Goal: Task Accomplishment & Management: Use online tool/utility

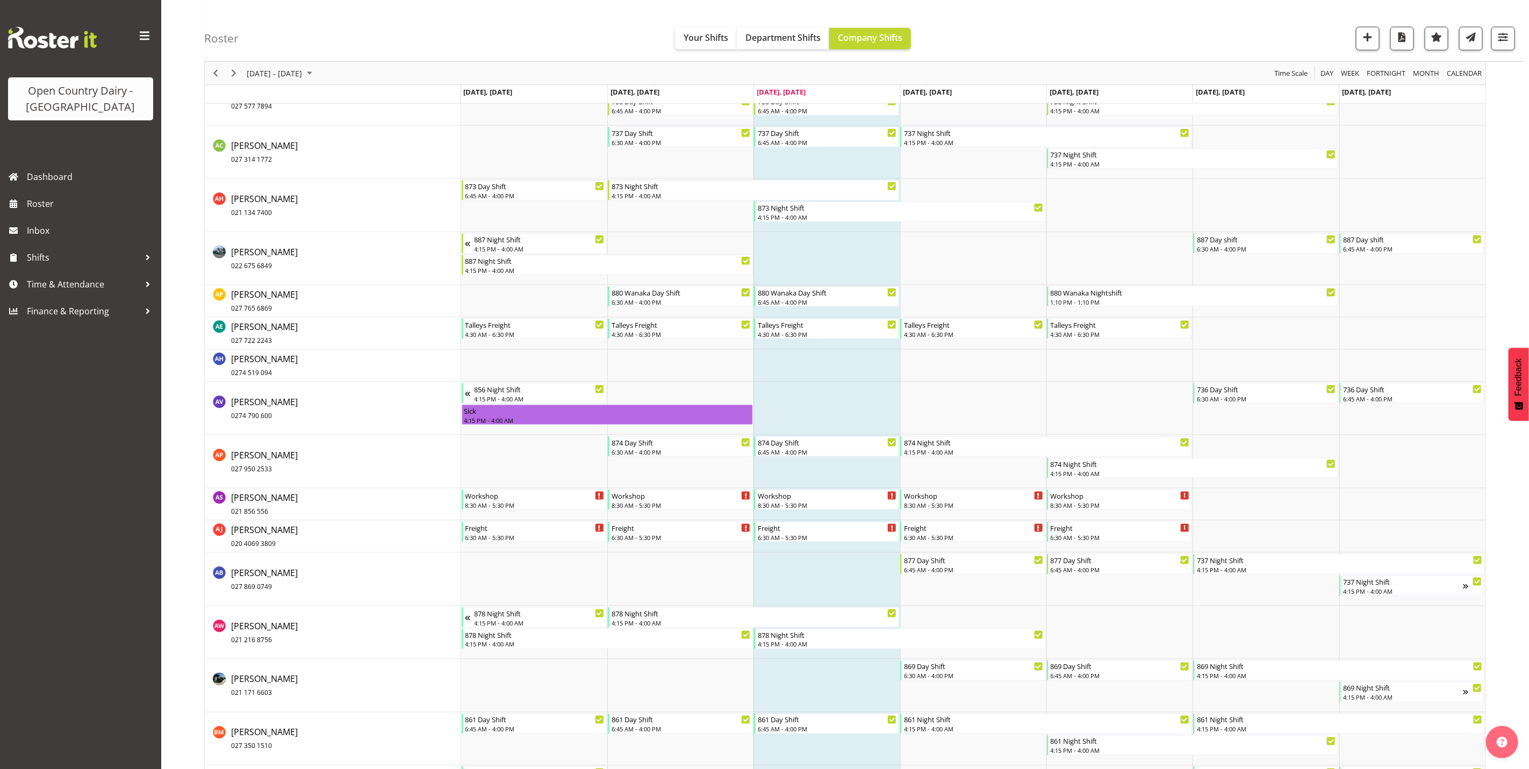
scroll to position [484, 0]
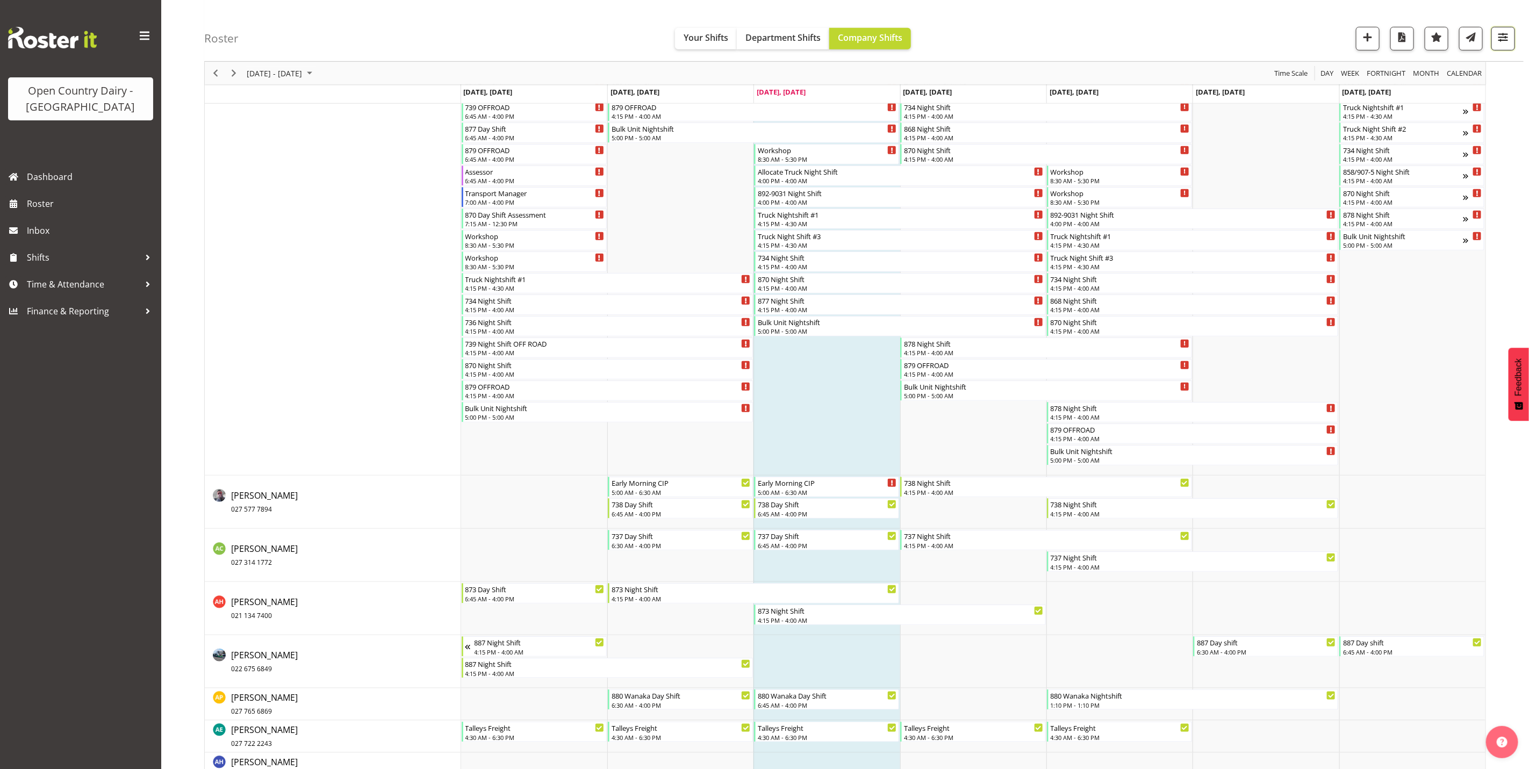
click at [1500, 35] on span "button" at bounding box center [1503, 37] width 14 height 14
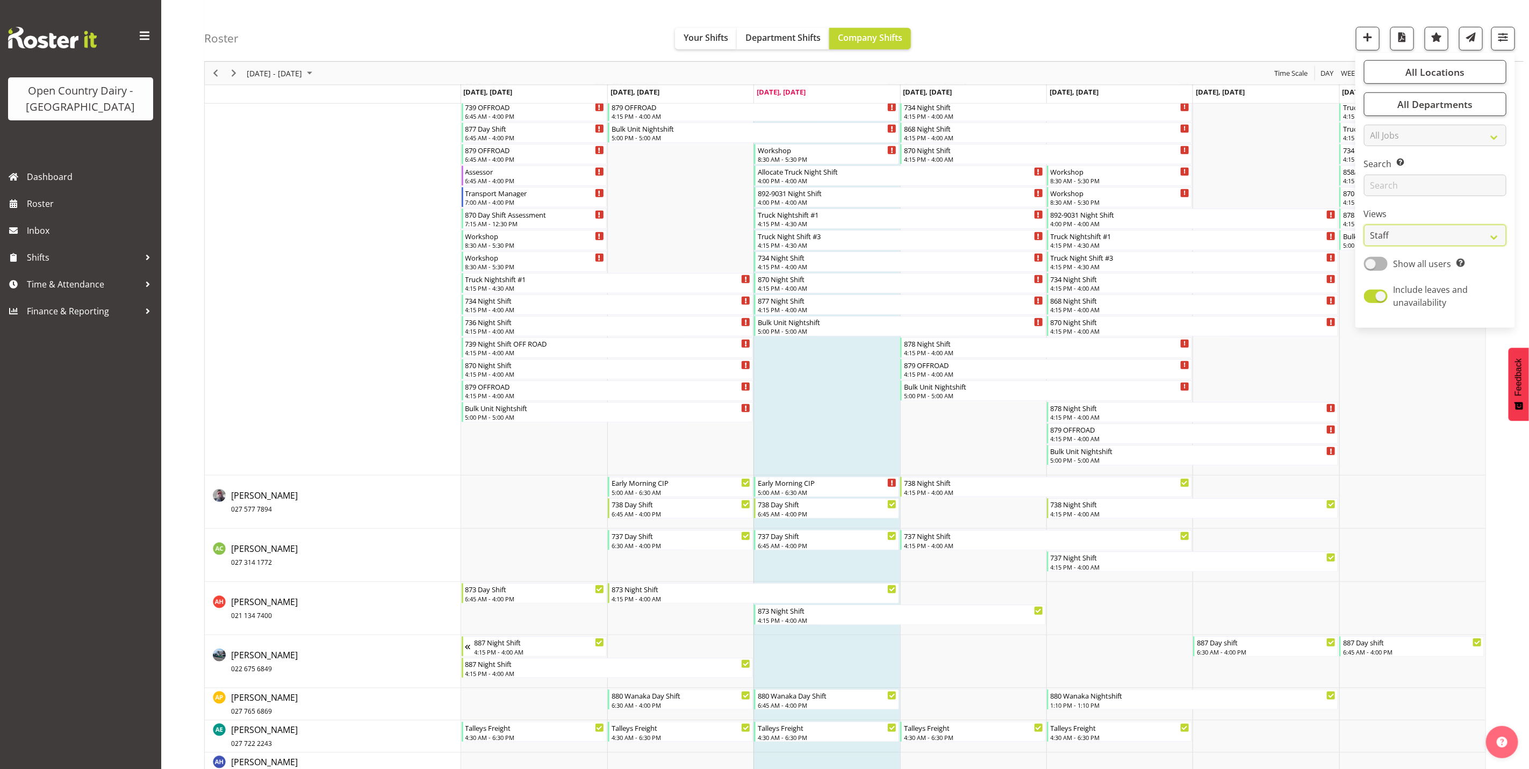
drag, startPoint x: 1416, startPoint y: 234, endPoint x: 1421, endPoint y: 247, distance: 14.3
click at [1416, 234] on select "Staff Role Shift - Horizontal Shift - Vertical Staff - Location" at bounding box center [1435, 235] width 142 height 21
select select "shiftH"
click at [1364, 246] on select "Staff Role Shift - Horizontal Shift - Vertical Staff - Location" at bounding box center [1435, 235] width 142 height 21
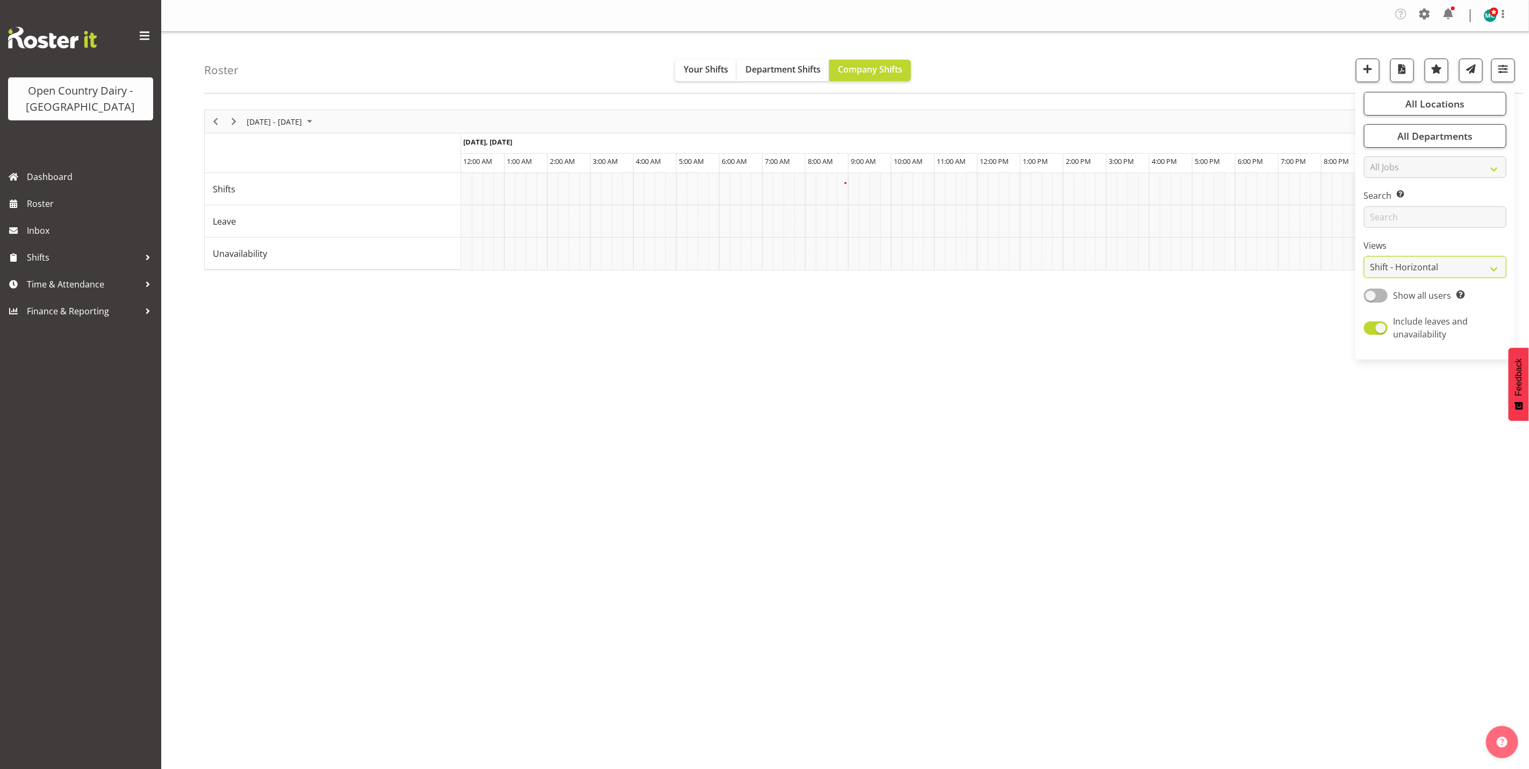
scroll to position [0, 0]
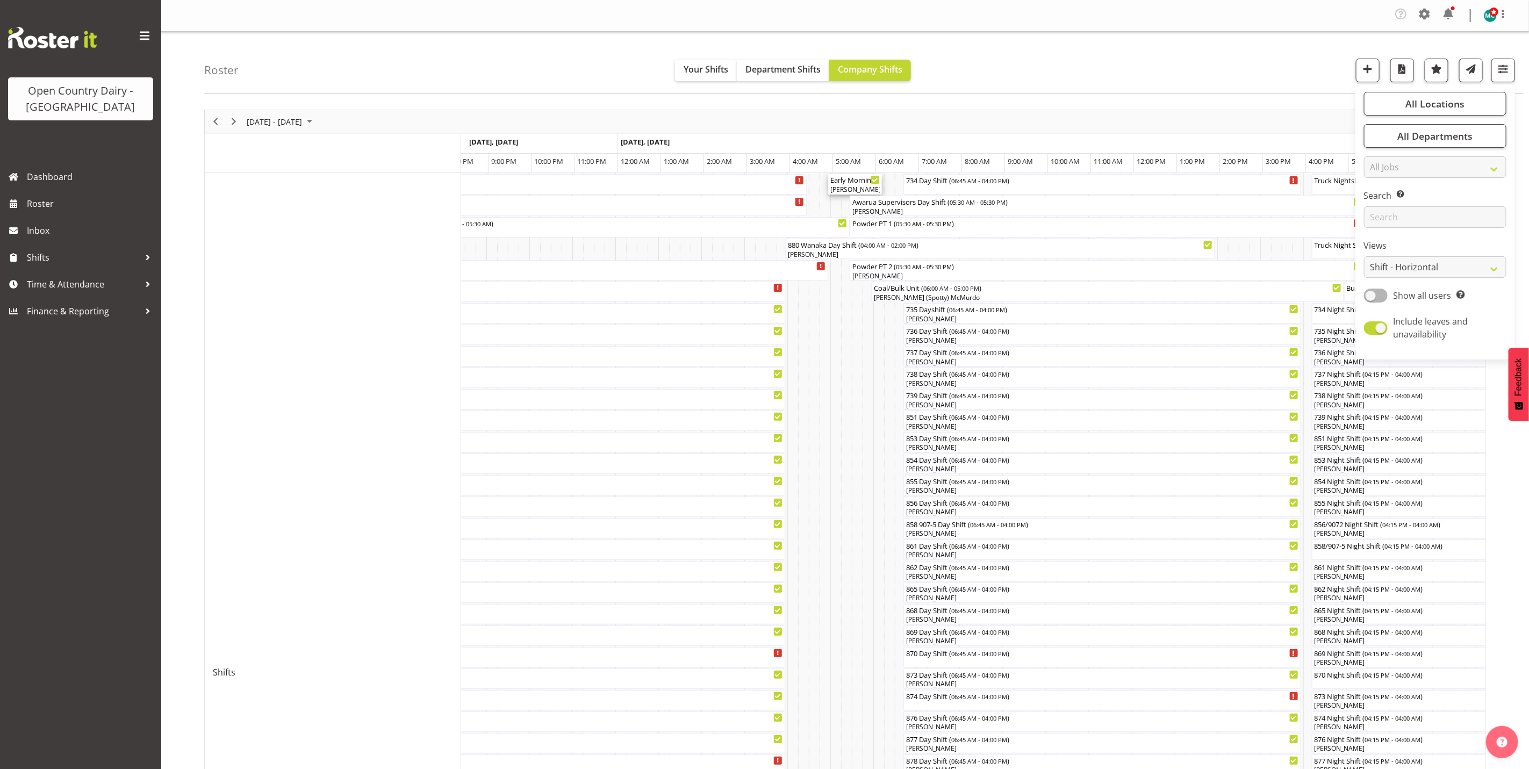
click at [837, 185] on div "Early Morning CIP ( 05:00 AM - 06:15 AM ) [PERSON_NAME], [PERSON_NAME]" at bounding box center [854, 184] width 49 height 20
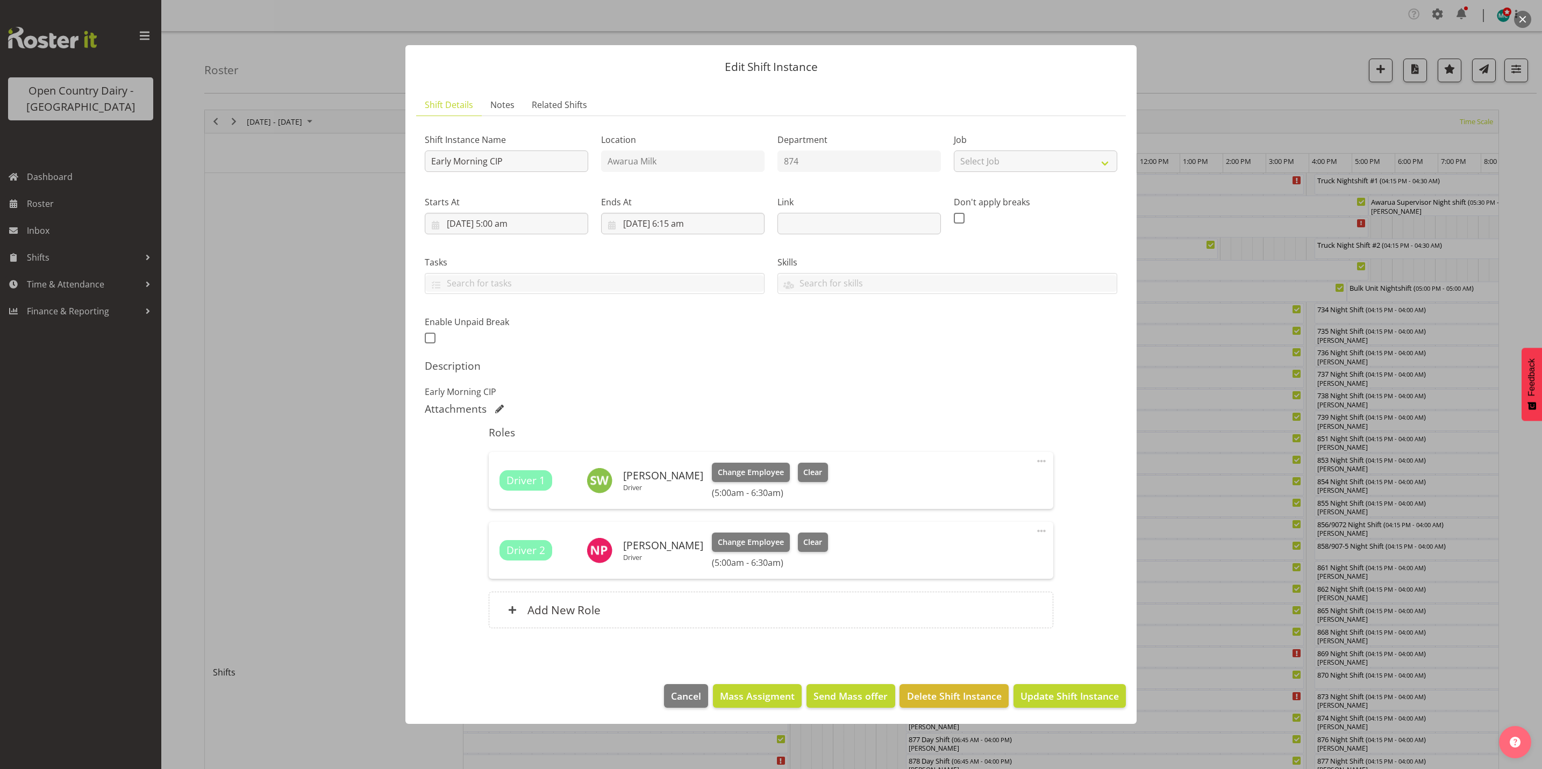
click at [1521, 19] on button "button" at bounding box center [1522, 19] width 17 height 17
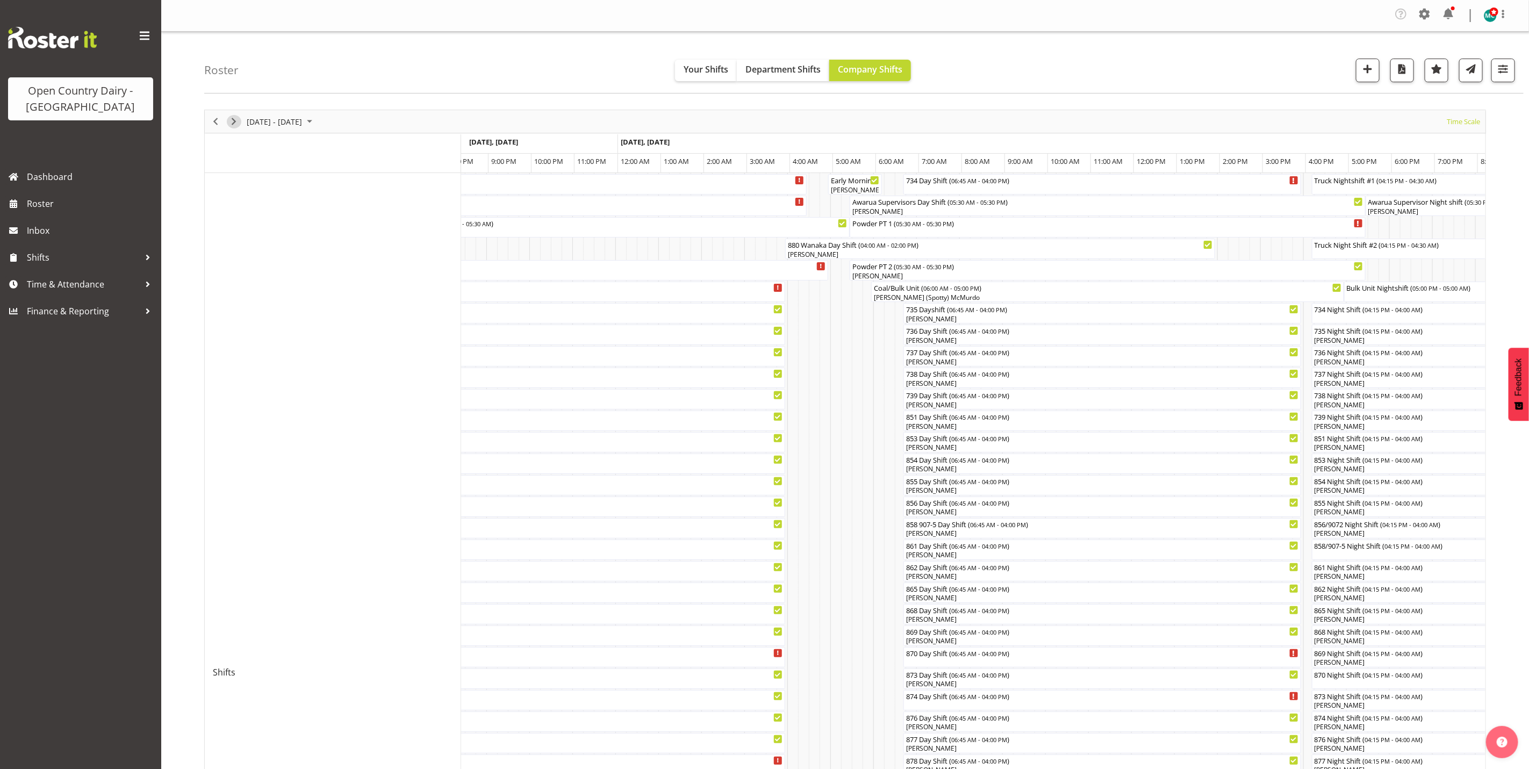
click at [234, 123] on span "Next" at bounding box center [233, 121] width 13 height 13
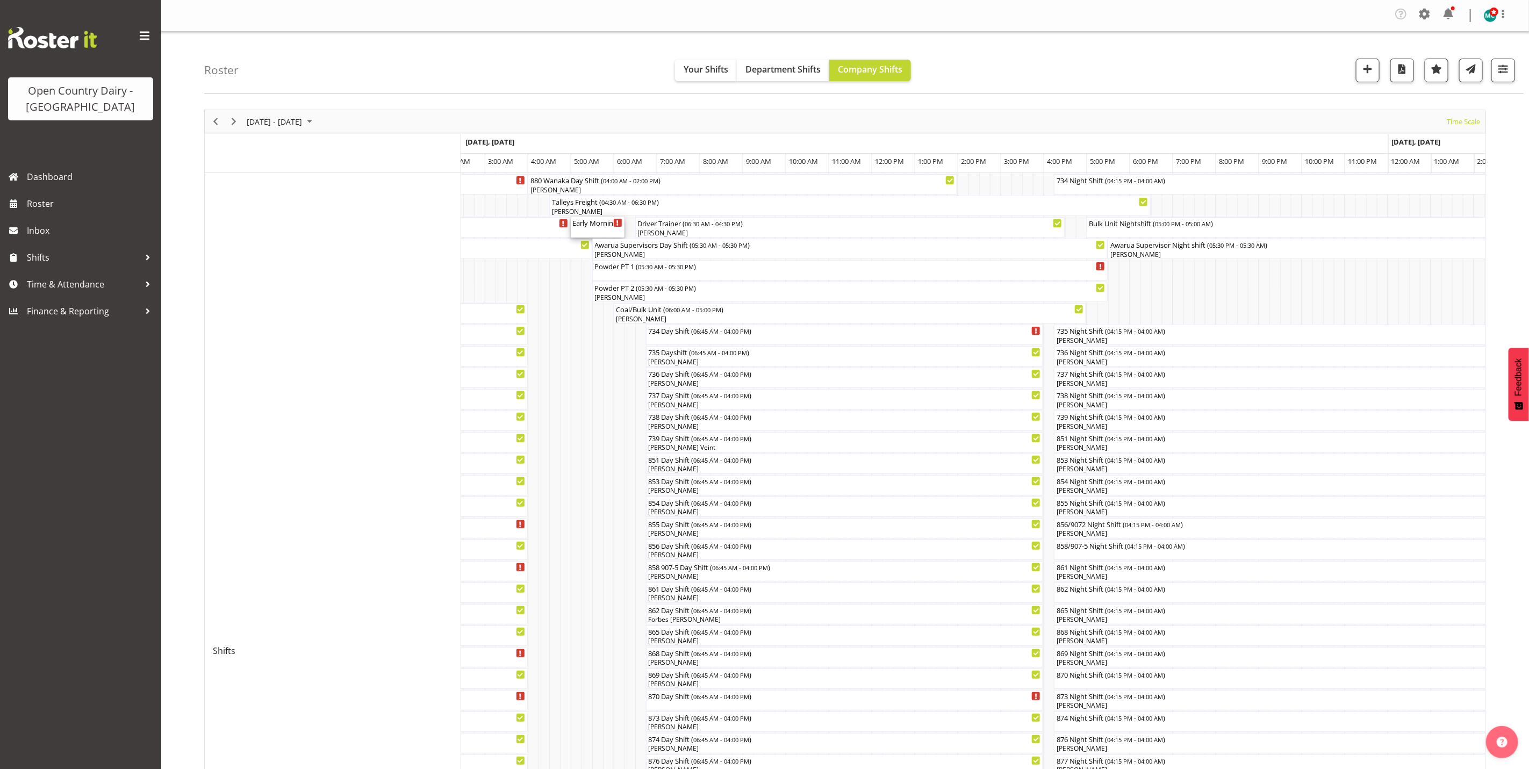
click at [594, 230] on div "Early Morning CIP ( 05:00 AM - 06:15 AM )" at bounding box center [597, 227] width 49 height 20
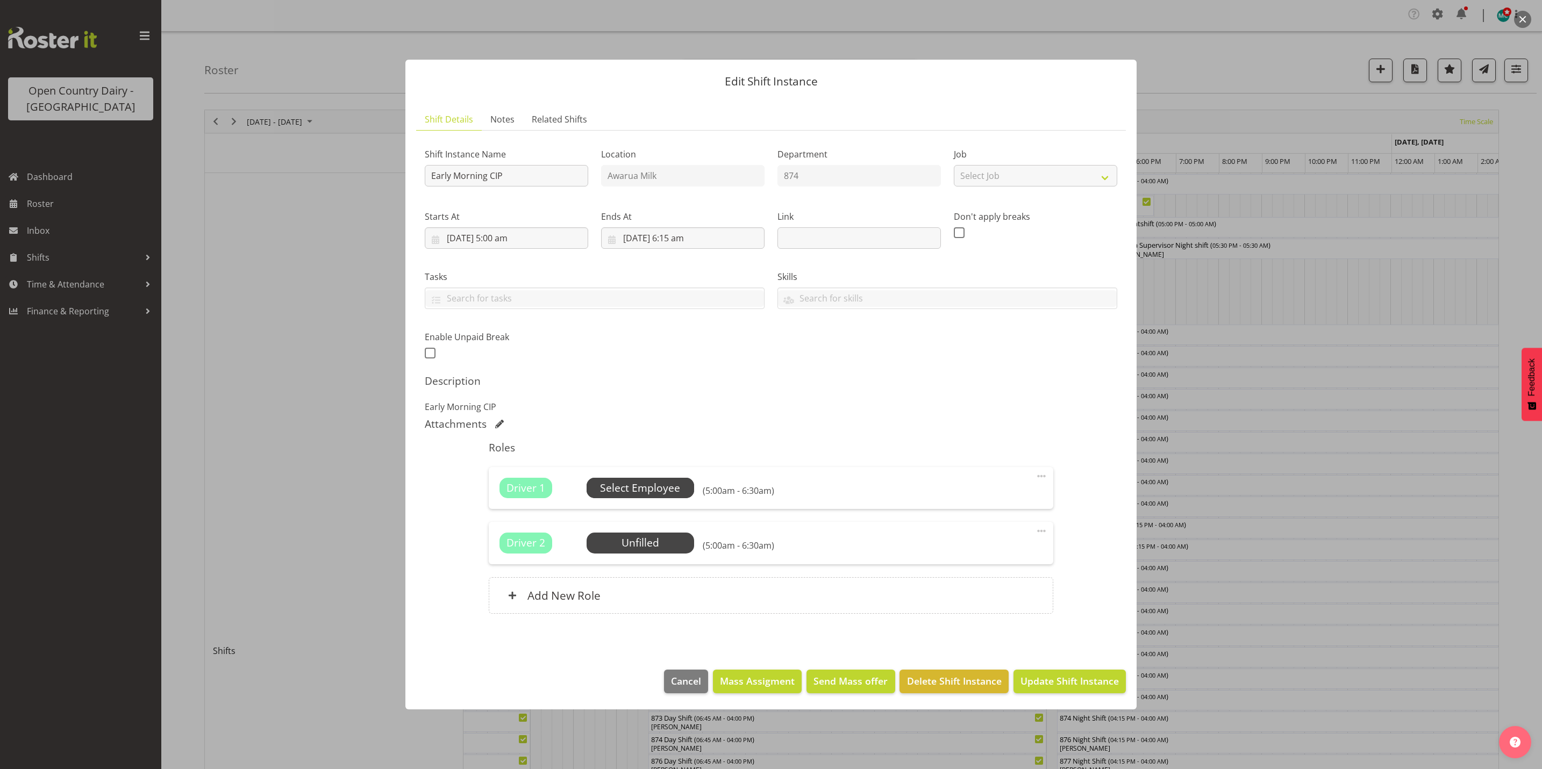
click at [646, 484] on span "Select Employee" at bounding box center [640, 489] width 80 height 16
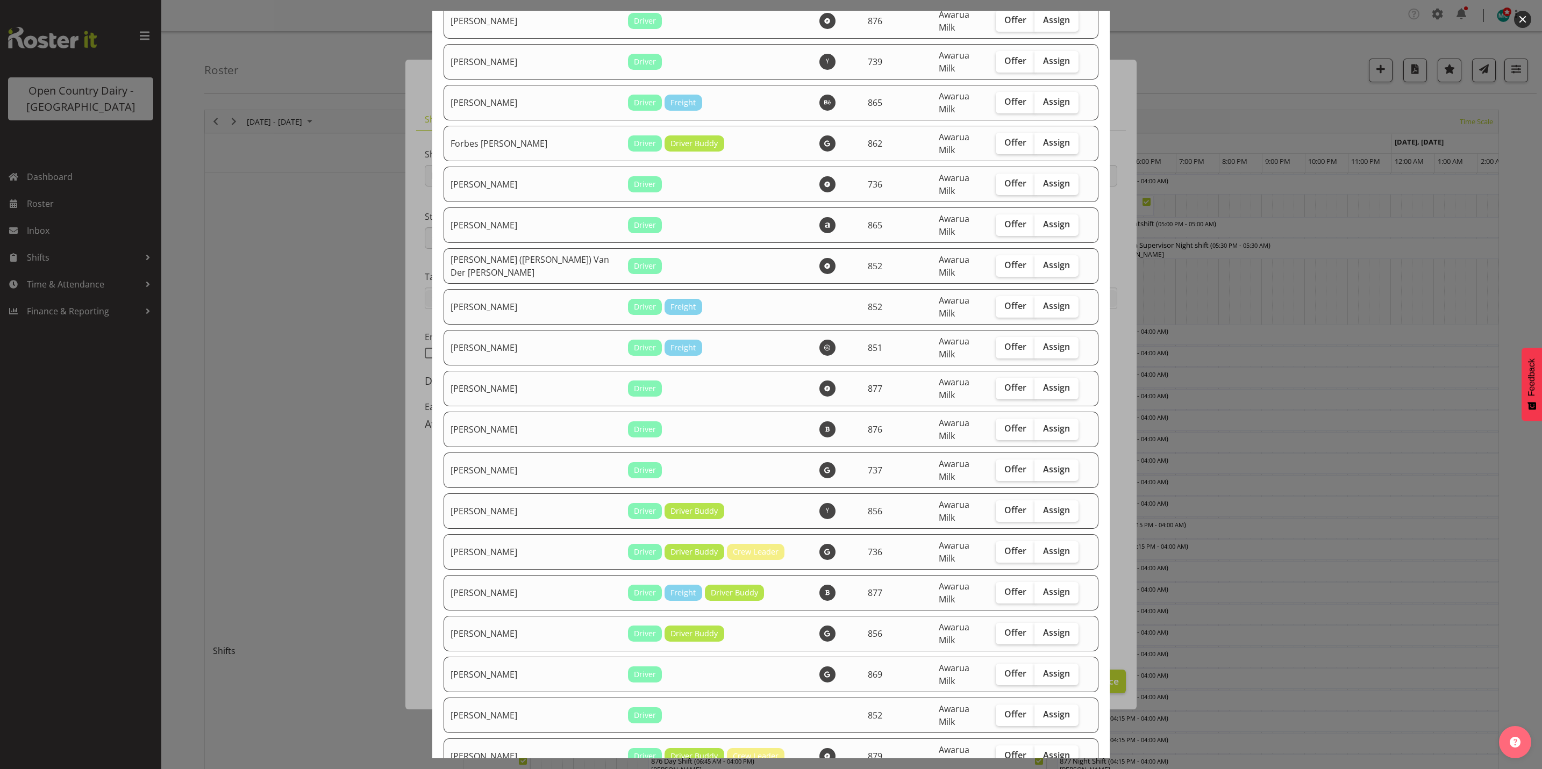
scroll to position [1774, 0]
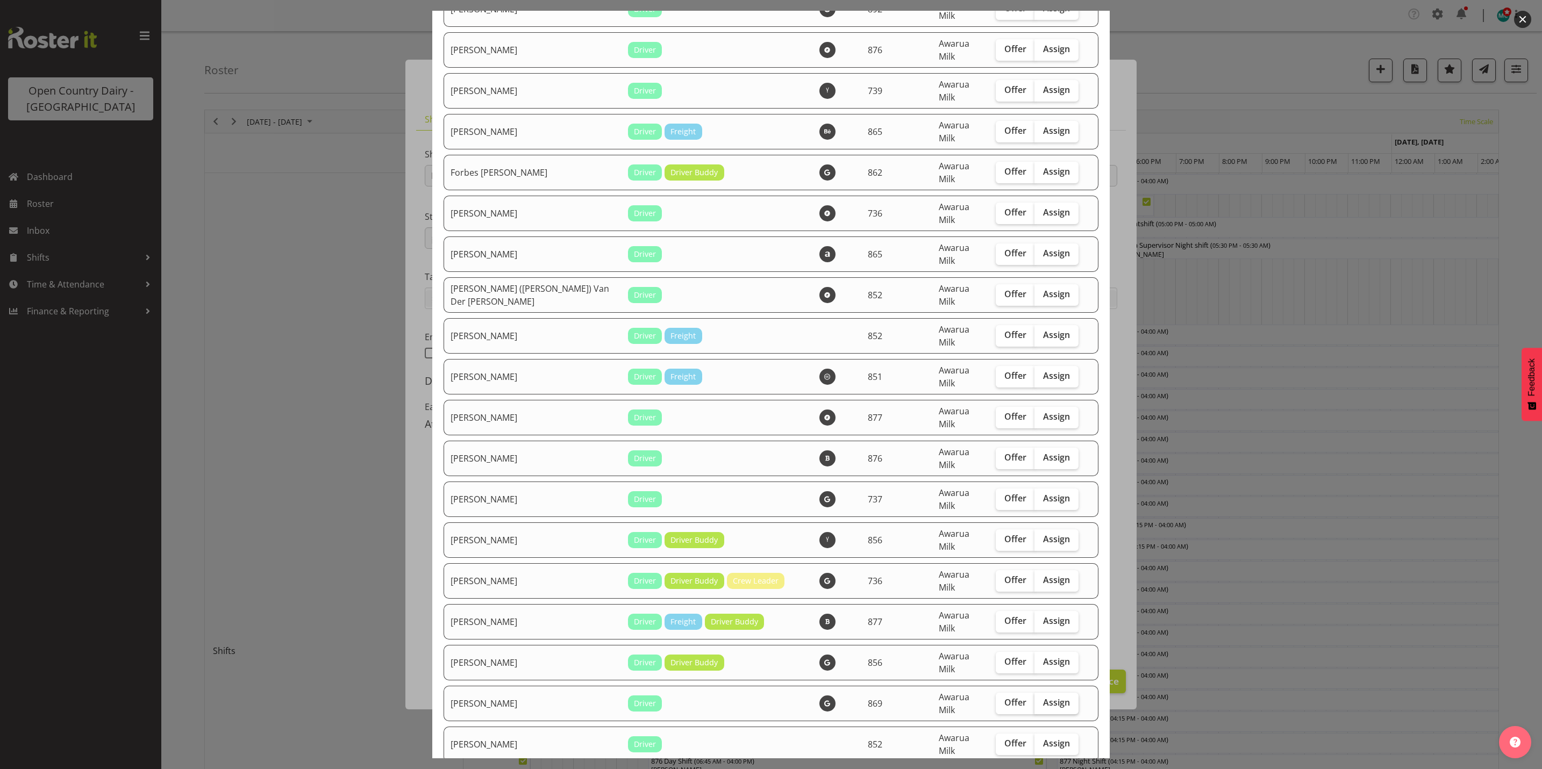
click at [1043, 697] on span "Assign" at bounding box center [1056, 702] width 27 height 11
click at [1034, 699] on input "Assign" at bounding box center [1037, 702] width 7 height 7
checkbox input "true"
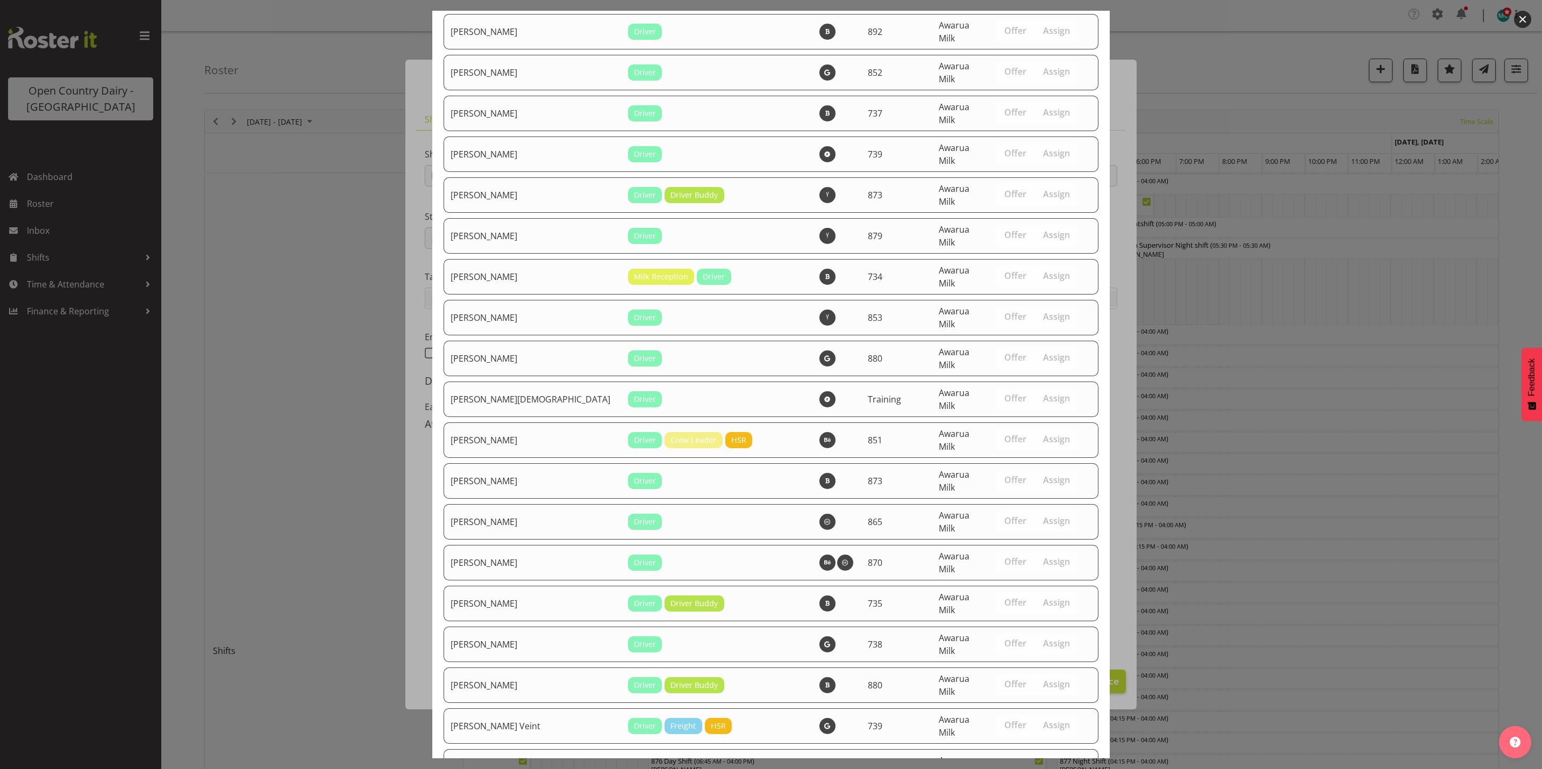
scroll to position [3710, 0]
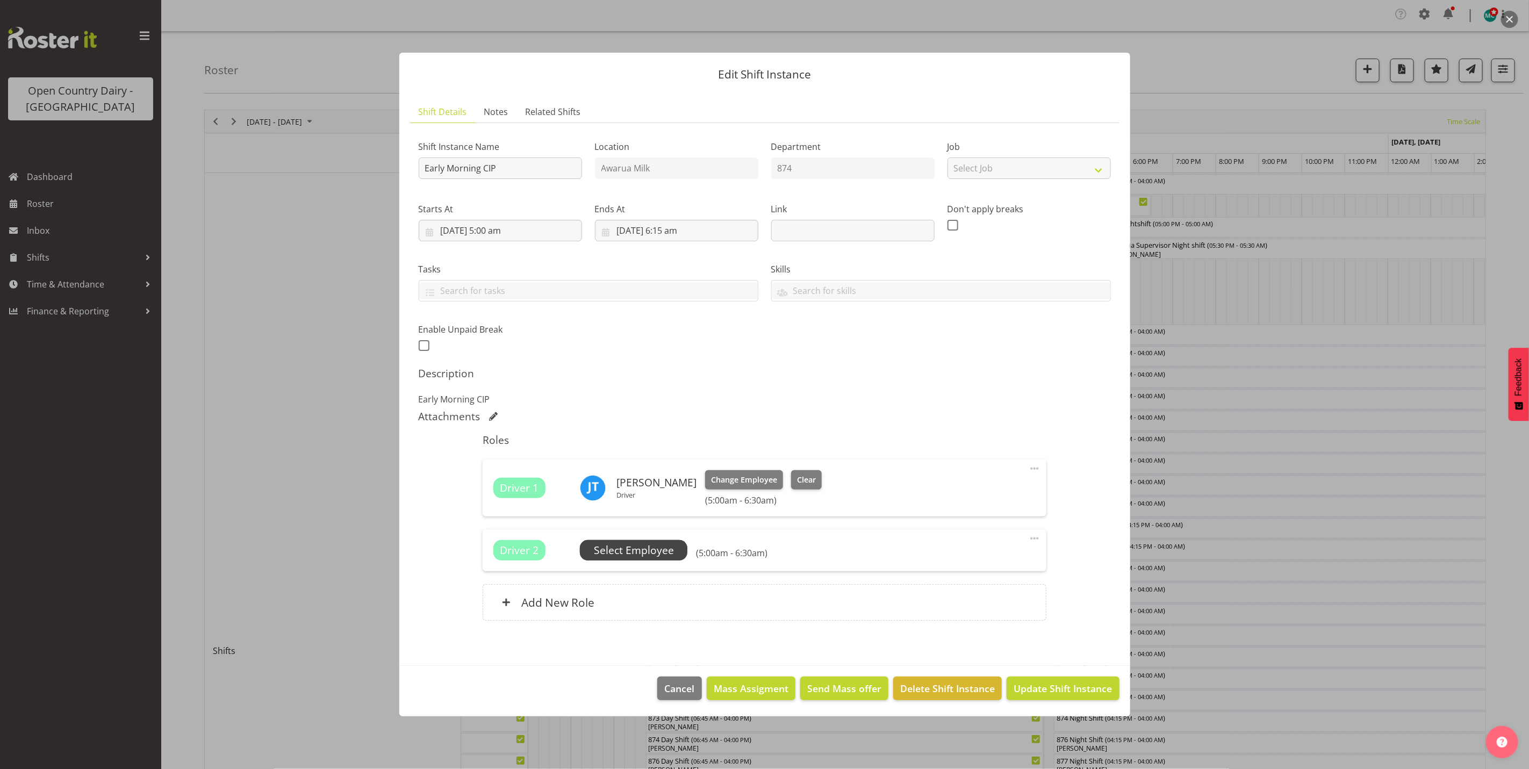
click at [639, 545] on span "Select Employee" at bounding box center [634, 551] width 80 height 16
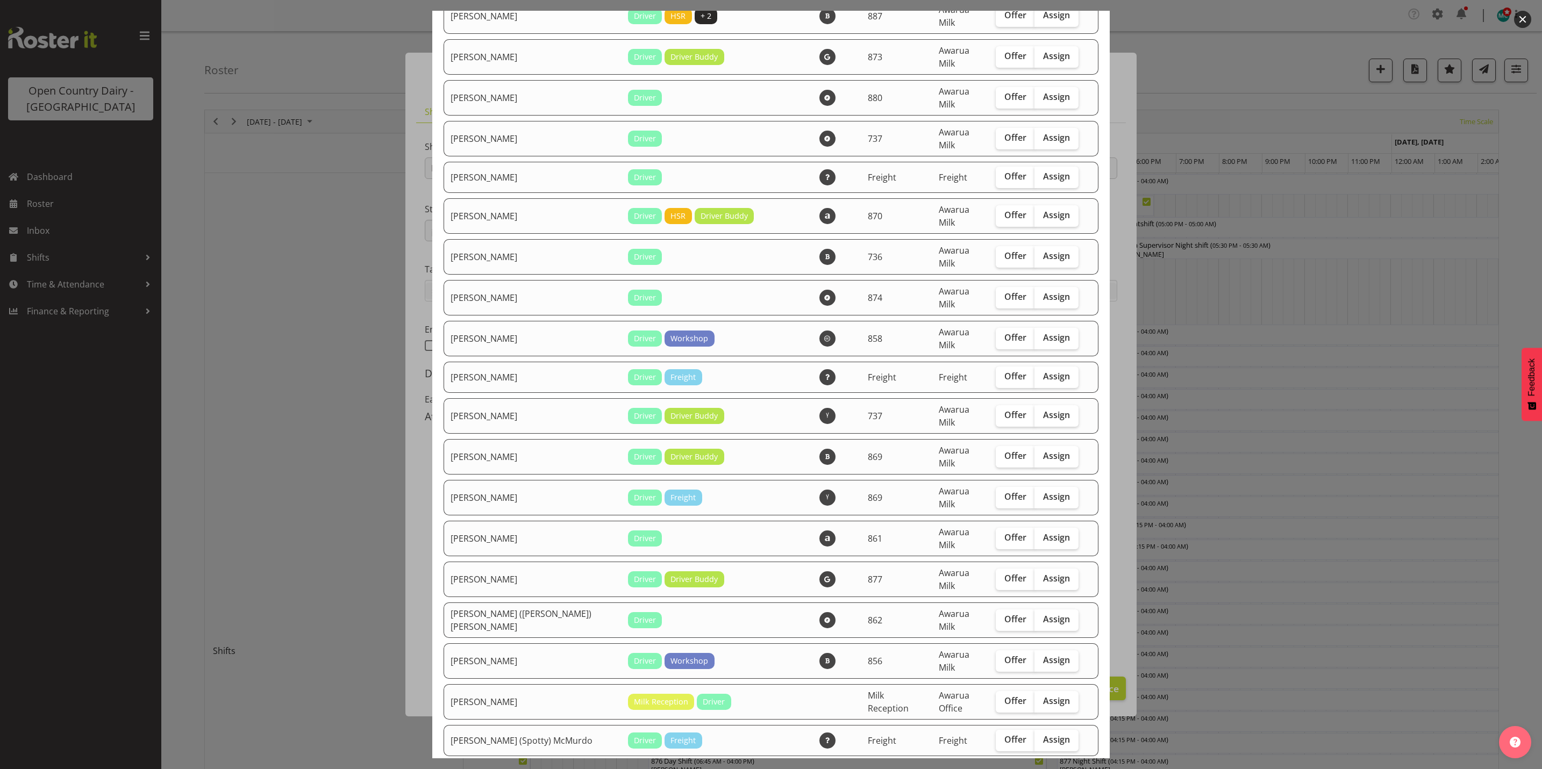
scroll to position [161, 0]
click at [1045, 575] on span "Assign" at bounding box center [1056, 580] width 27 height 11
click at [1041, 577] on input "Assign" at bounding box center [1037, 580] width 7 height 7
checkbox input "true"
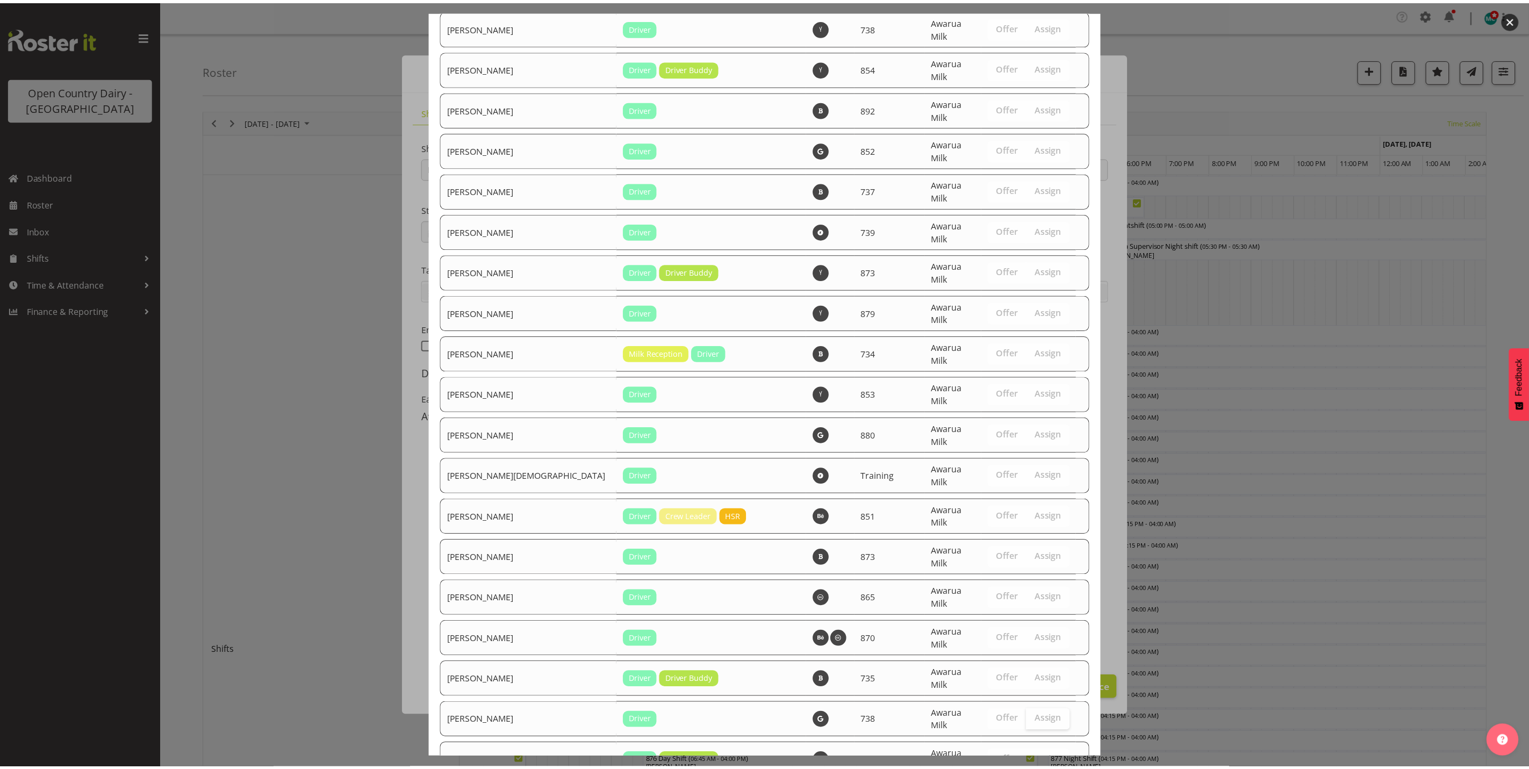
scroll to position [3673, 0]
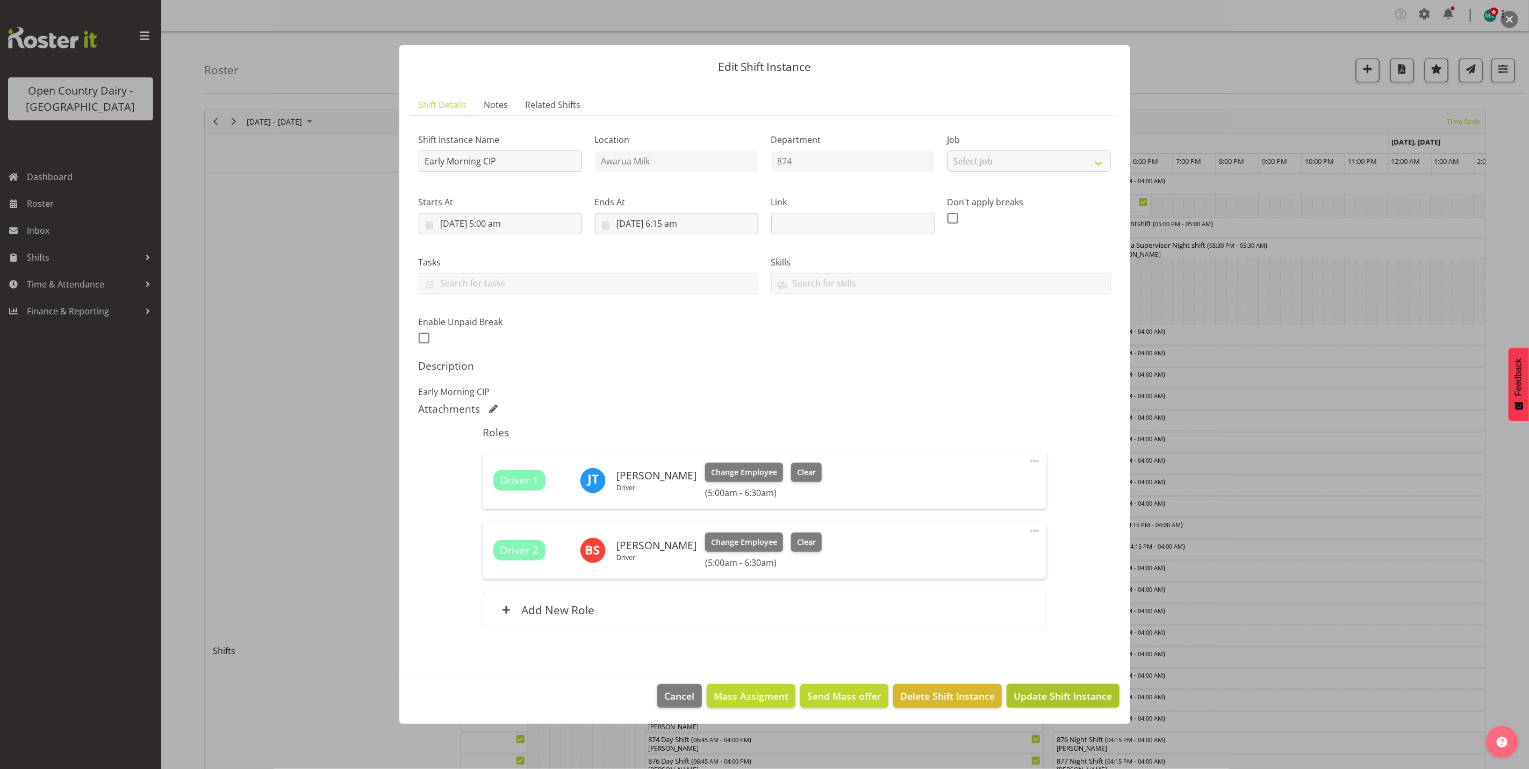
click at [1059, 687] on button "Update Shift Instance" at bounding box center [1063, 696] width 112 height 24
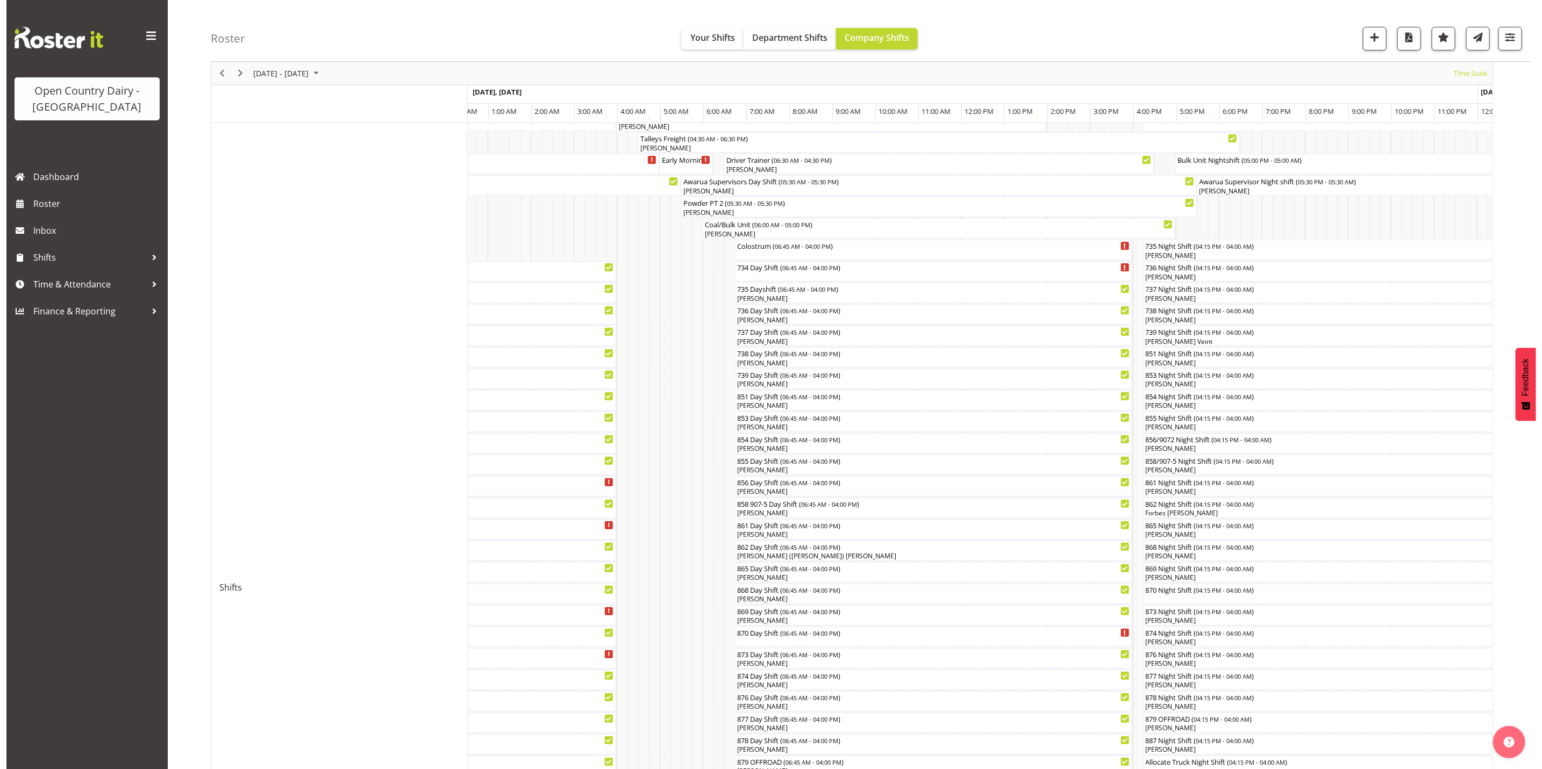
scroll to position [0, 0]
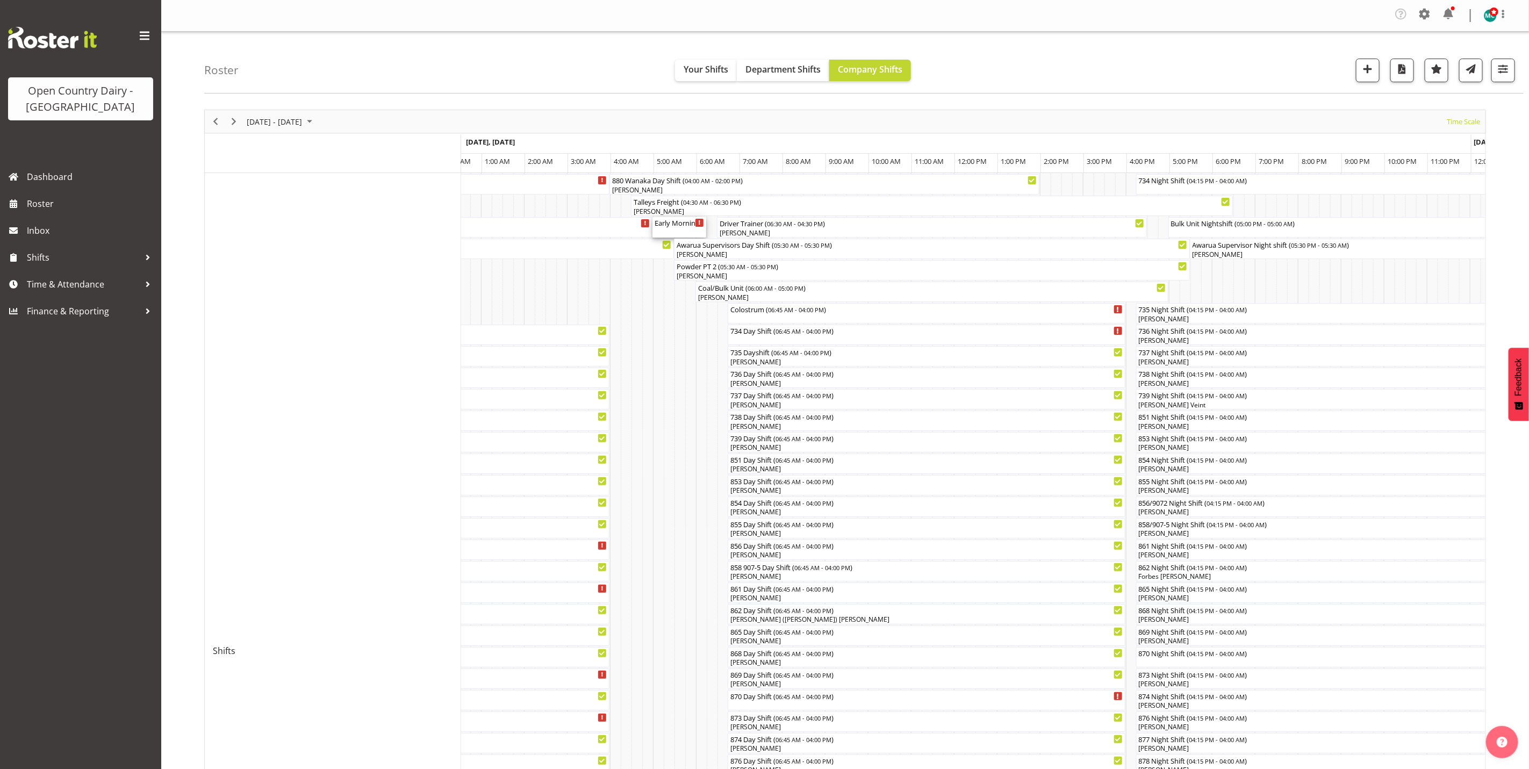
click at [673, 226] on div "Early Morning CIP ( 05:00 AM - 06:15 AM )" at bounding box center [679, 222] width 49 height 11
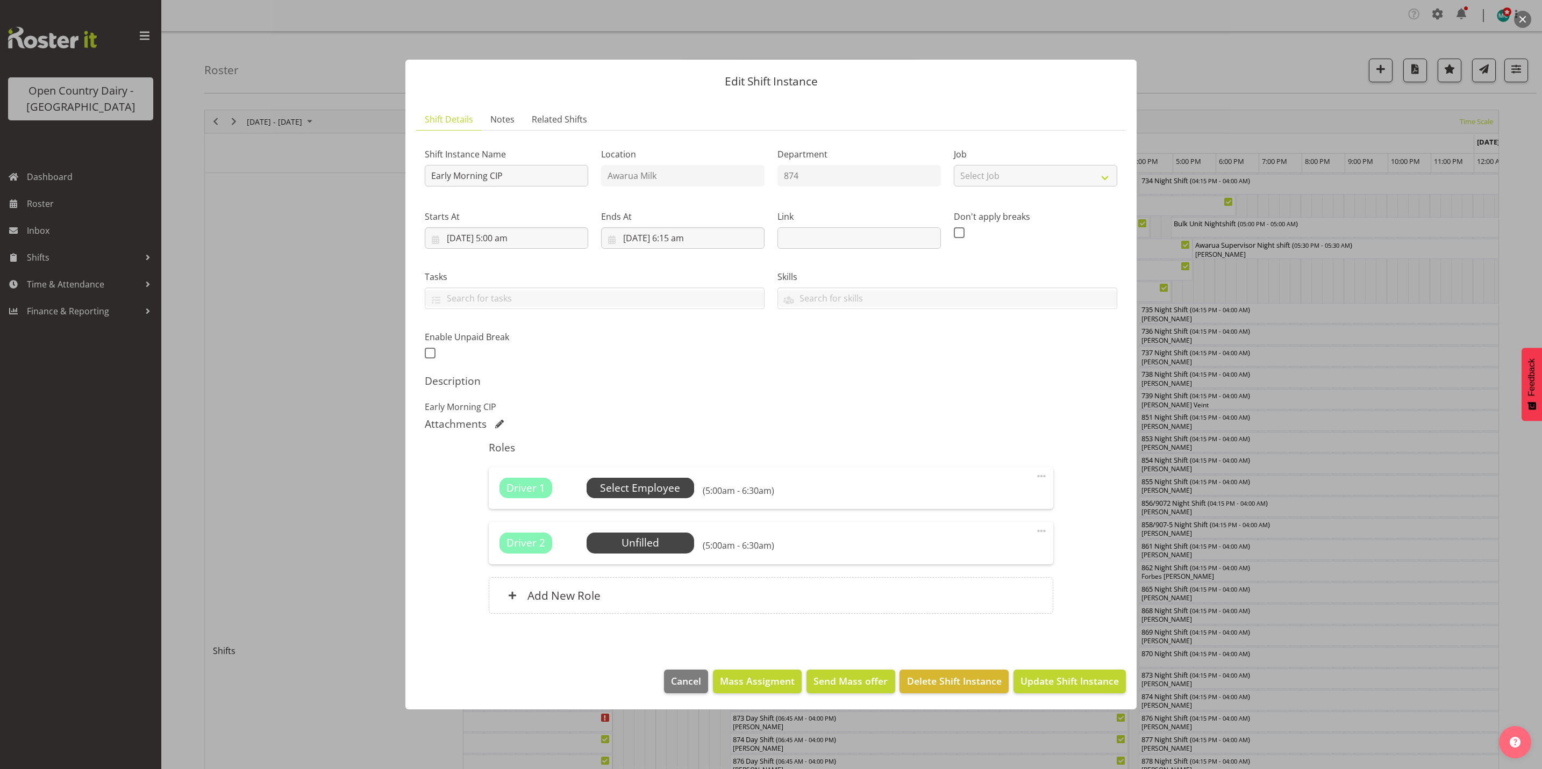
click at [664, 486] on span "Select Employee" at bounding box center [640, 489] width 80 height 16
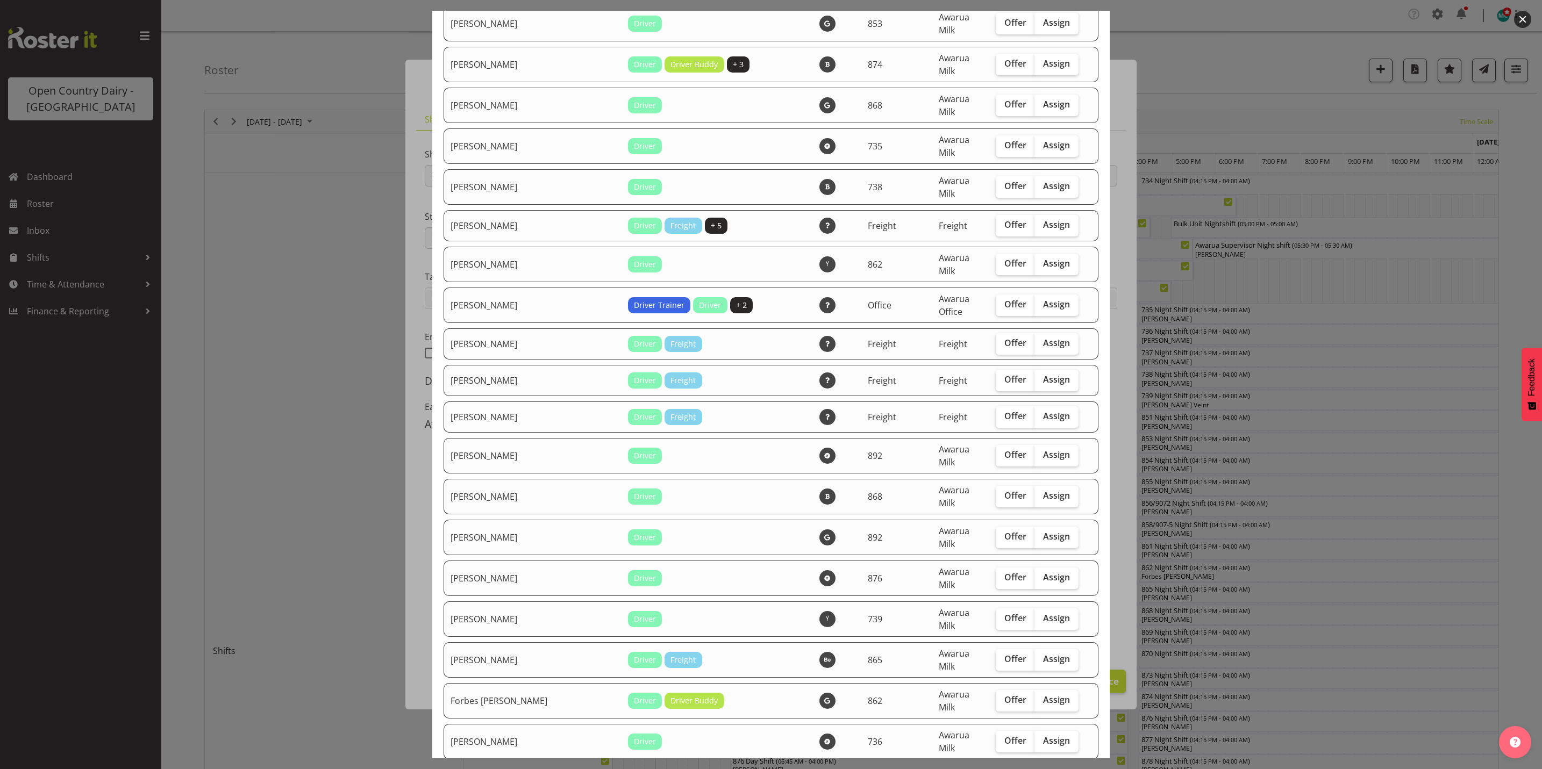
scroll to position [1371, 0]
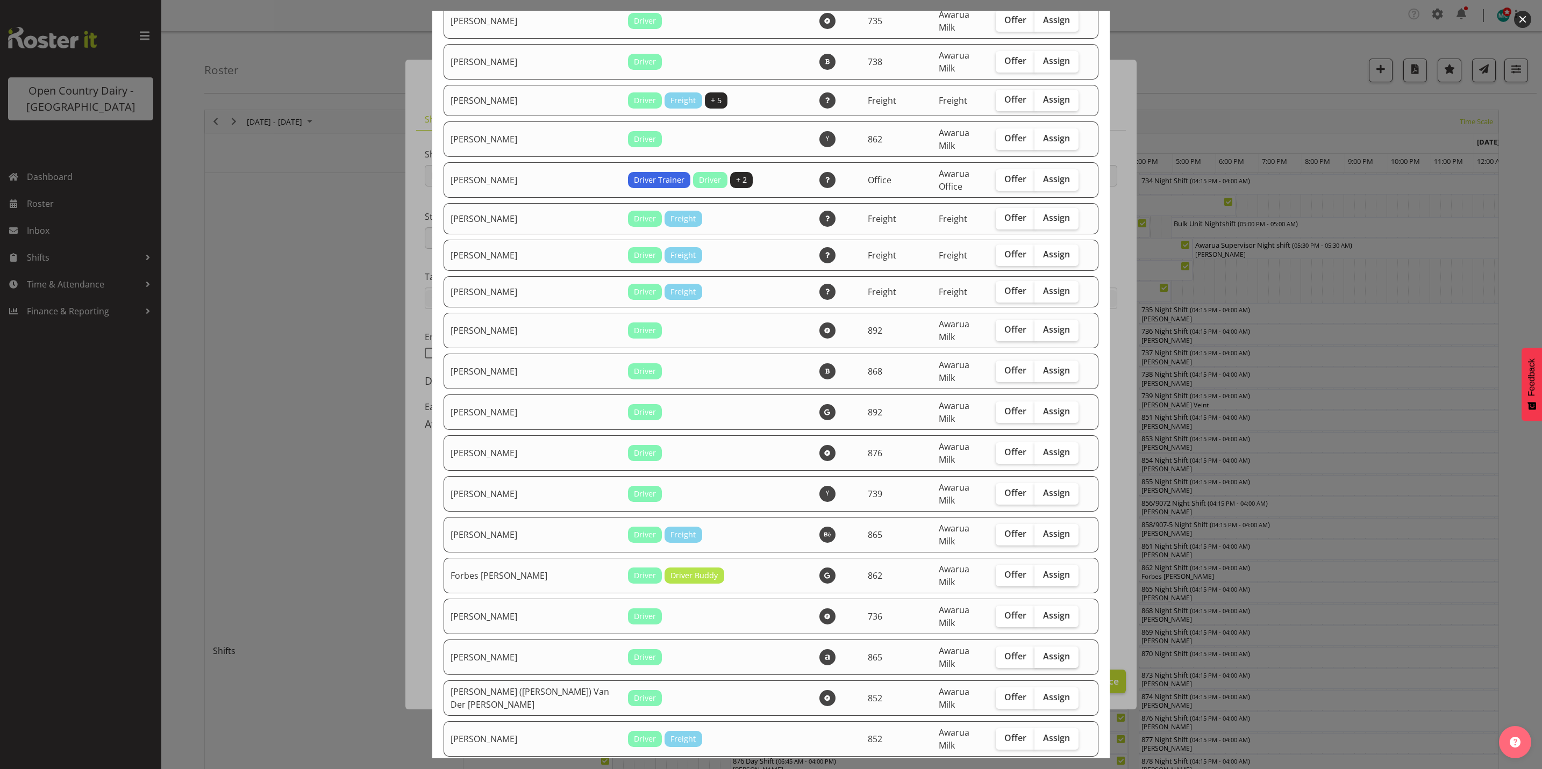
click at [1043, 651] on span "Assign" at bounding box center [1056, 656] width 27 height 11
click at [1041, 653] on input "Assign" at bounding box center [1037, 656] width 7 height 7
checkbox input "true"
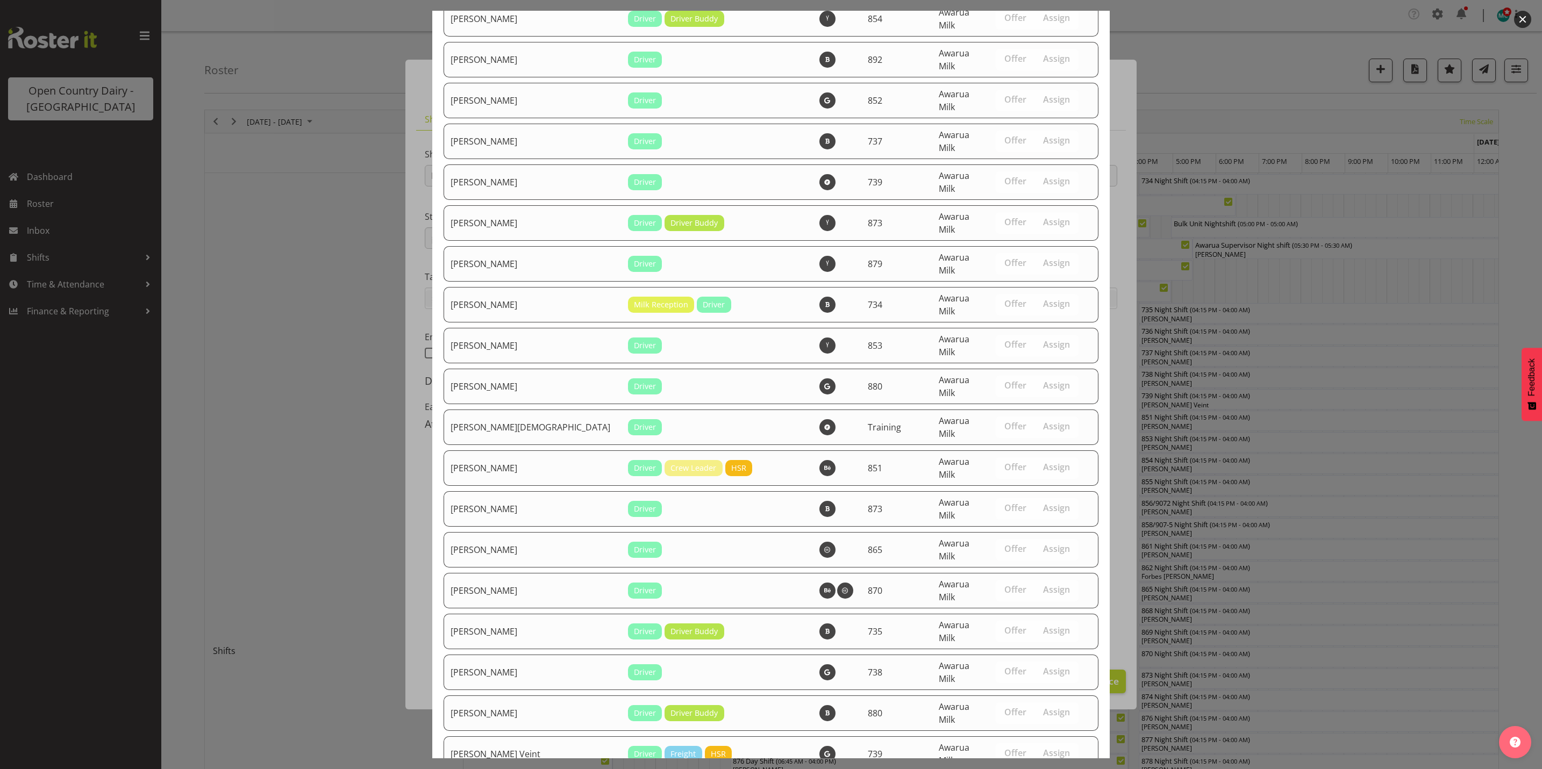
scroll to position [3710, 0]
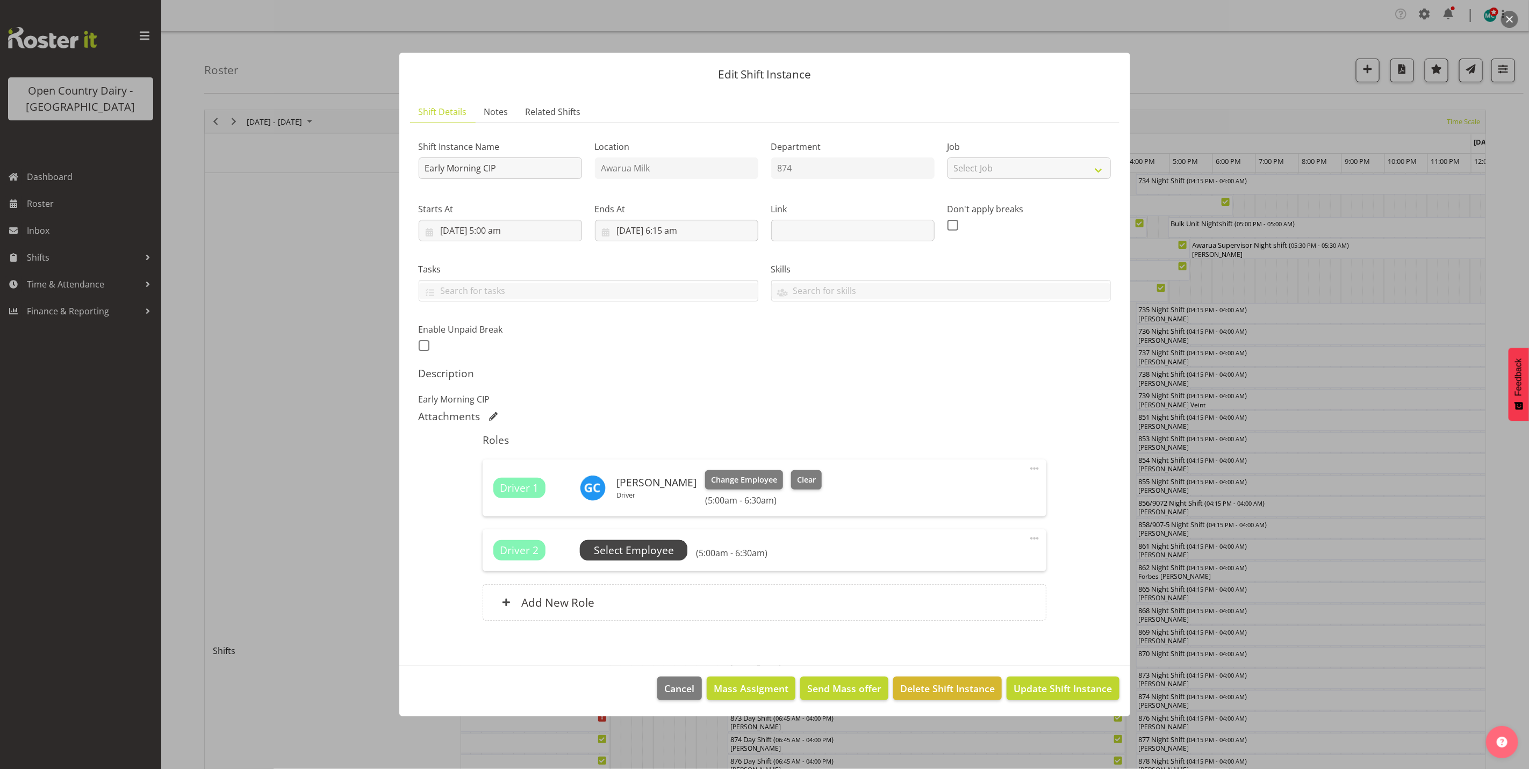
click at [657, 547] on span "Select Employee" at bounding box center [634, 551] width 80 height 16
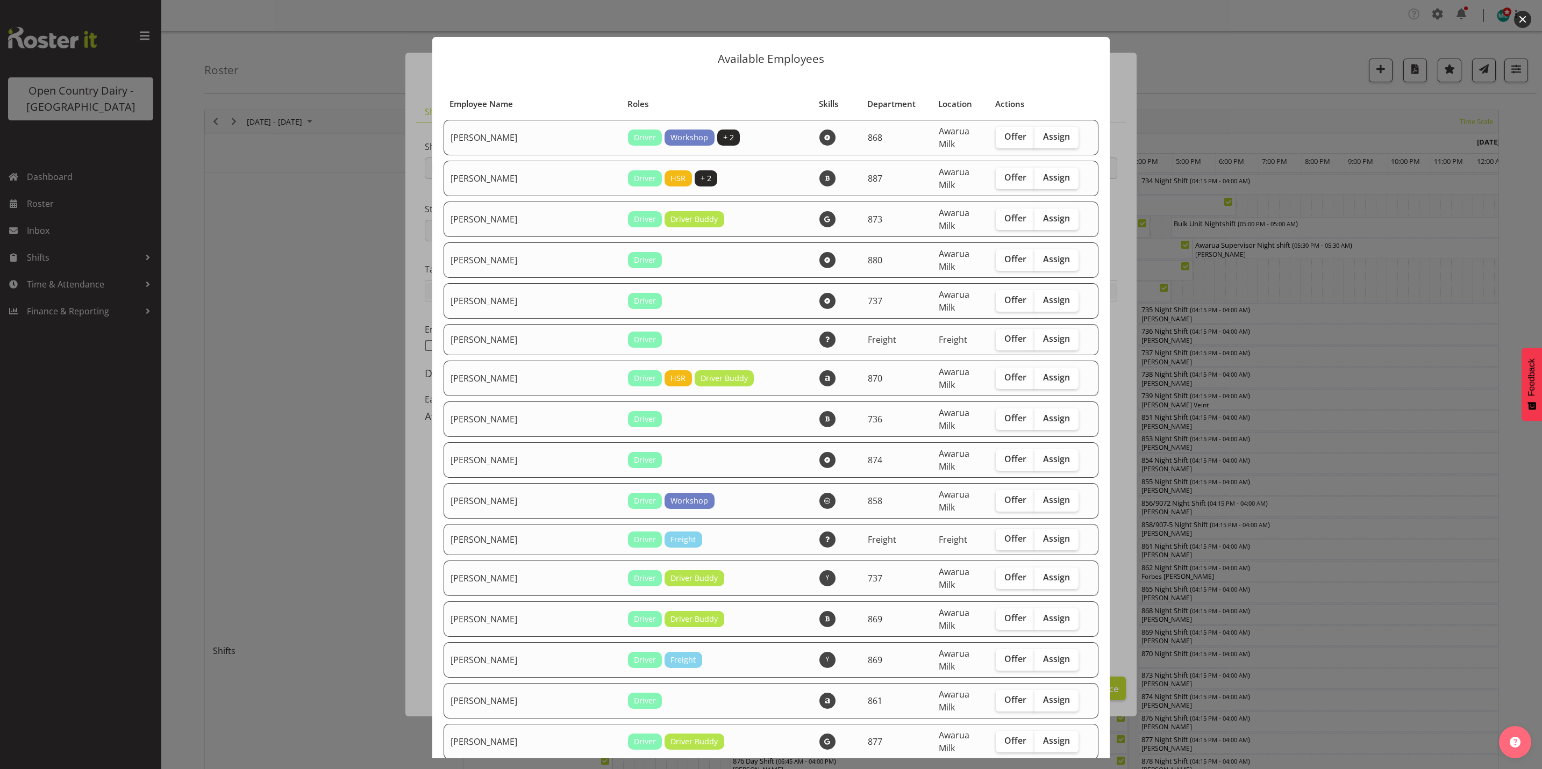
scroll to position [0, 0]
click at [1047, 134] on span "Assign" at bounding box center [1056, 137] width 27 height 11
click at [1041, 134] on input "Assign" at bounding box center [1037, 137] width 7 height 7
checkbox input "true"
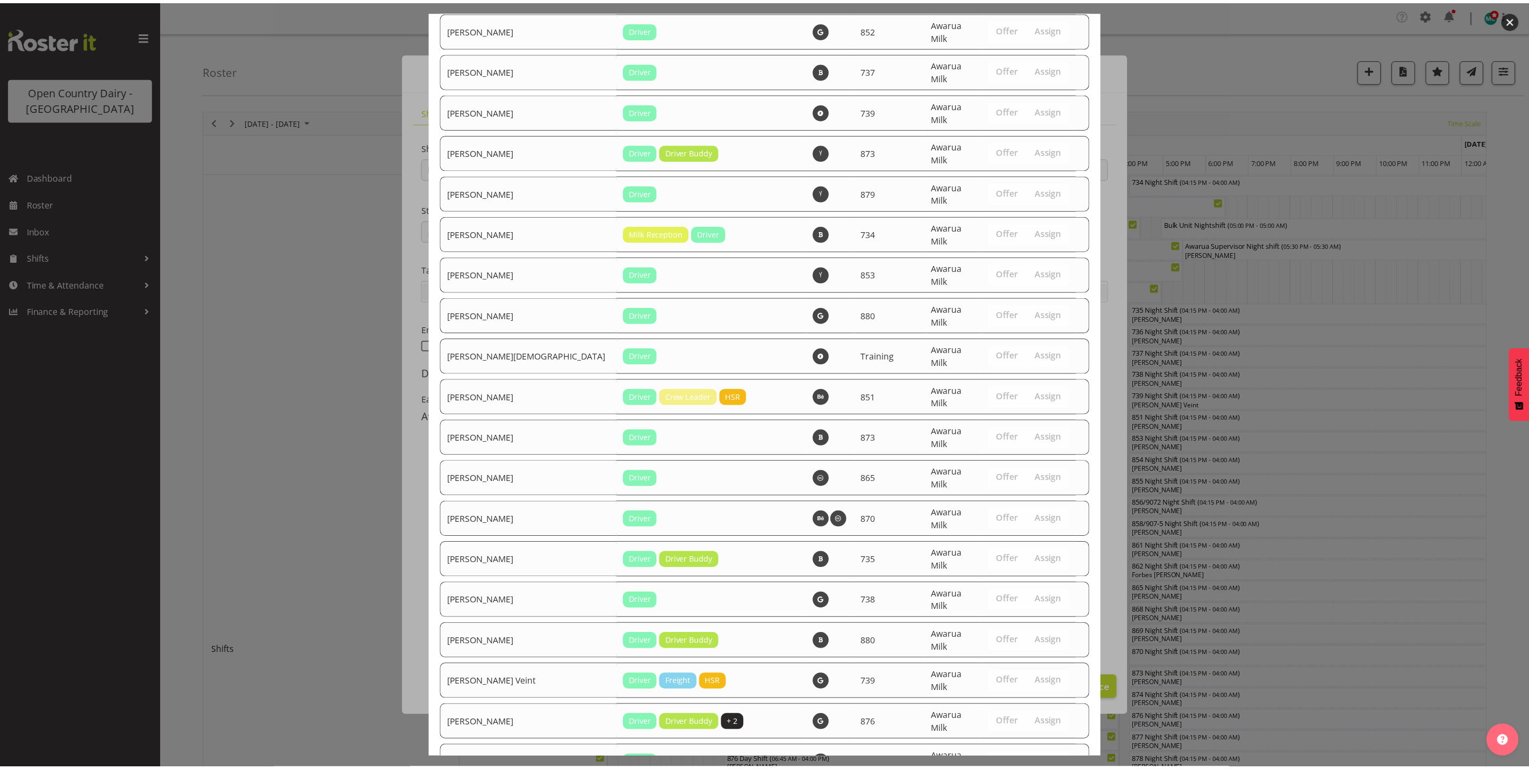
scroll to position [3673, 0]
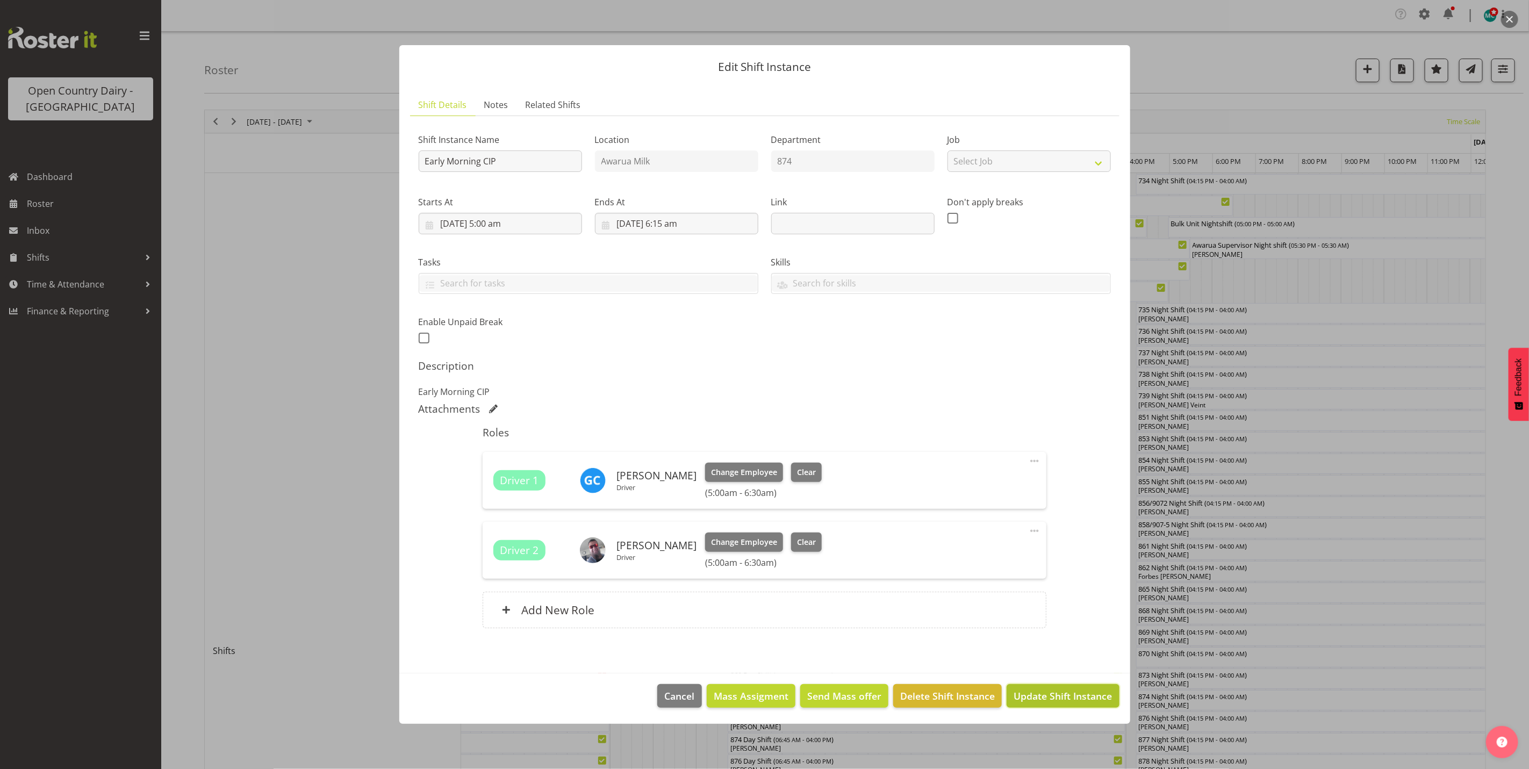
click at [1070, 696] on span "Update Shift Instance" at bounding box center [1063, 696] width 98 height 14
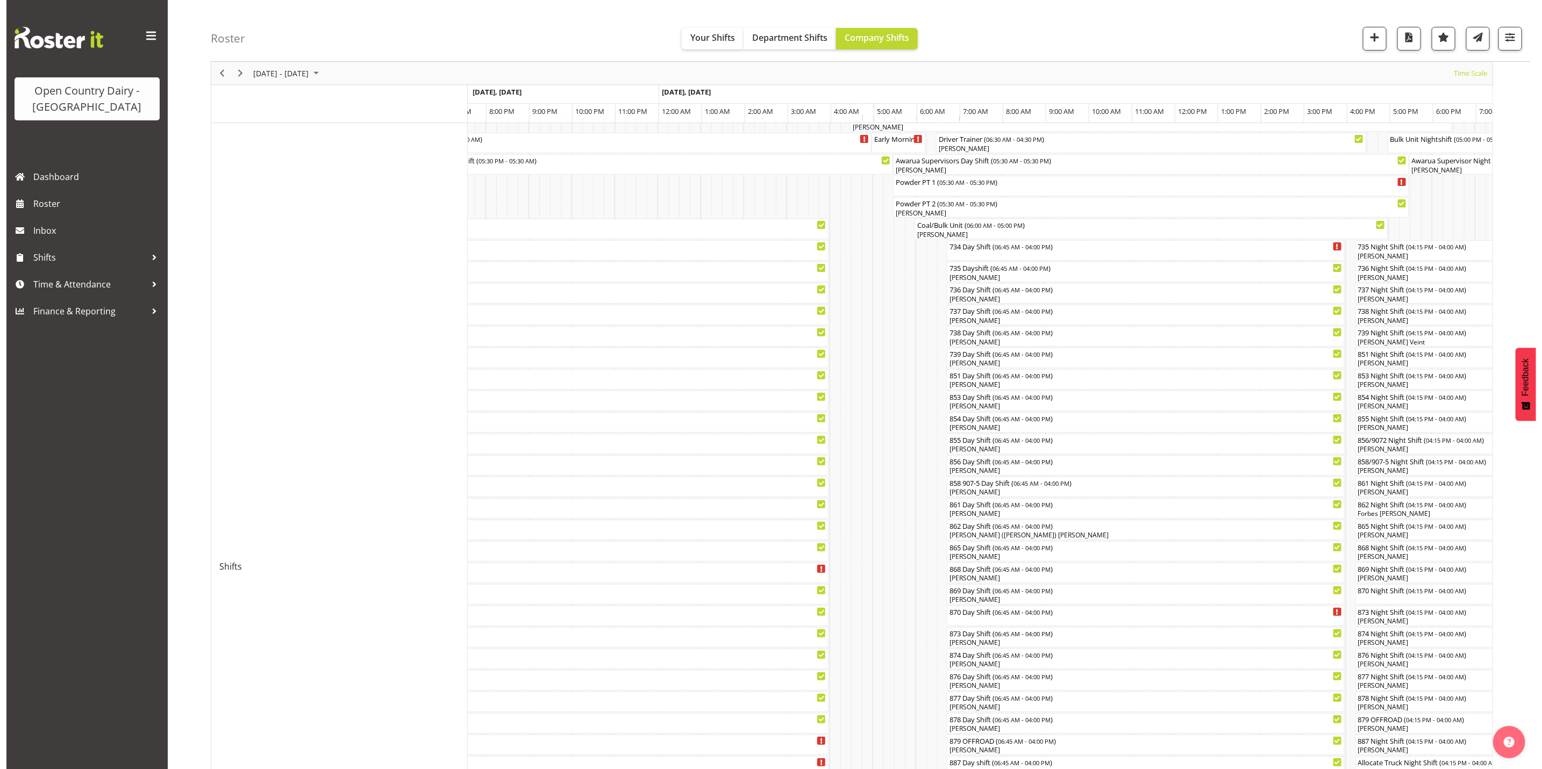
scroll to position [0, 0]
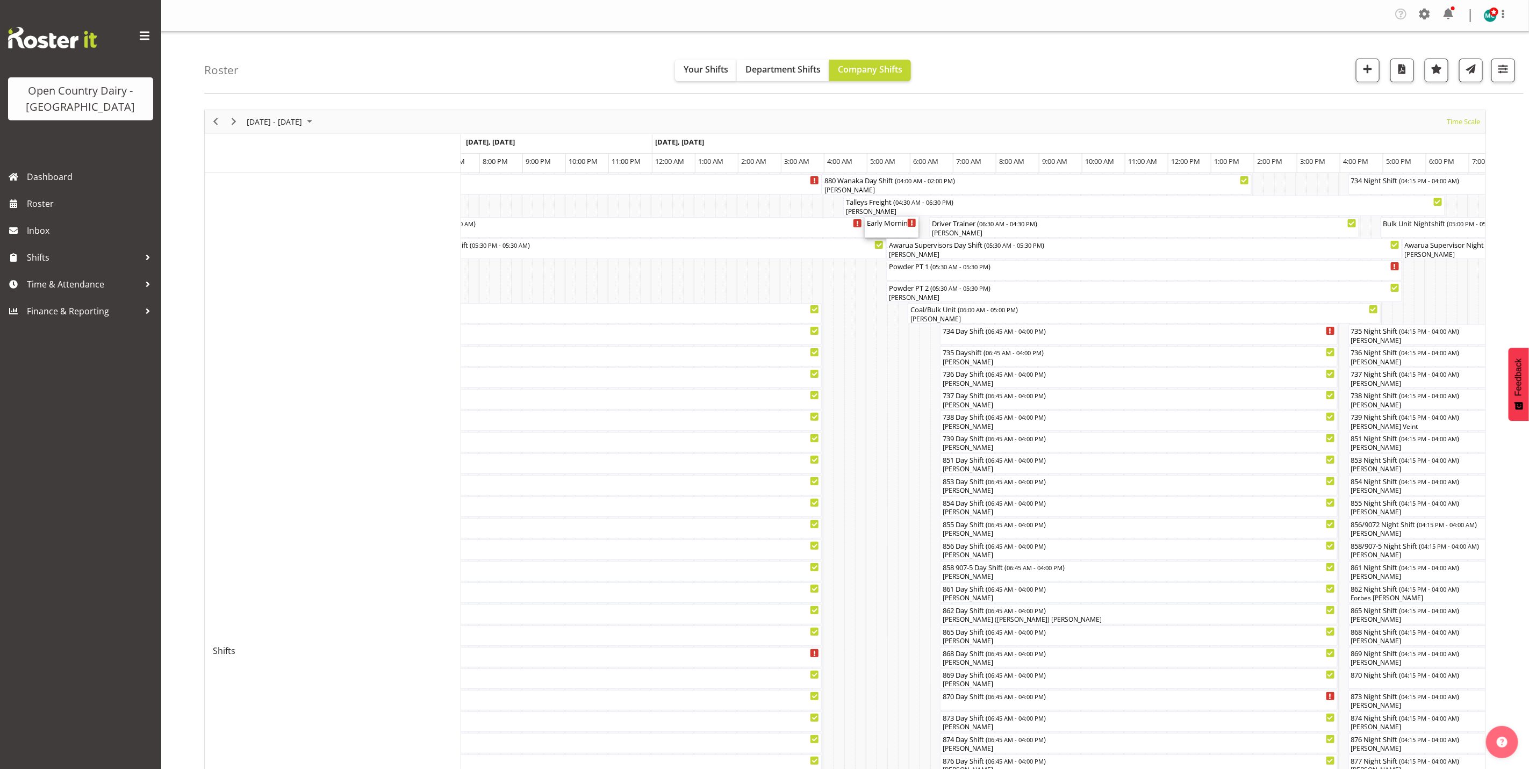
click at [889, 230] on div "Early Morning CIP ( 05:00 AM - 06:15 AM )" at bounding box center [891, 227] width 49 height 20
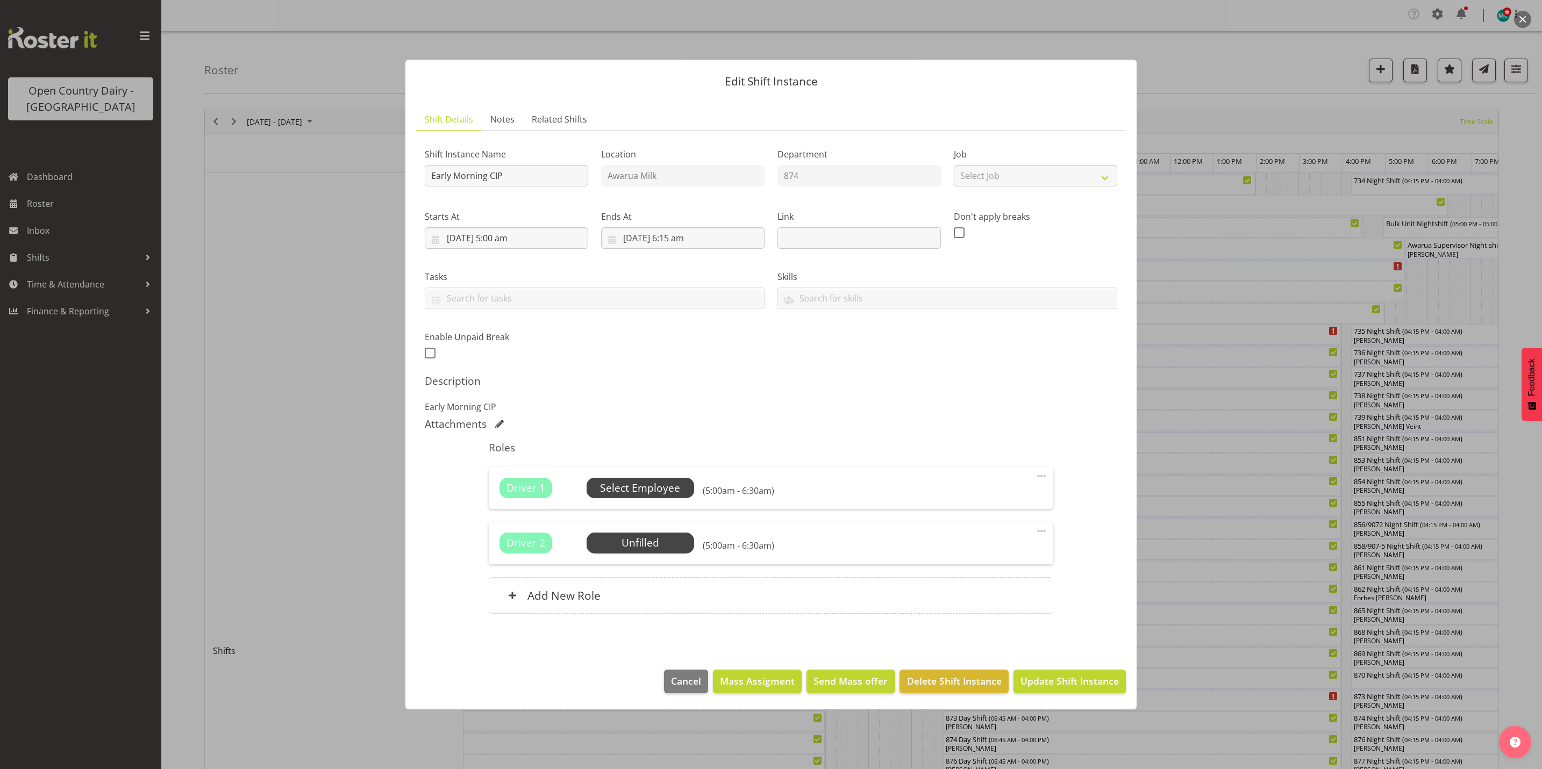
click at [642, 489] on span "Select Employee" at bounding box center [640, 489] width 80 height 16
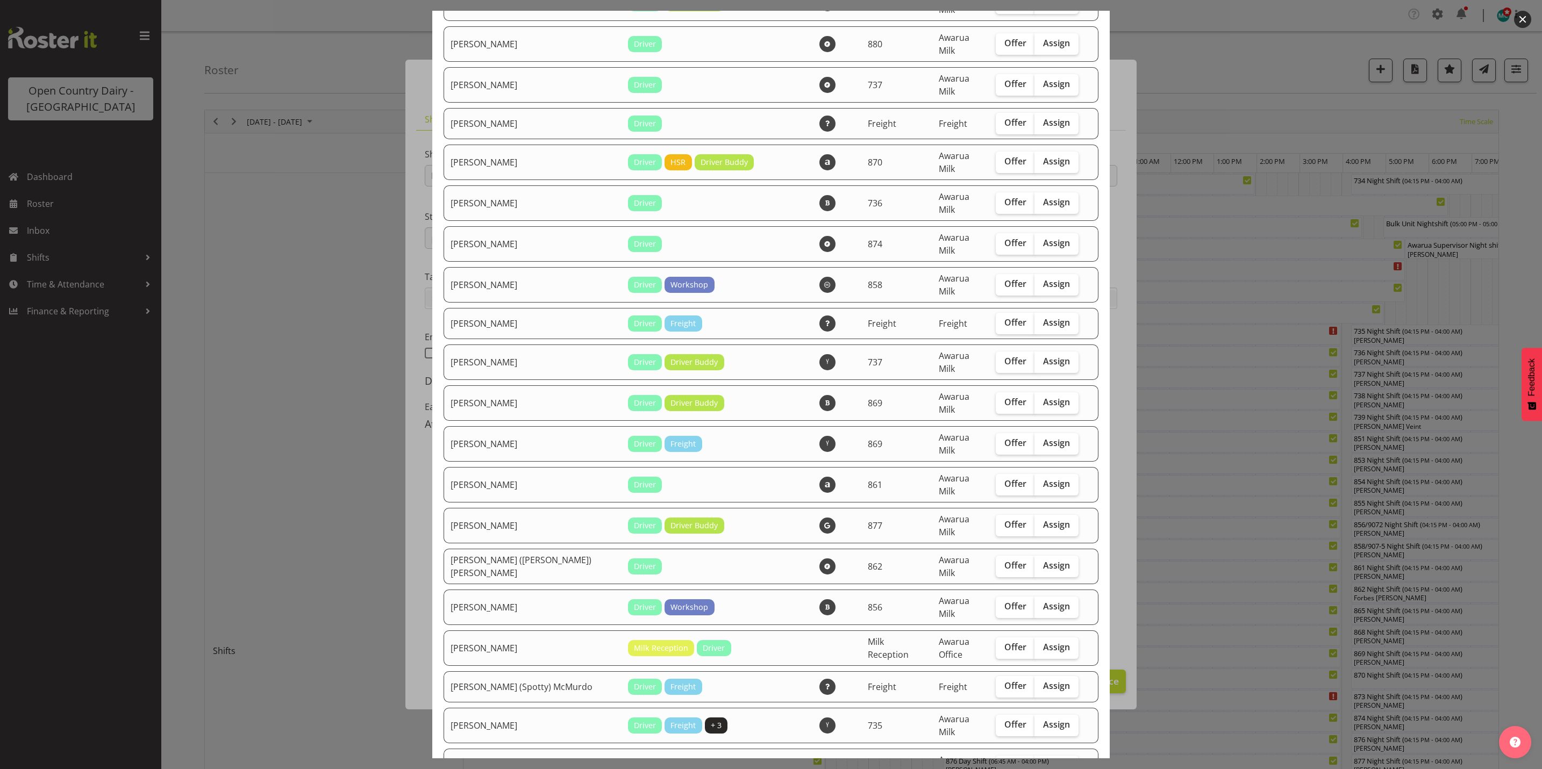
scroll to position [322, 0]
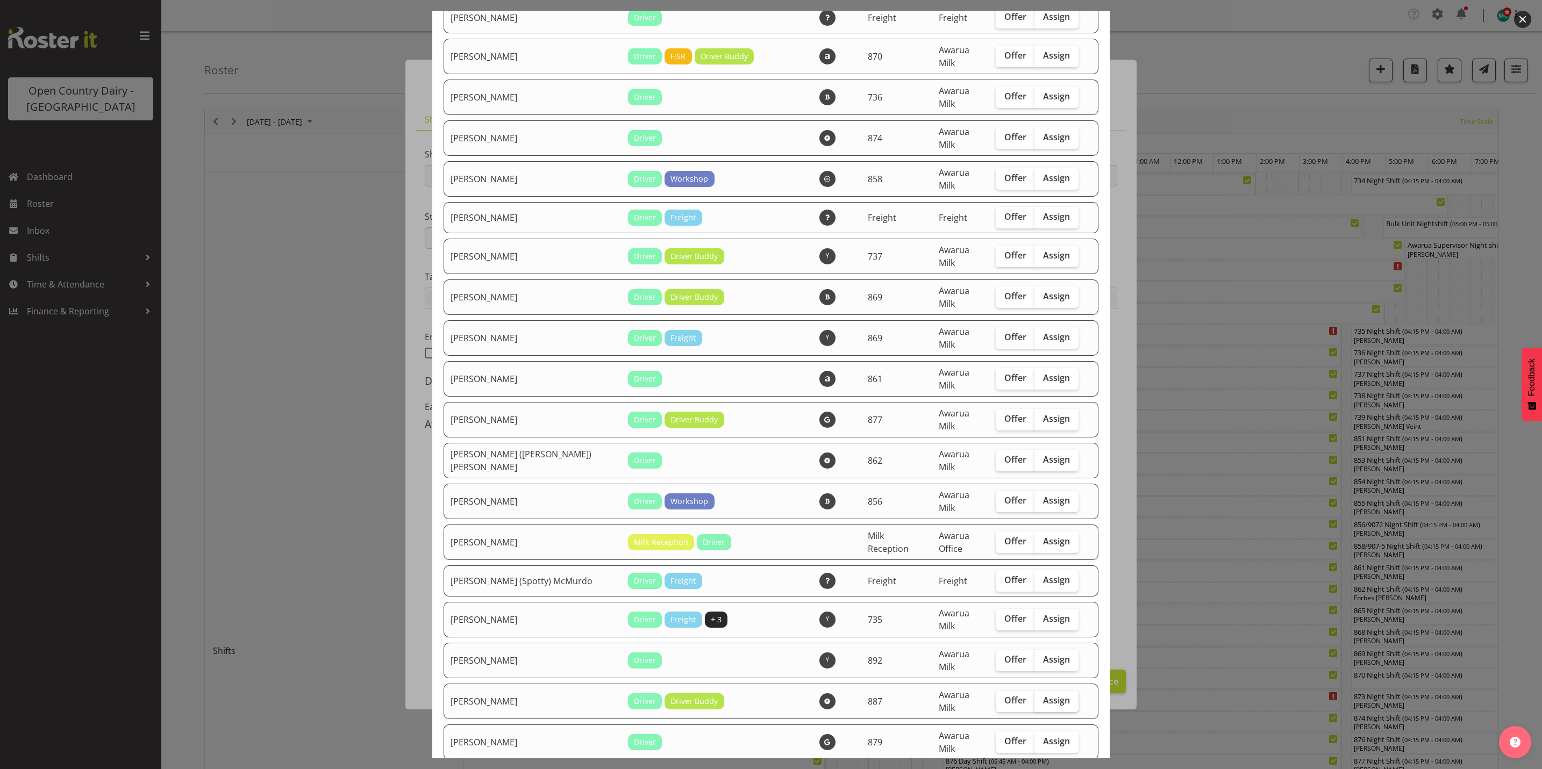
click at [1049, 695] on span "Assign" at bounding box center [1056, 700] width 27 height 11
click at [1041, 697] on input "Assign" at bounding box center [1037, 700] width 7 height 7
checkbox input "true"
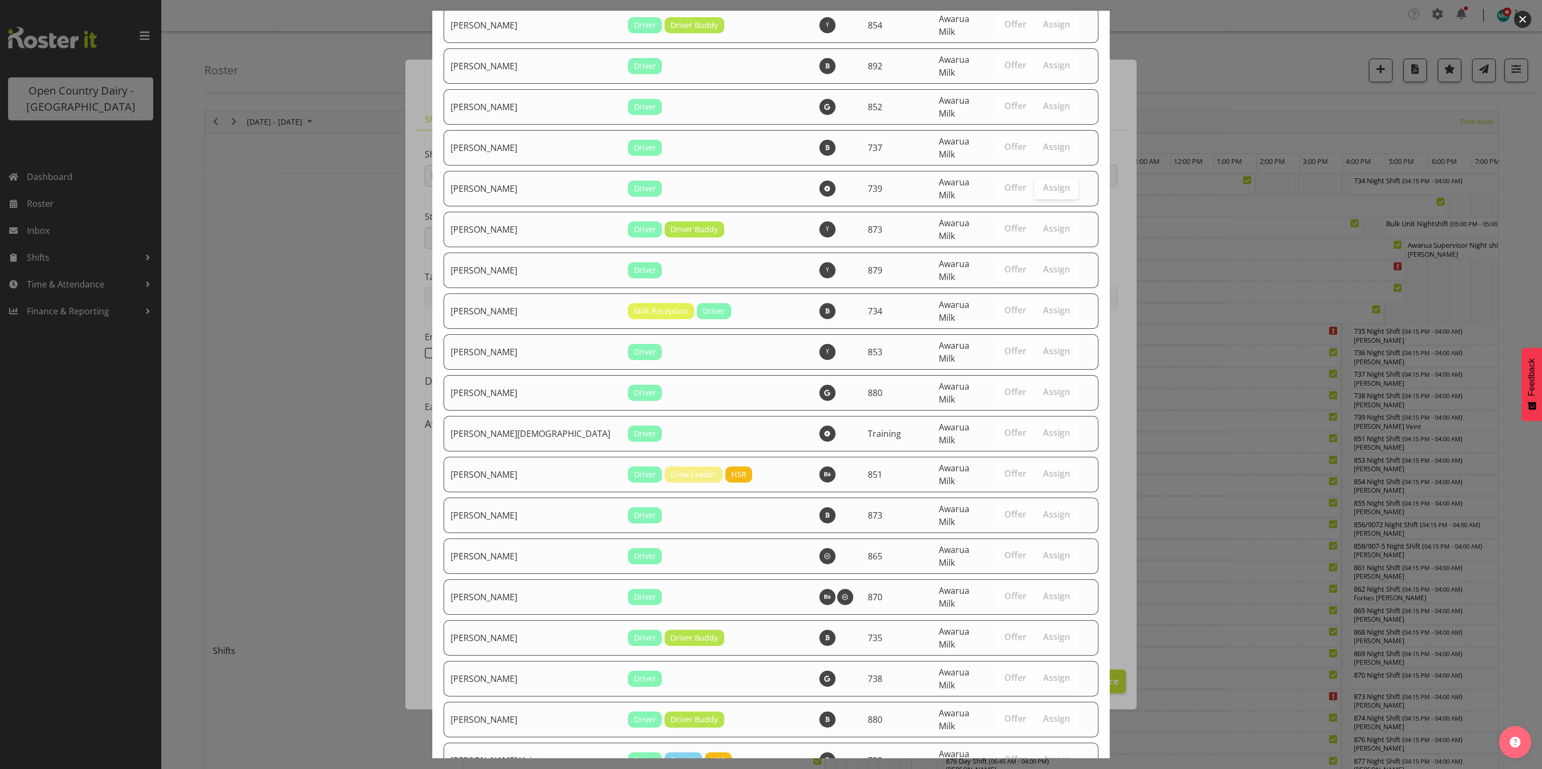
scroll to position [3710, 0]
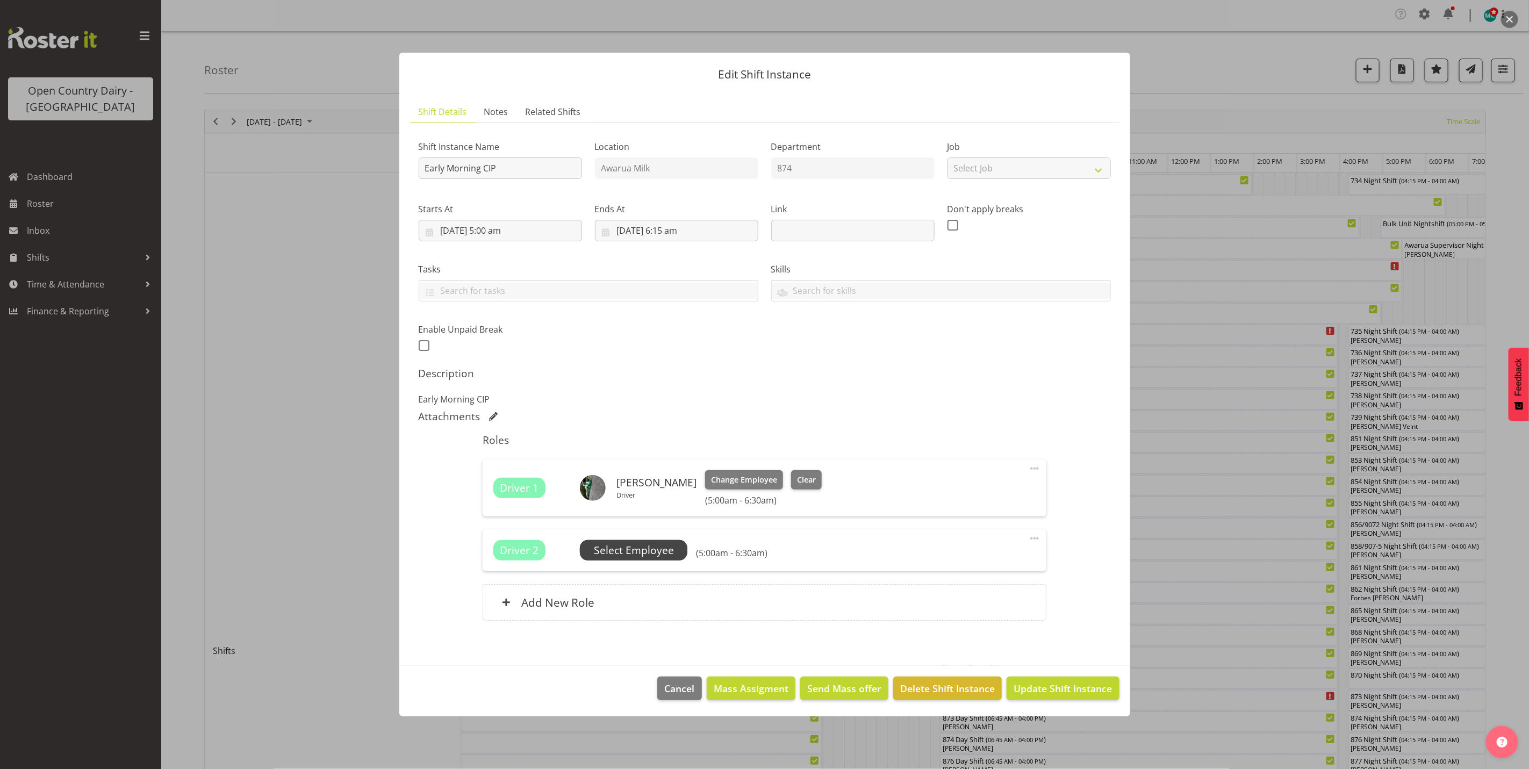
click at [637, 557] on span "Select Employee" at bounding box center [634, 551] width 80 height 16
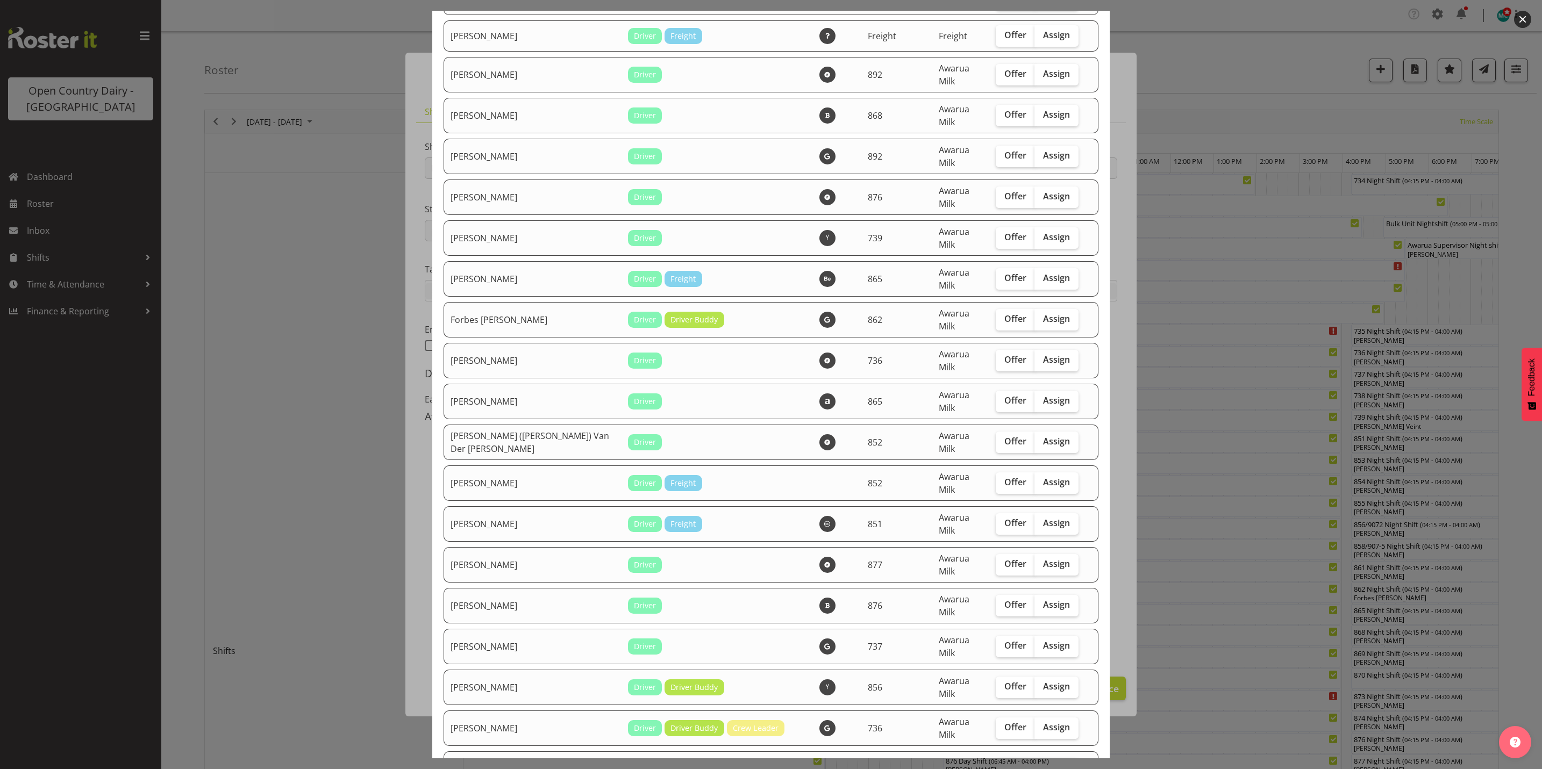
scroll to position [1451, 0]
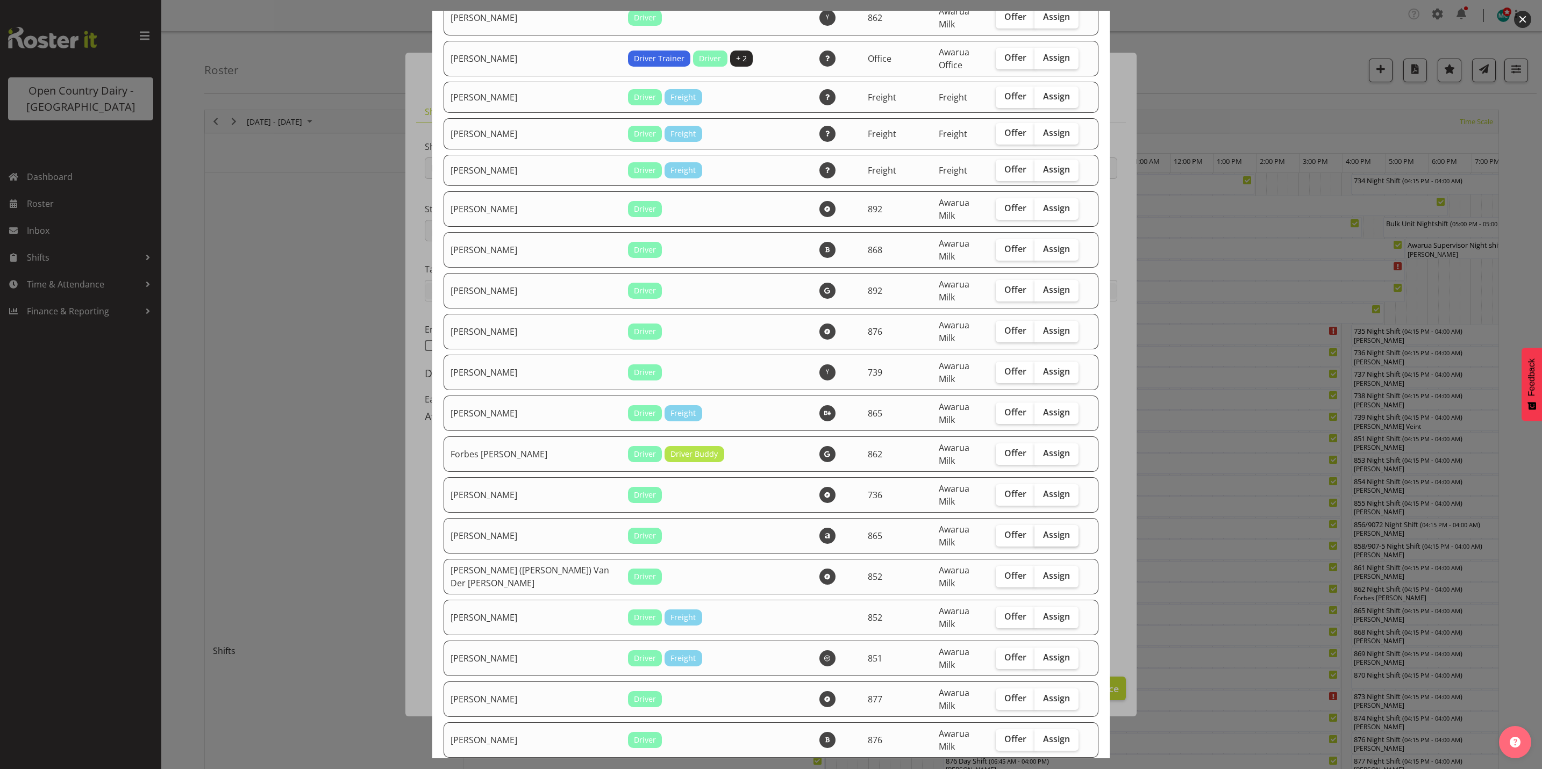
click at [1043, 529] on span "Assign" at bounding box center [1056, 534] width 27 height 11
click at [1037, 532] on input "Assign" at bounding box center [1037, 535] width 7 height 7
checkbox input "true"
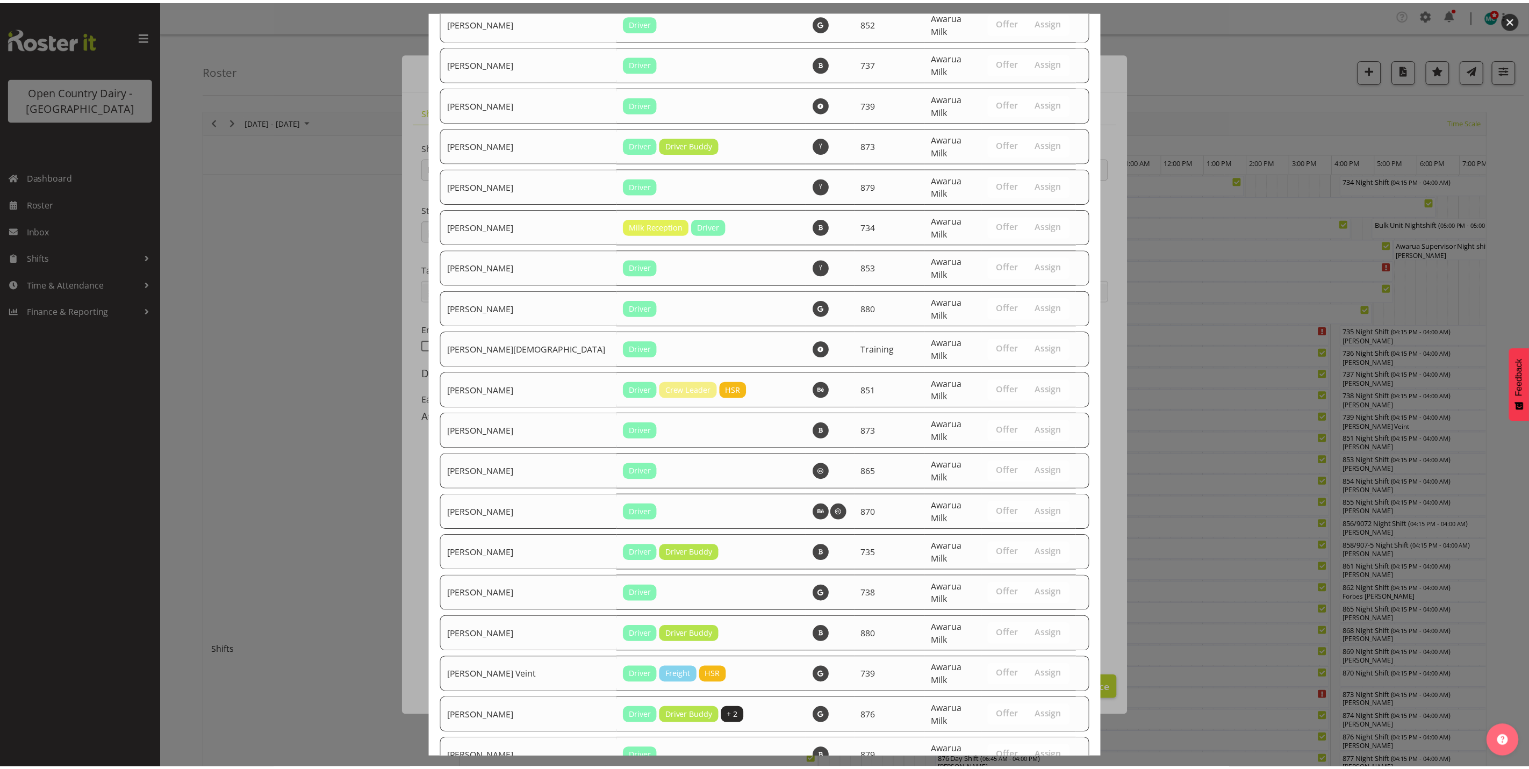
scroll to position [3673, 0]
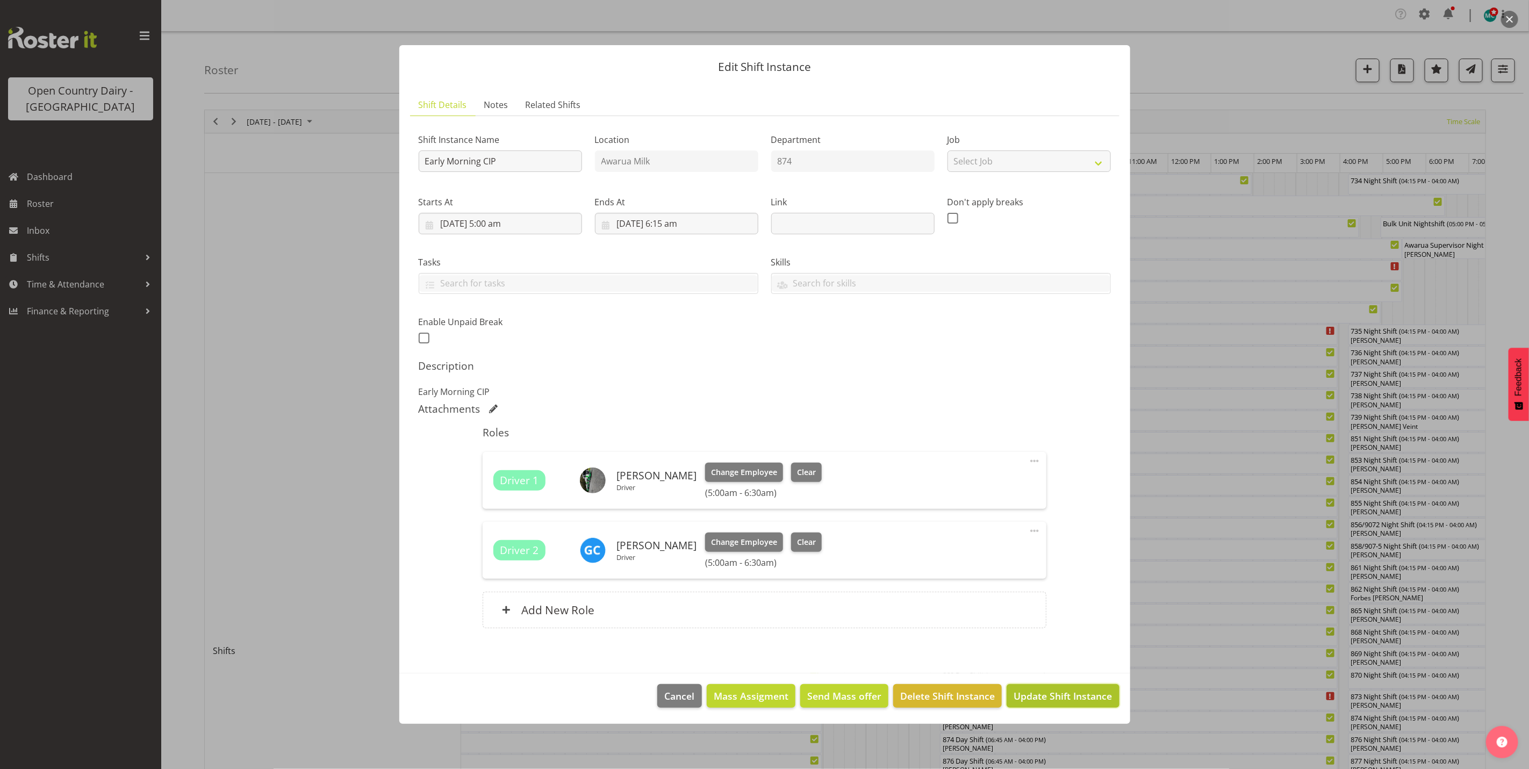
click at [1074, 698] on span "Update Shift Instance" at bounding box center [1063, 696] width 98 height 14
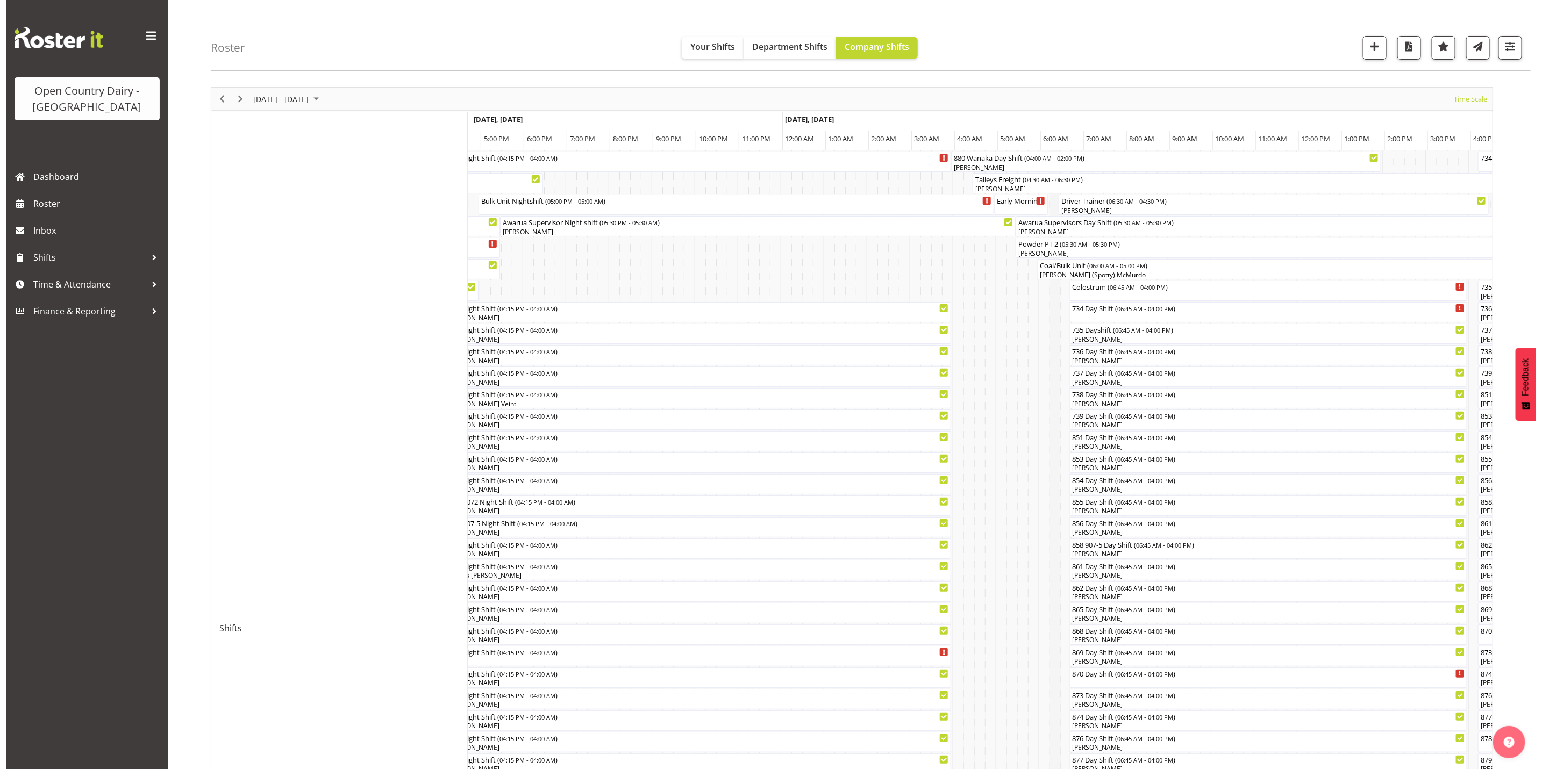
scroll to position [0, 0]
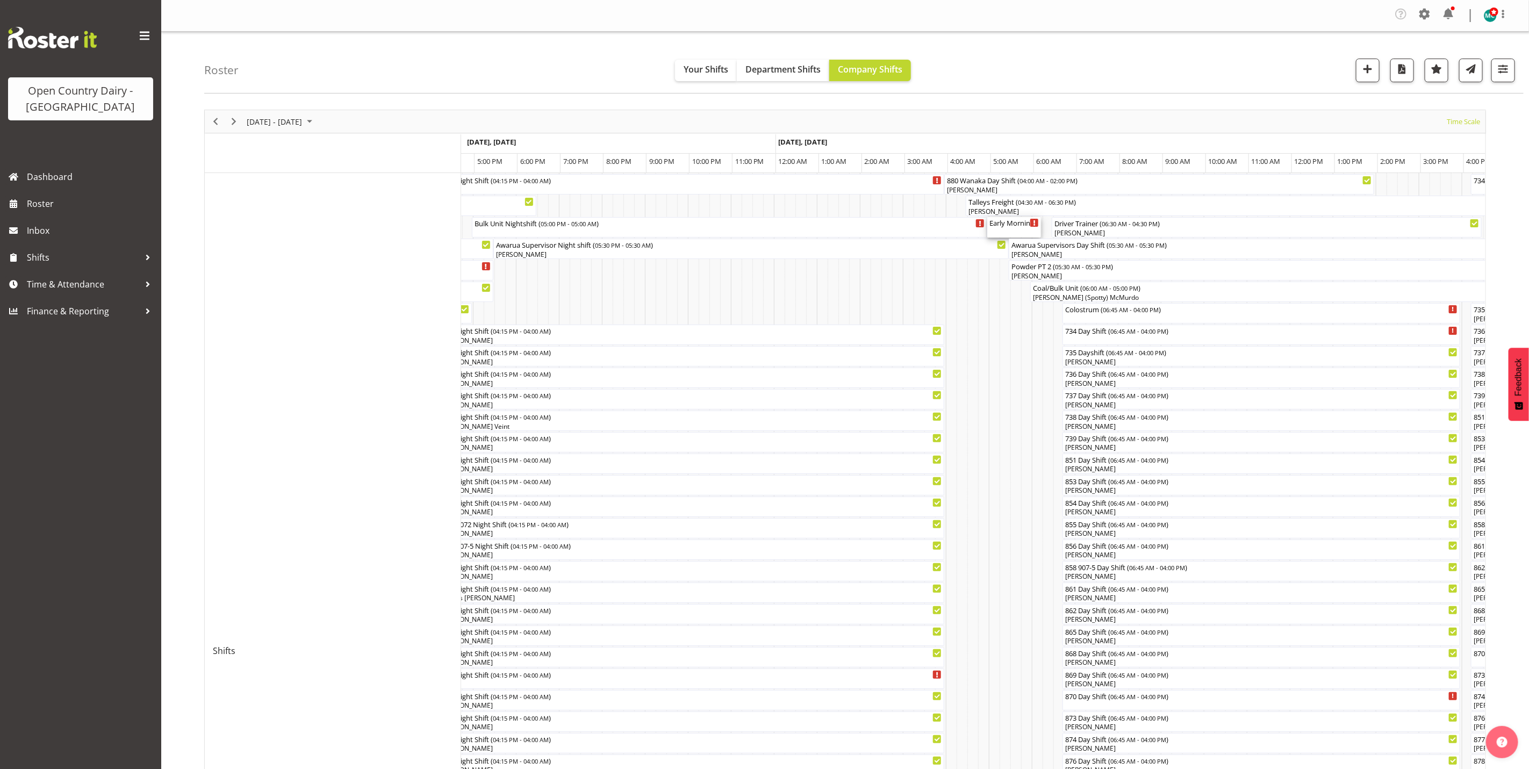
click at [1016, 234] on div "Early Morning CIP ( 05:00 AM - 06:15 AM )" at bounding box center [1014, 227] width 49 height 20
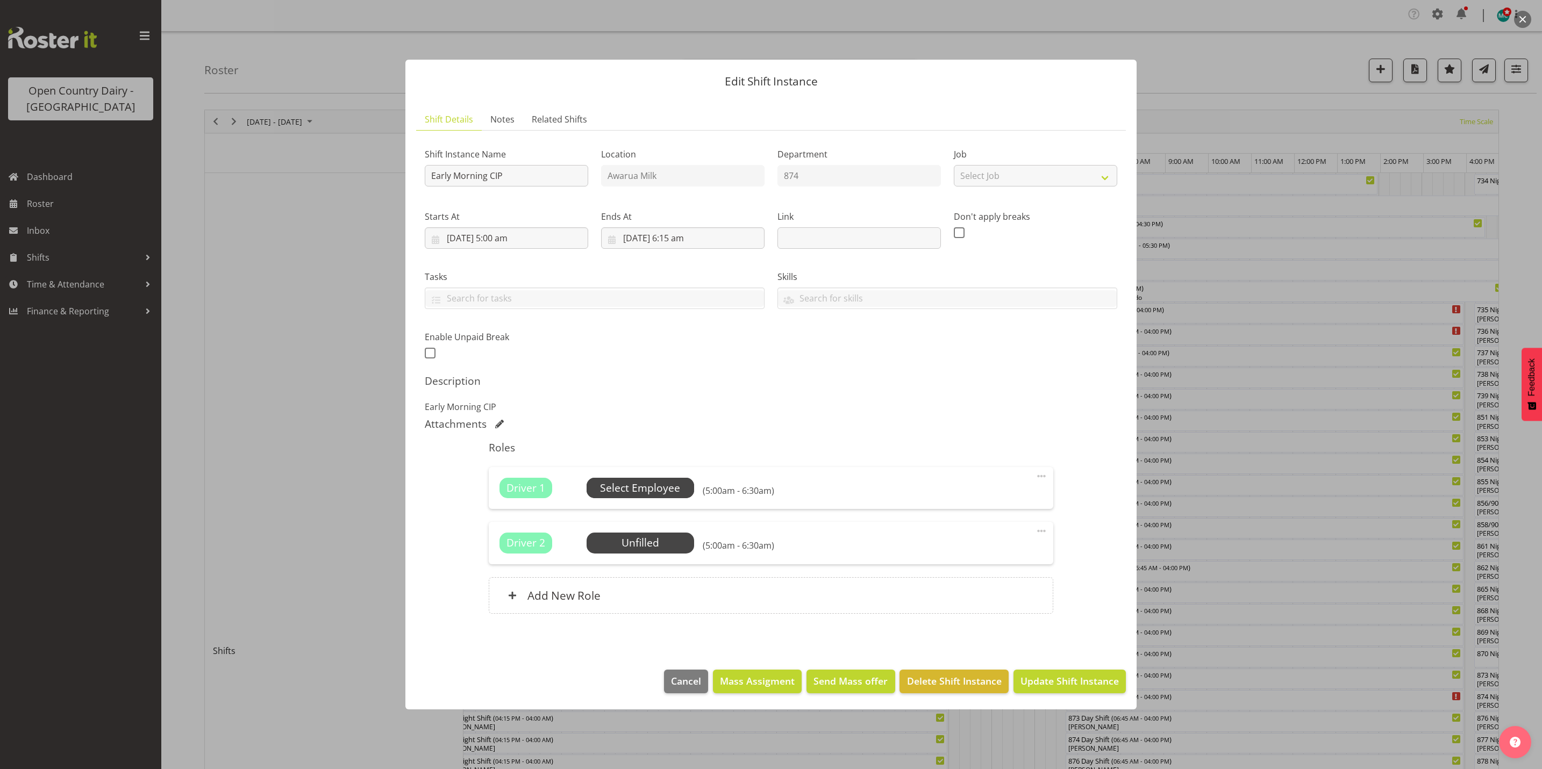
click at [639, 481] on span "Select Employee" at bounding box center [640, 489] width 80 height 16
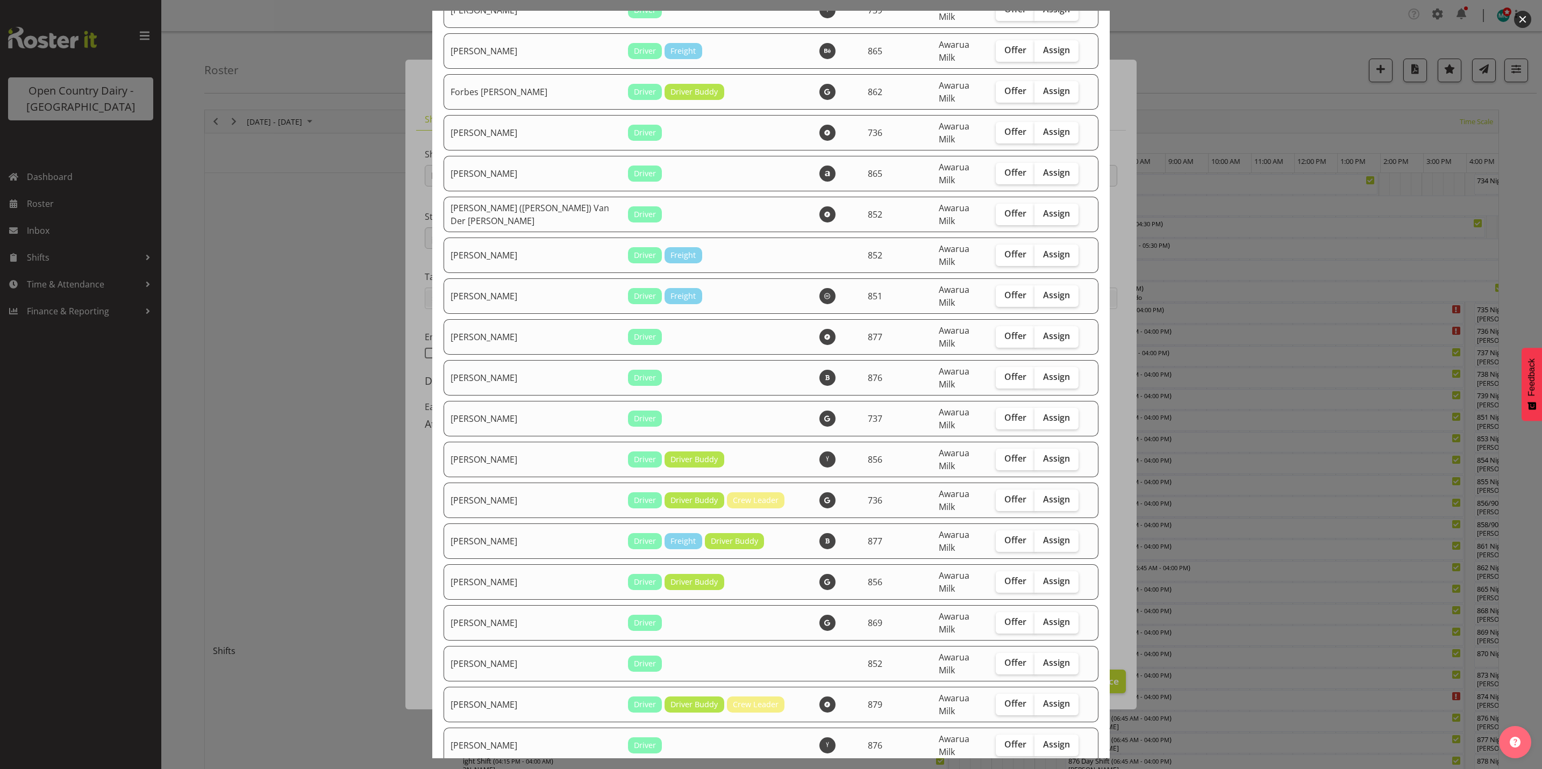
scroll to position [1451, 0]
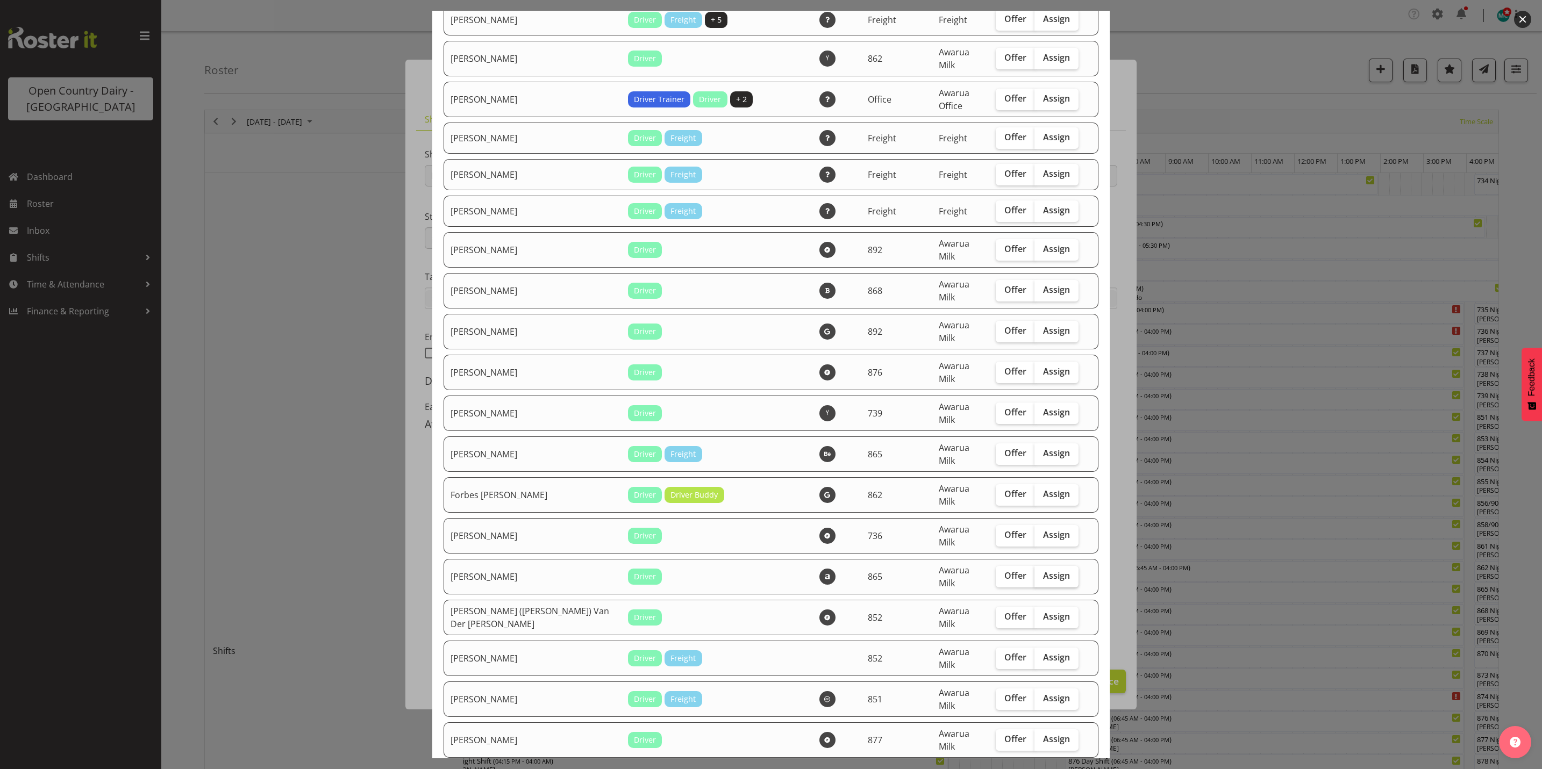
click at [1043, 570] on span "Assign" at bounding box center [1056, 575] width 27 height 11
click at [1041, 572] on input "Assign" at bounding box center [1037, 575] width 7 height 7
checkbox input "true"
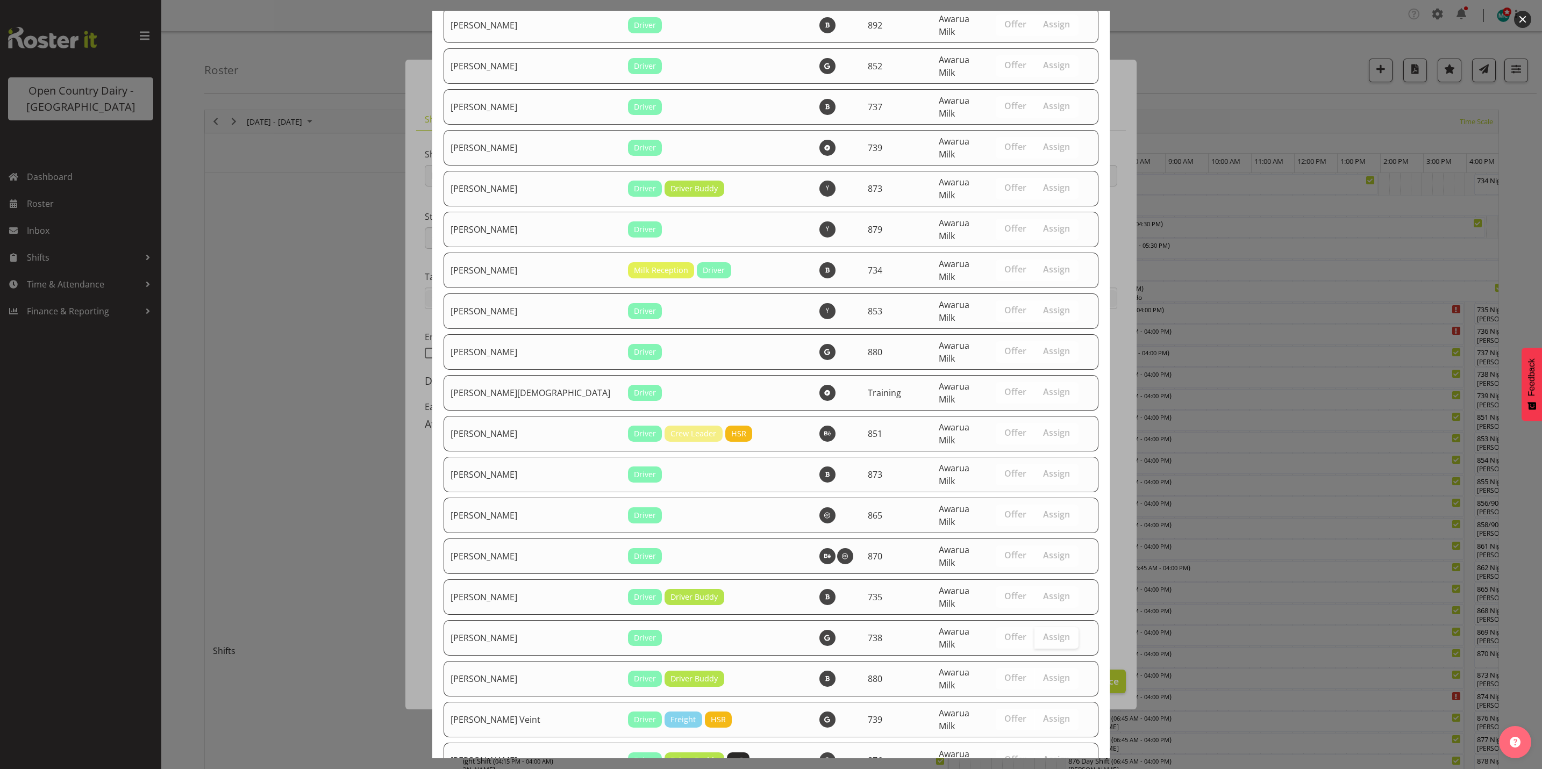
scroll to position [3710, 0]
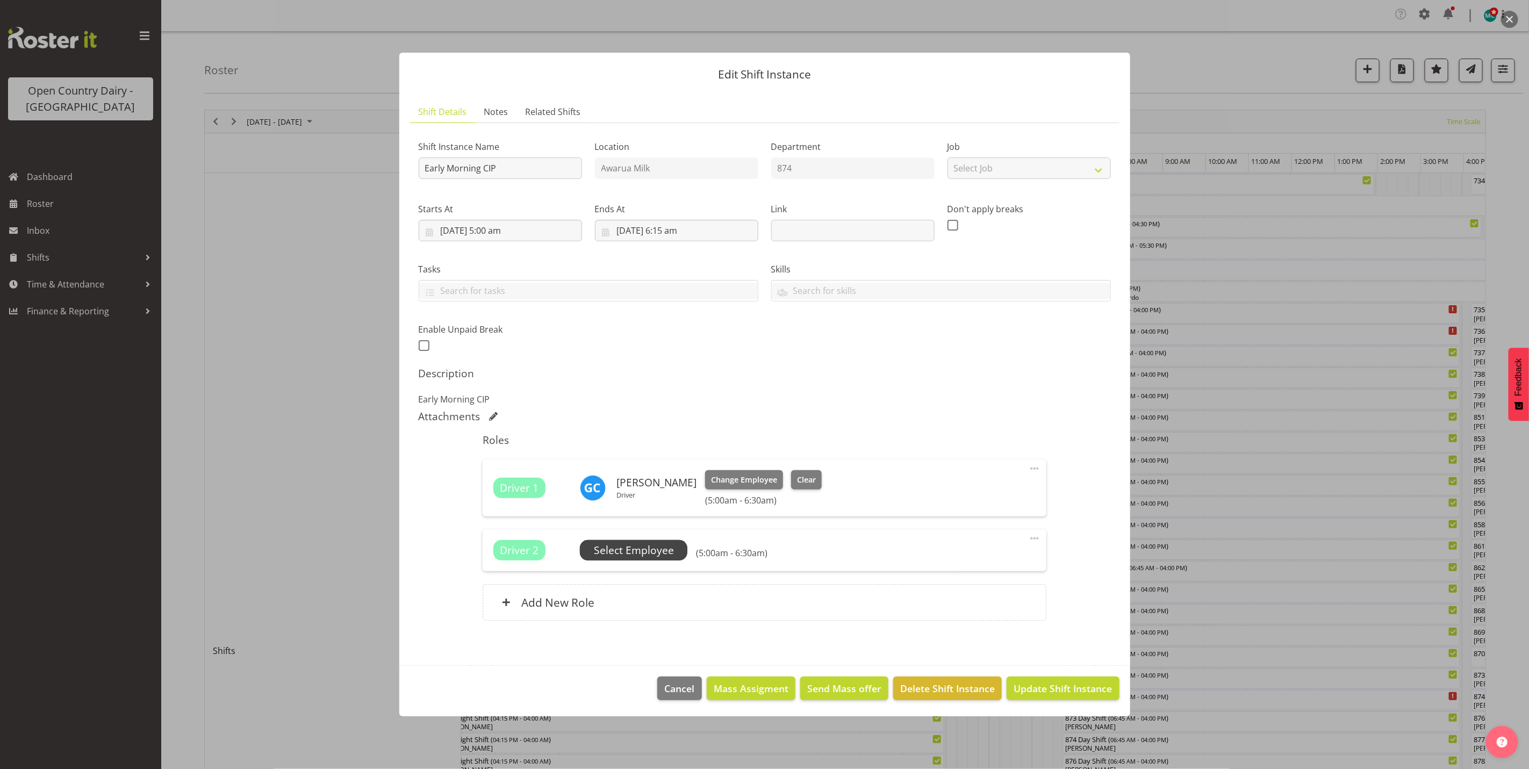
click at [636, 549] on span "Select Employee" at bounding box center [634, 551] width 80 height 16
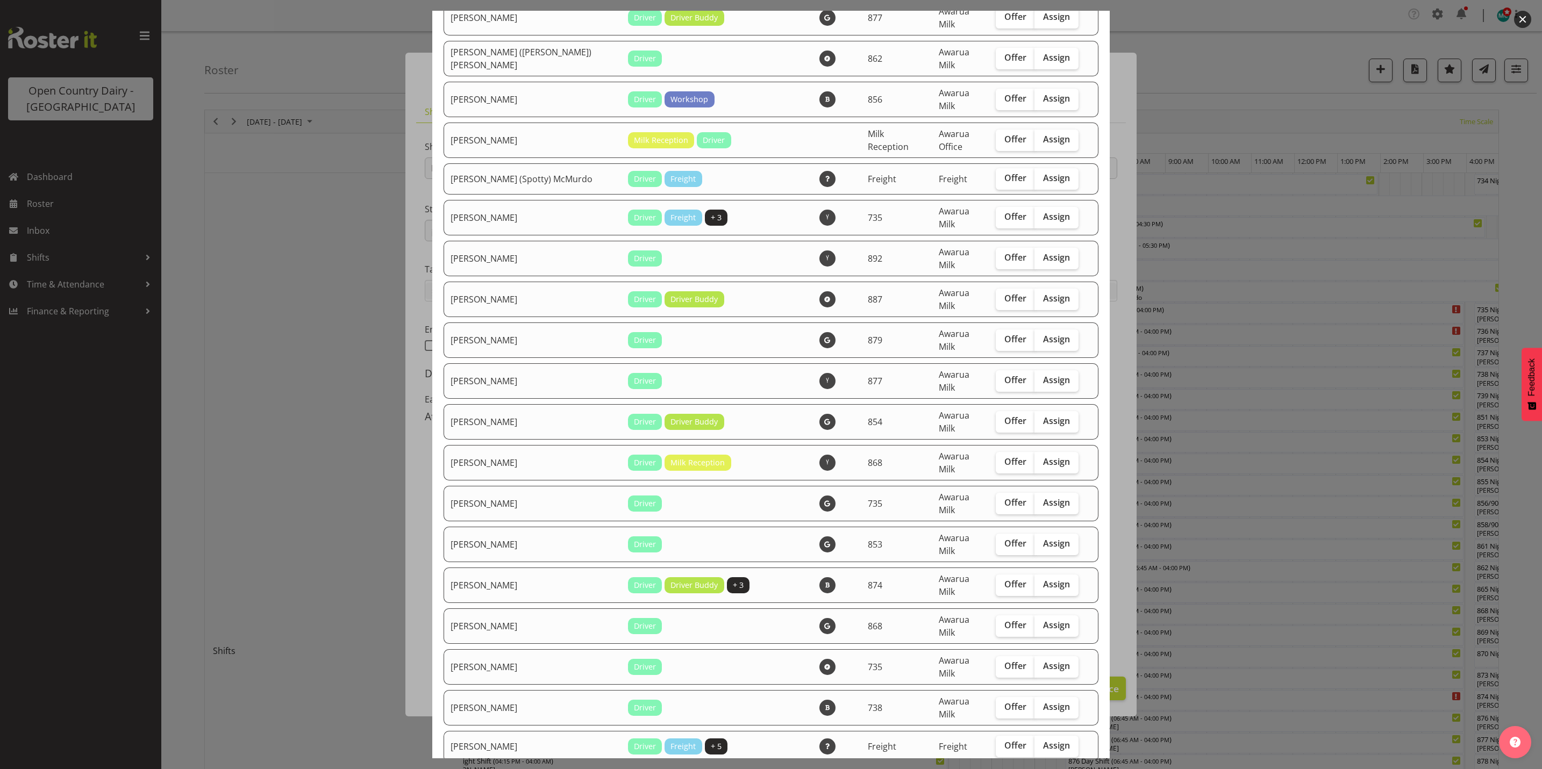
scroll to position [726, 0]
click at [1047, 455] on span "Assign" at bounding box center [1056, 460] width 27 height 11
click at [1041, 457] on input "Assign" at bounding box center [1037, 460] width 7 height 7
checkbox input "true"
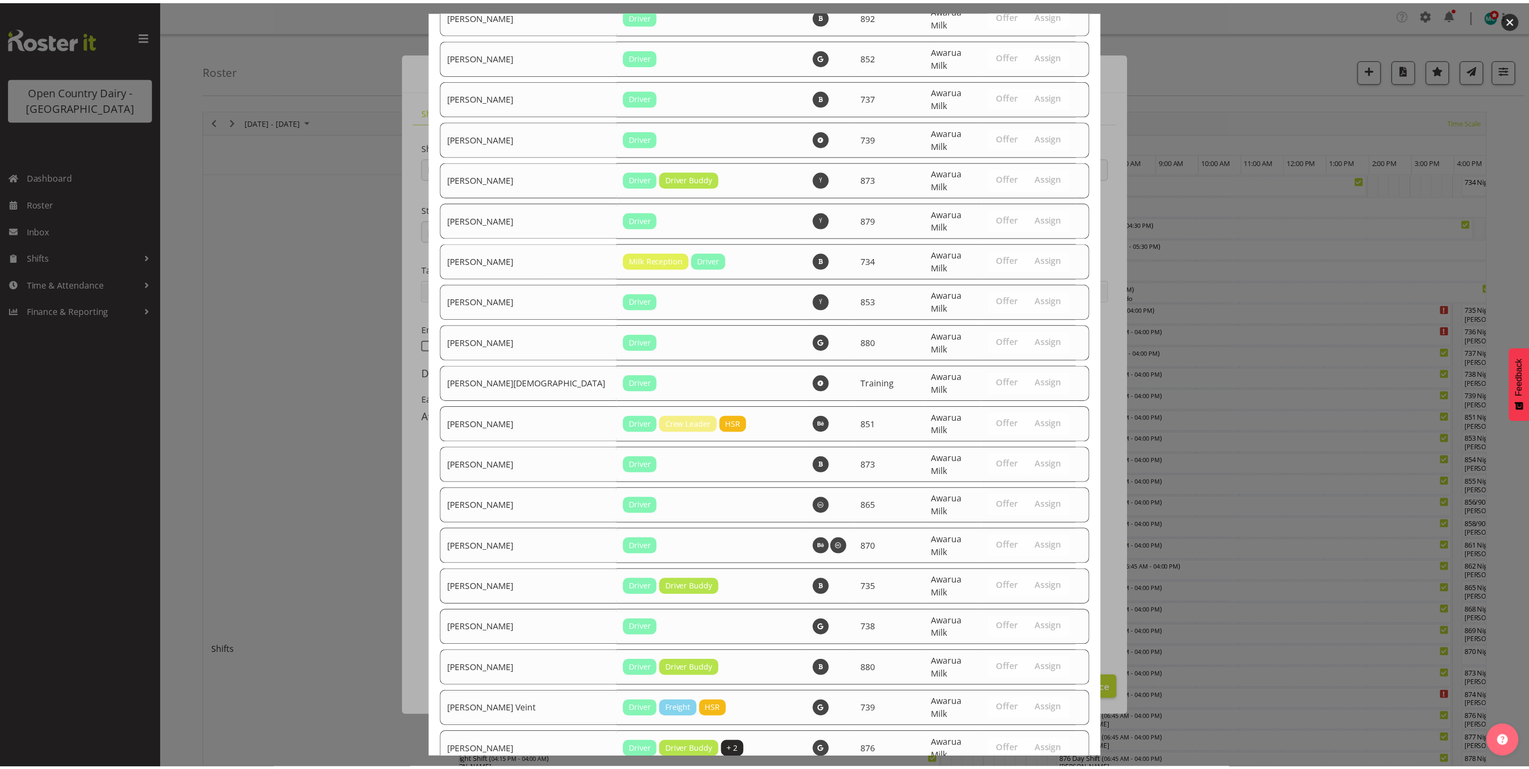
scroll to position [3673, 0]
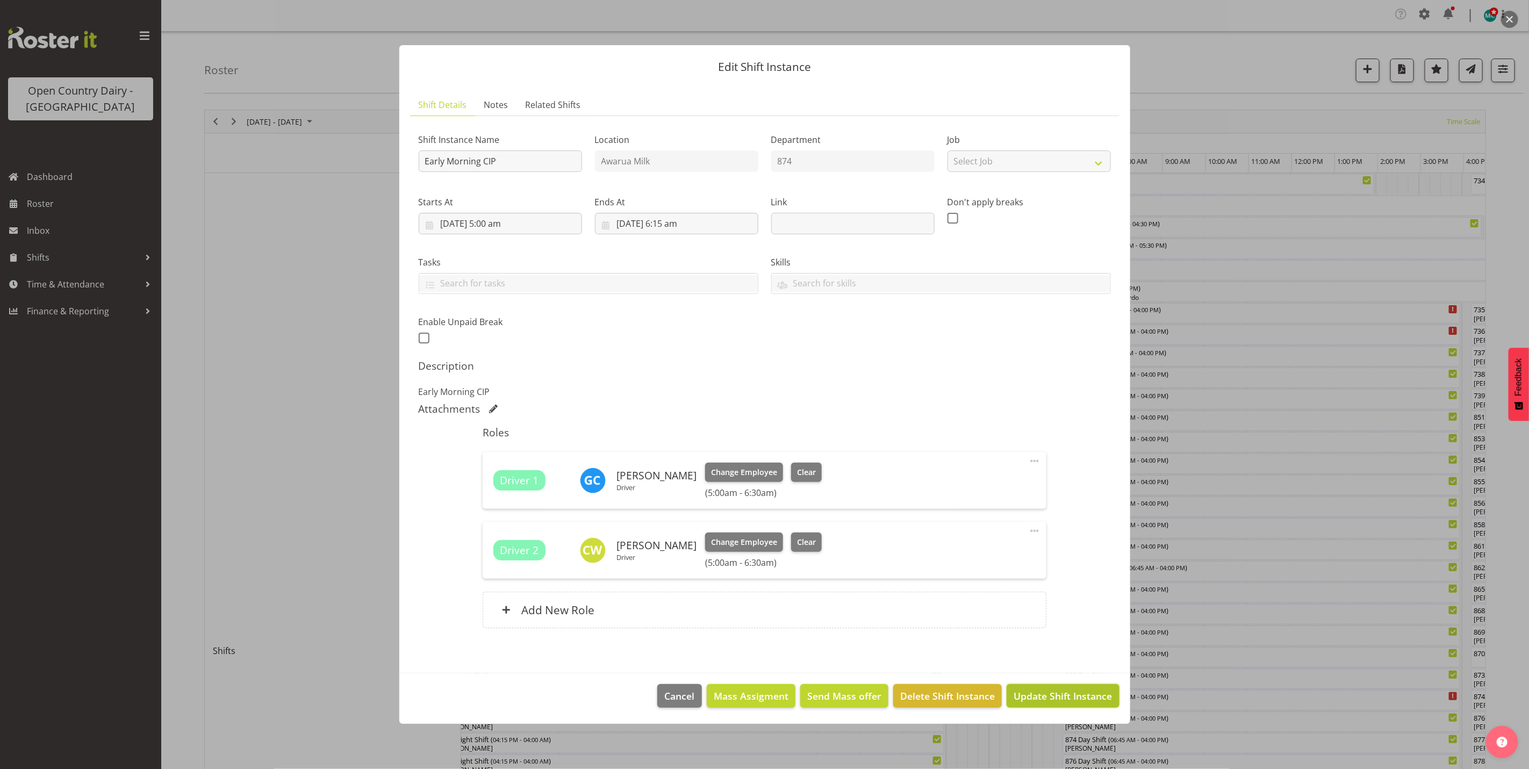
click at [1059, 697] on span "Update Shift Instance" at bounding box center [1063, 696] width 98 height 14
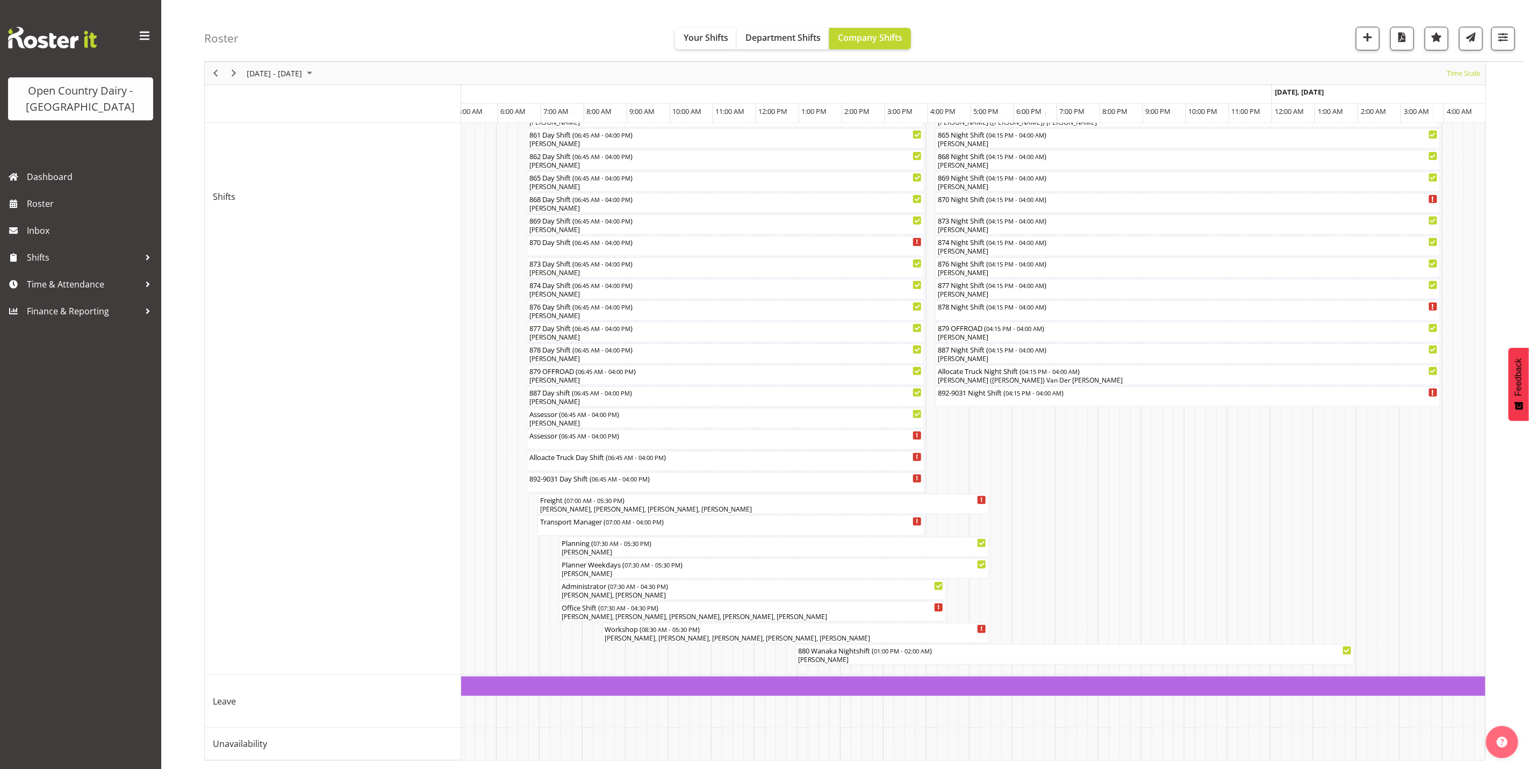
scroll to position [0, 4433]
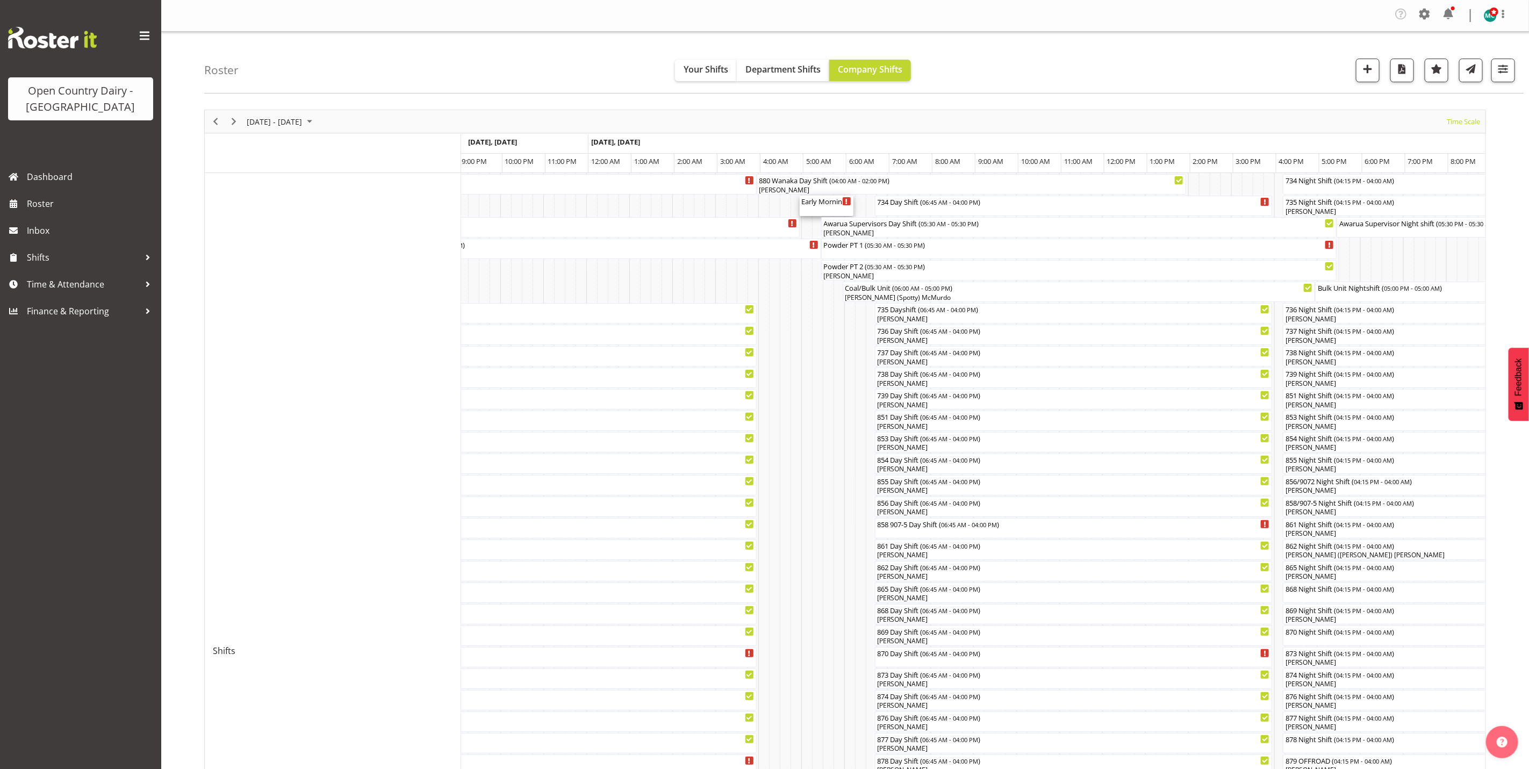
click at [829, 205] on div "Early Morning CIP ( 05:00 AM - 06:15 AM )" at bounding box center [826, 201] width 49 height 11
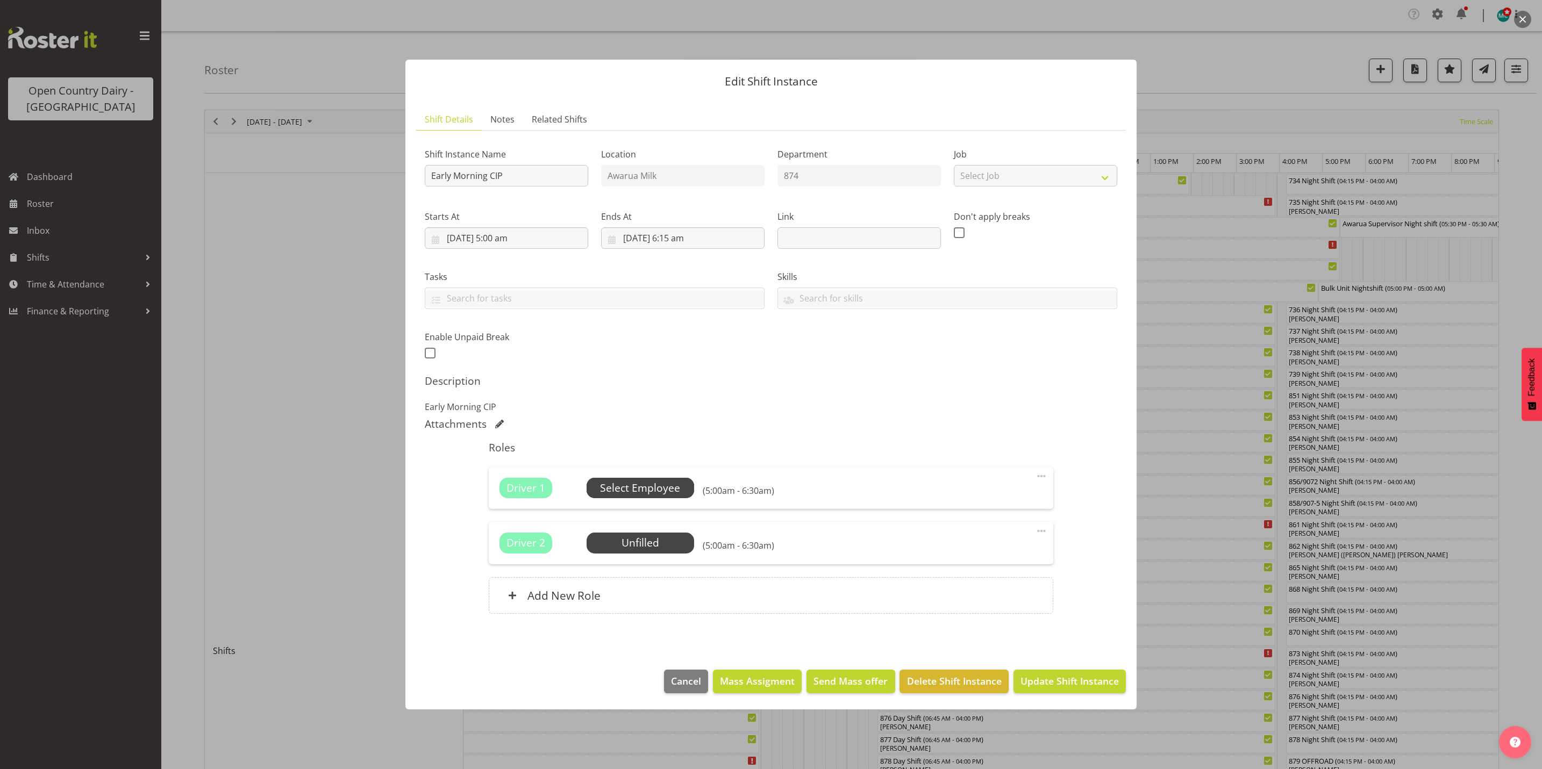
click at [642, 487] on span "Select Employee" at bounding box center [640, 489] width 80 height 16
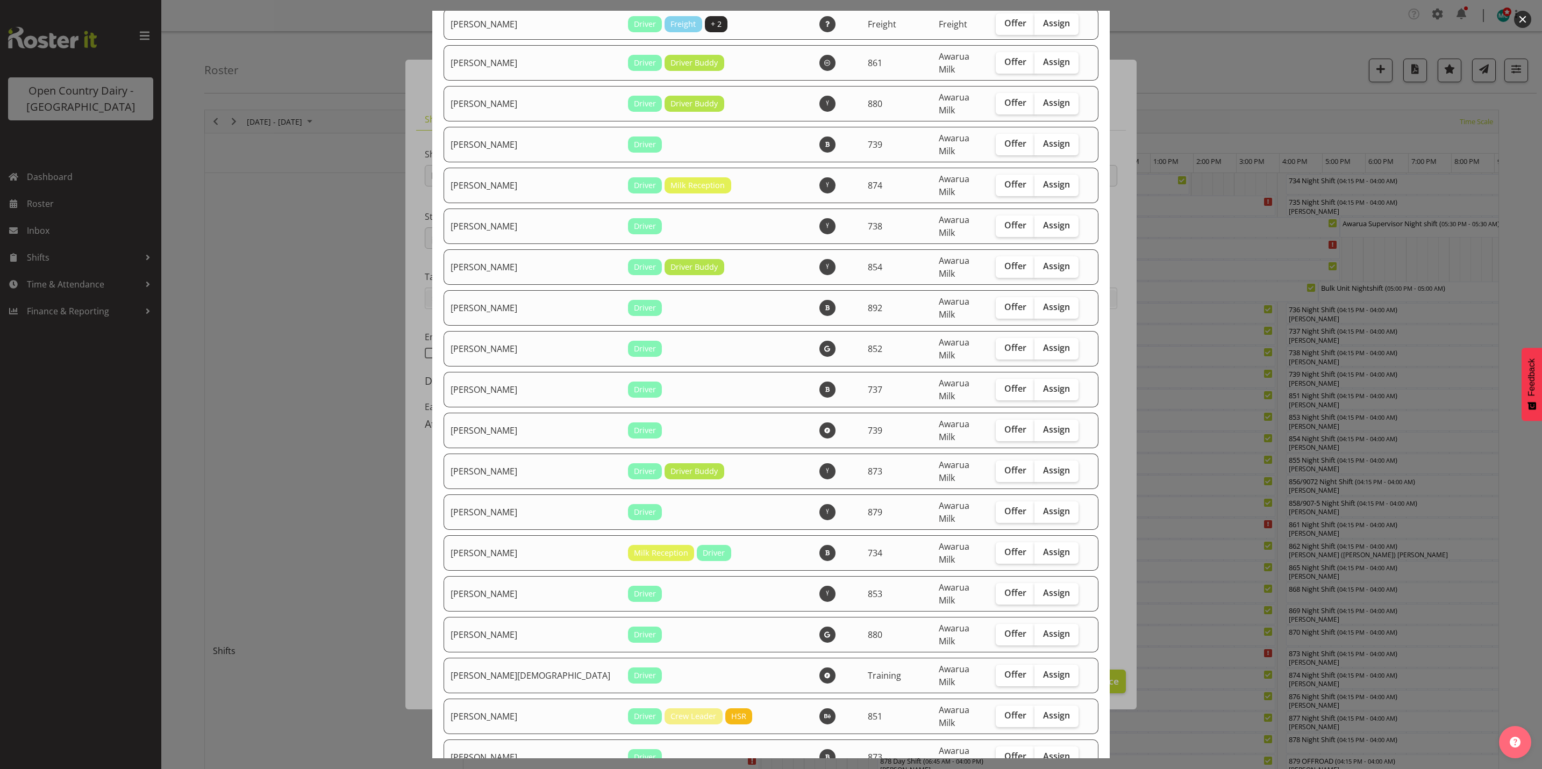
checkbox input "true"
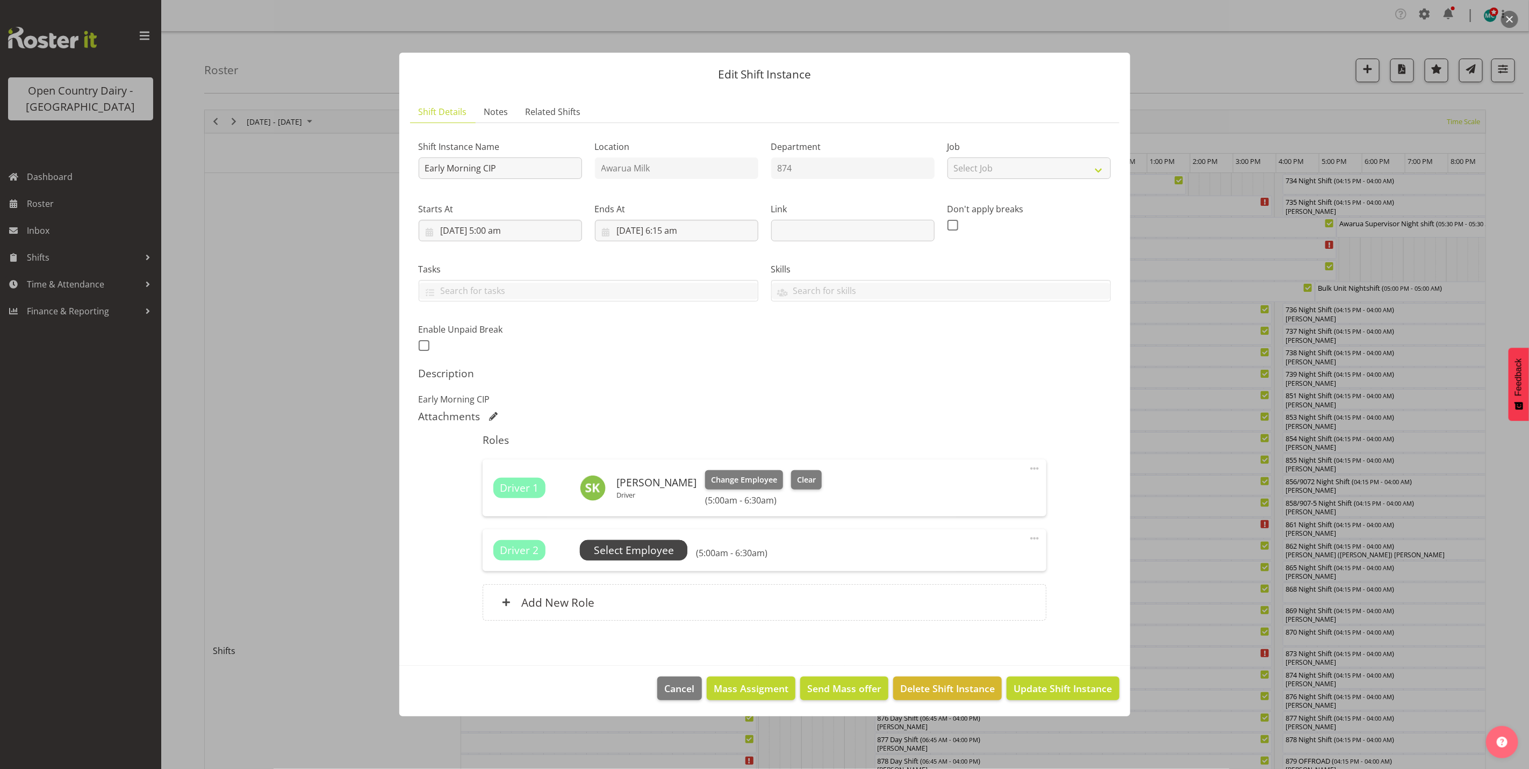
click at [648, 553] on span "Select Employee" at bounding box center [634, 551] width 80 height 16
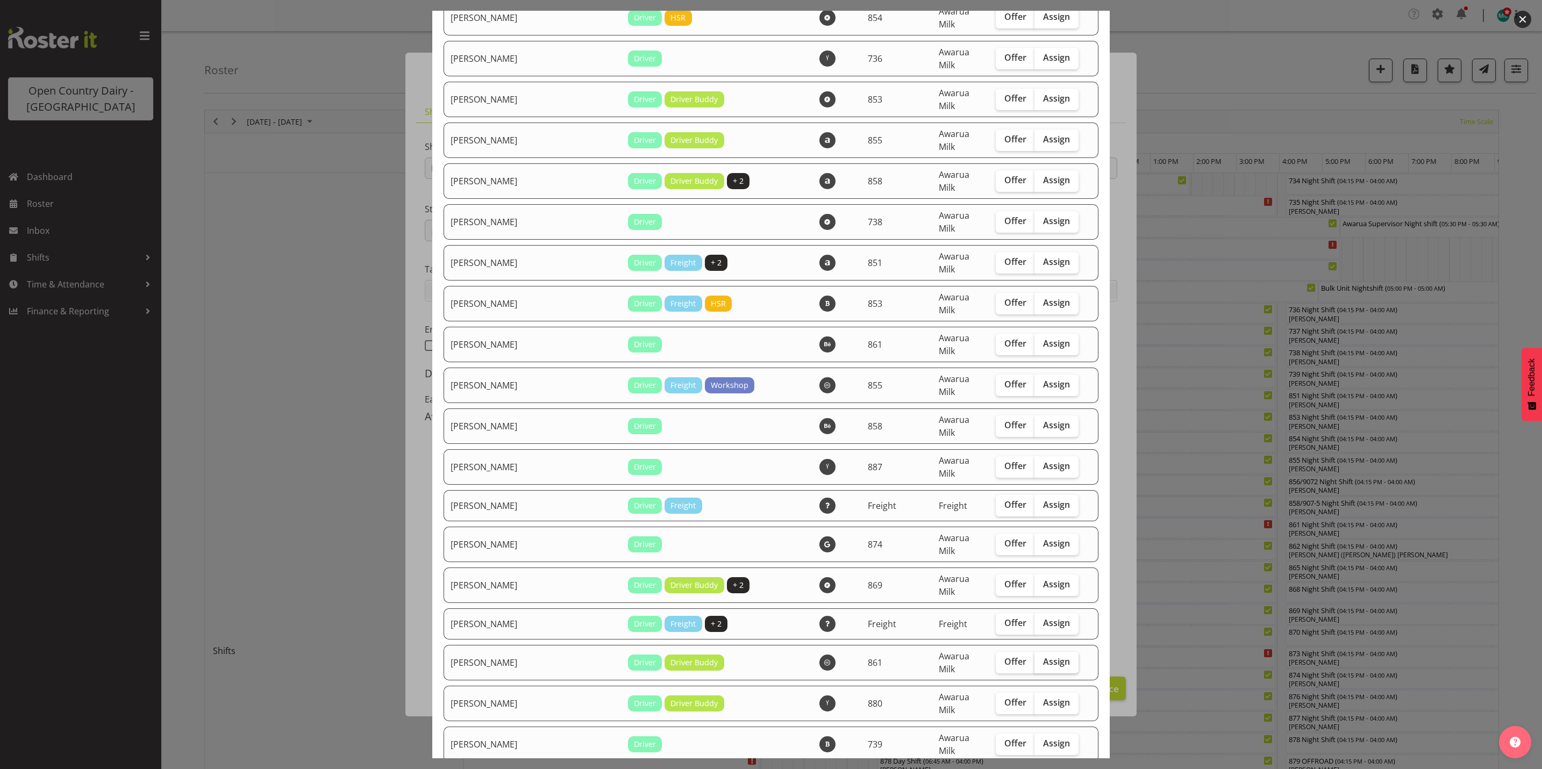
click at [1045, 656] on span "Assign" at bounding box center [1056, 661] width 27 height 11
click at [1041, 658] on input "Assign" at bounding box center [1037, 661] width 7 height 7
checkbox input "true"
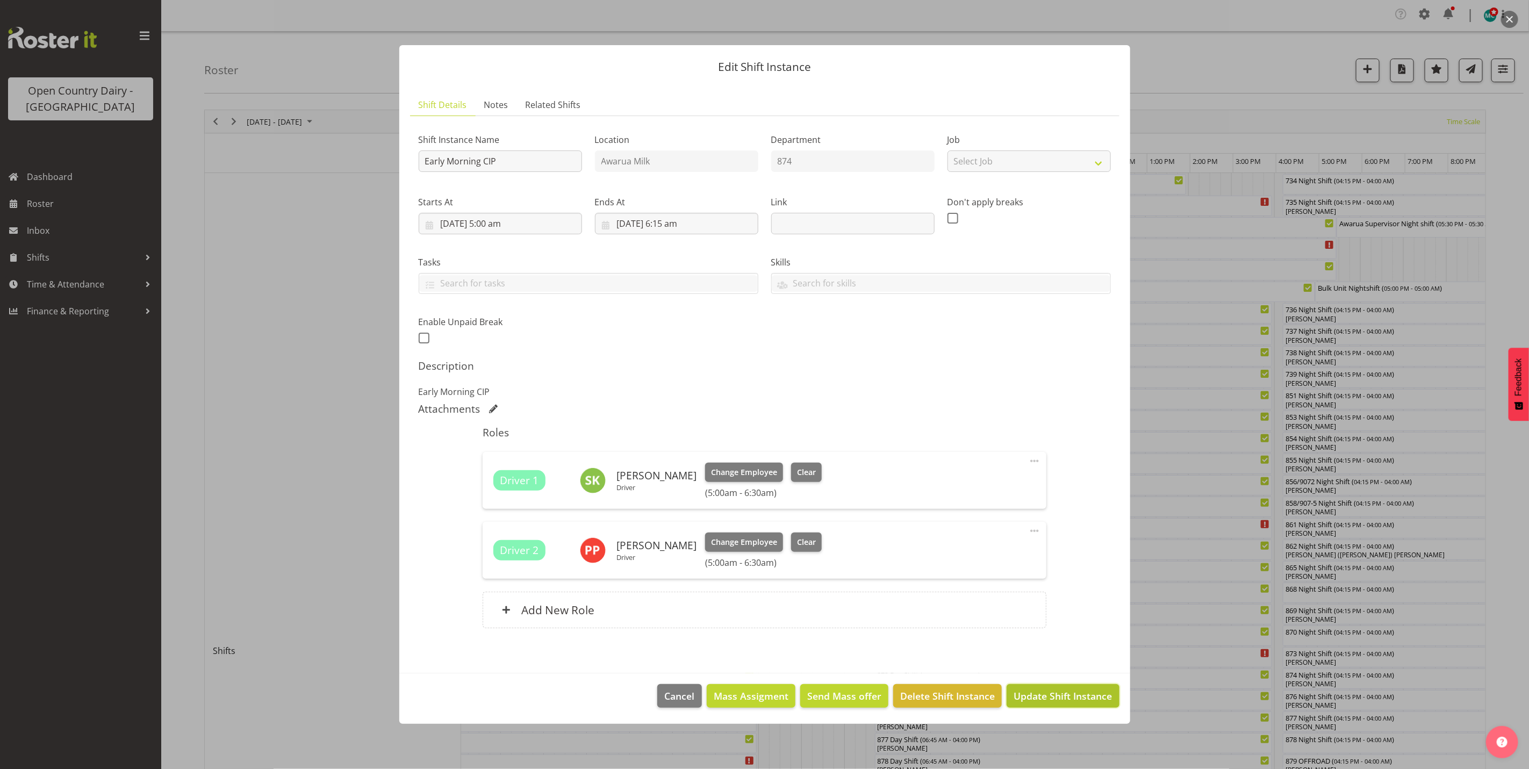
click at [1070, 692] on span "Update Shift Instance" at bounding box center [1063, 696] width 98 height 14
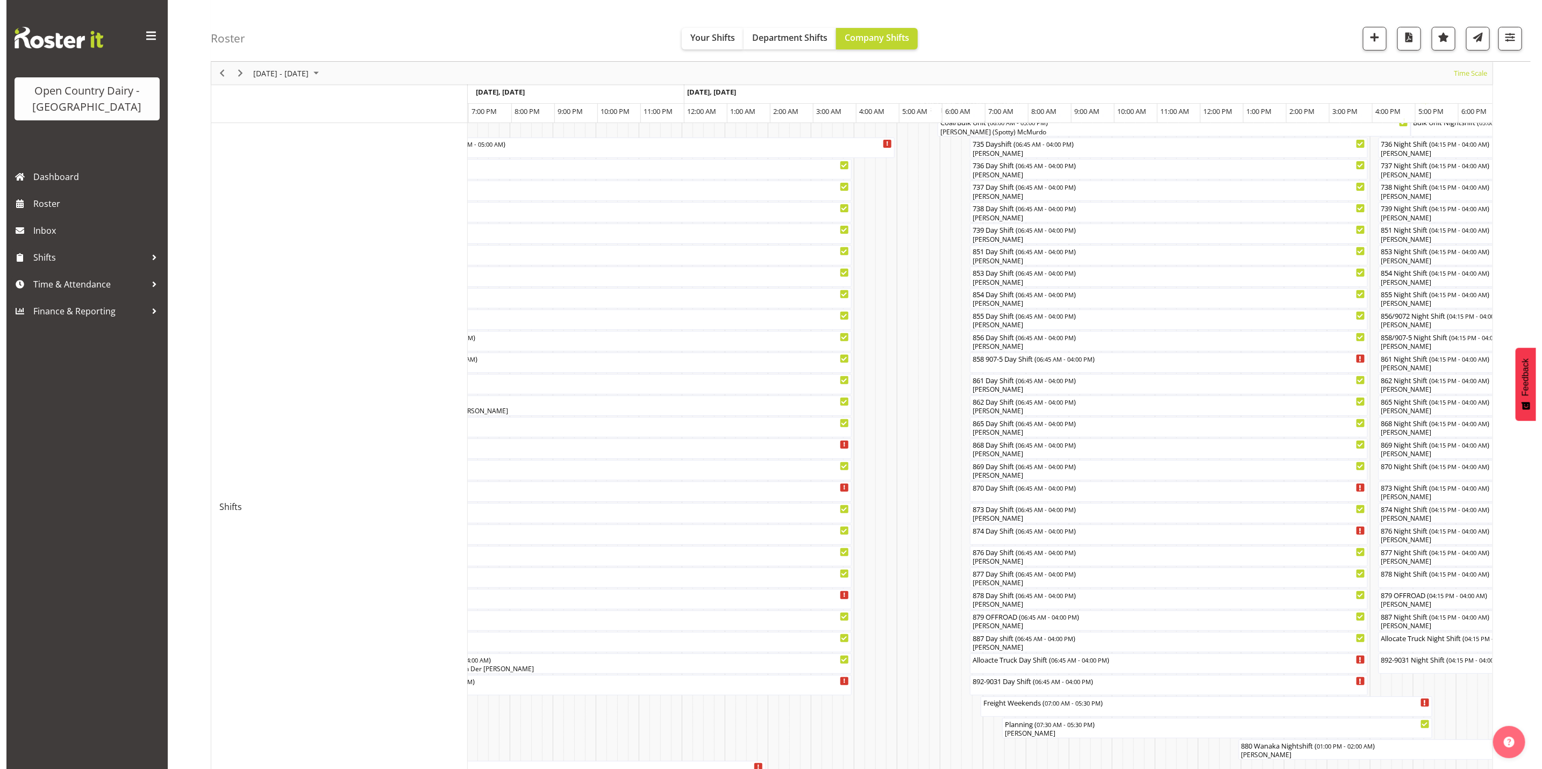
scroll to position [0, 0]
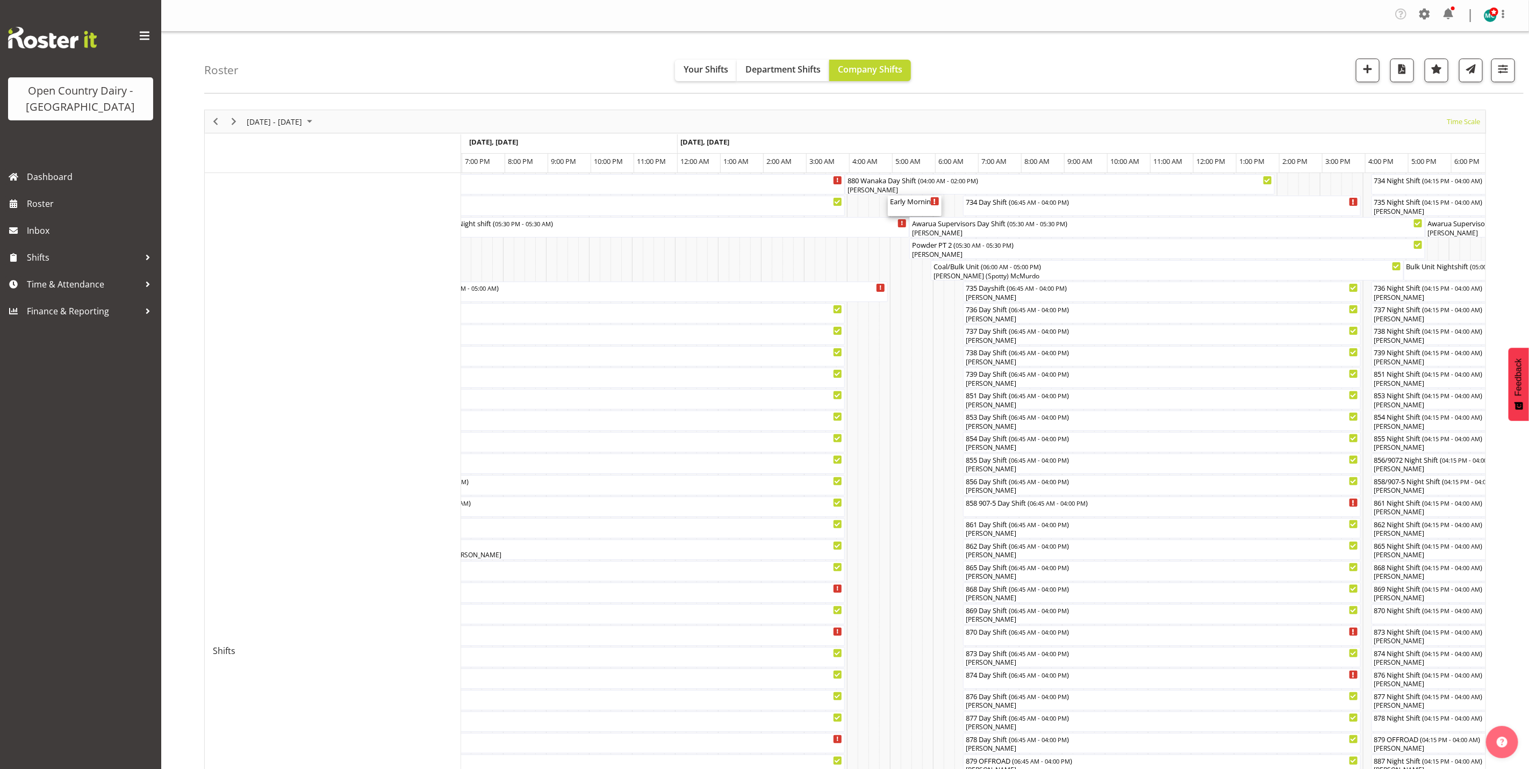
click at [912, 202] on div "Early Morning CIP ( 05:00 AM - 06:15 AM )" at bounding box center [914, 201] width 49 height 11
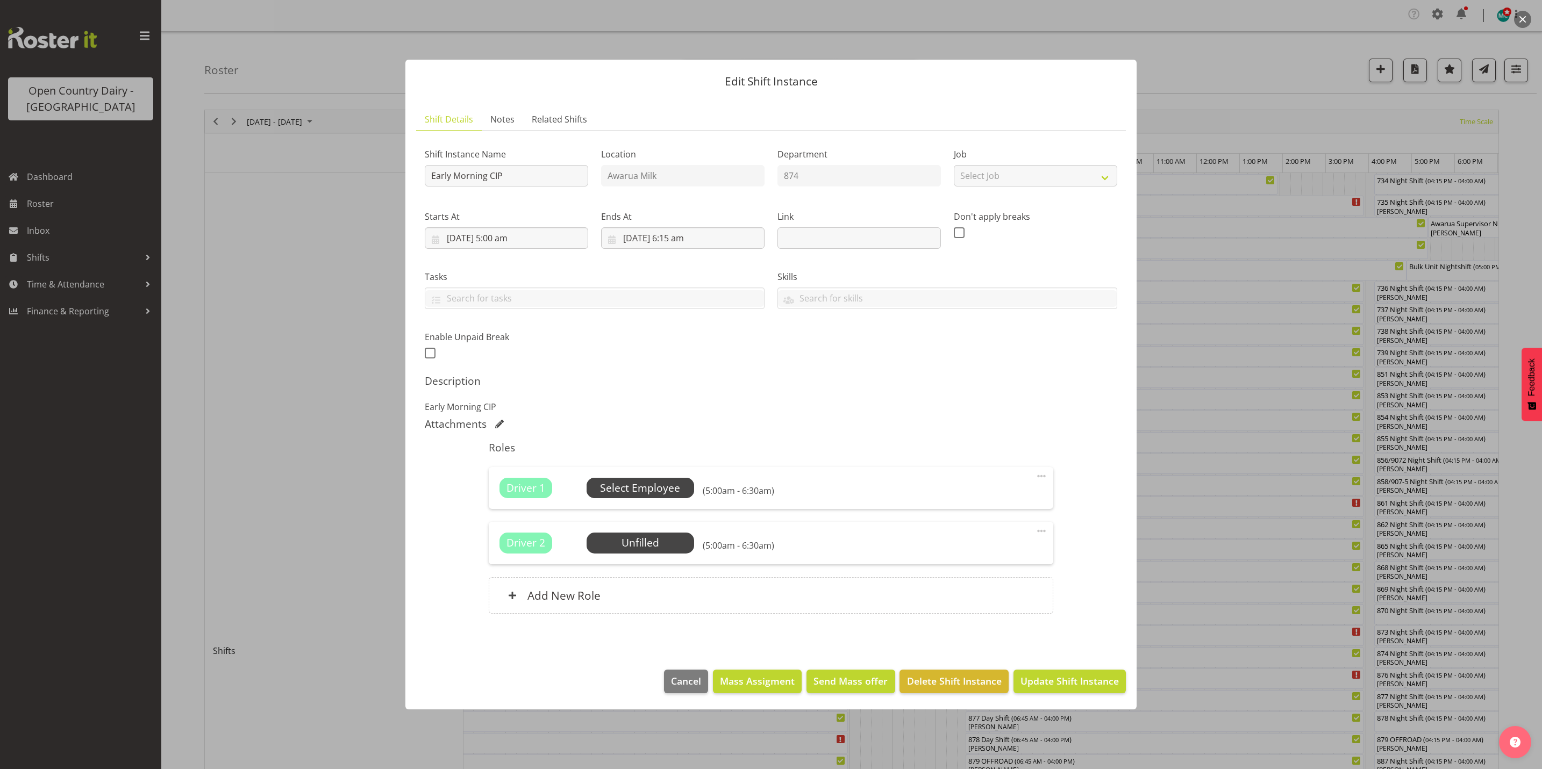
click at [658, 488] on span "Select Employee" at bounding box center [640, 489] width 80 height 16
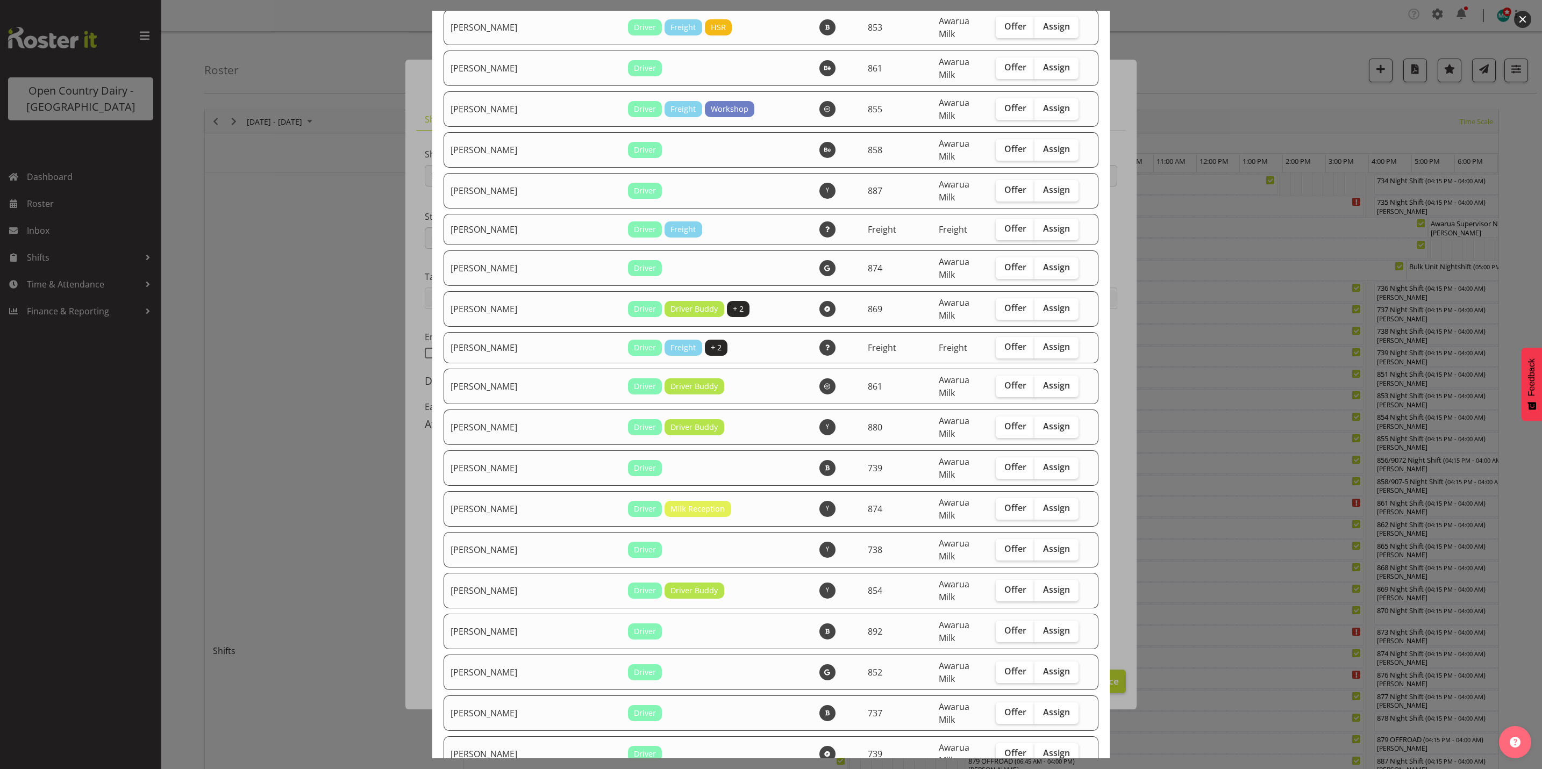
scroll to position [2822, 0]
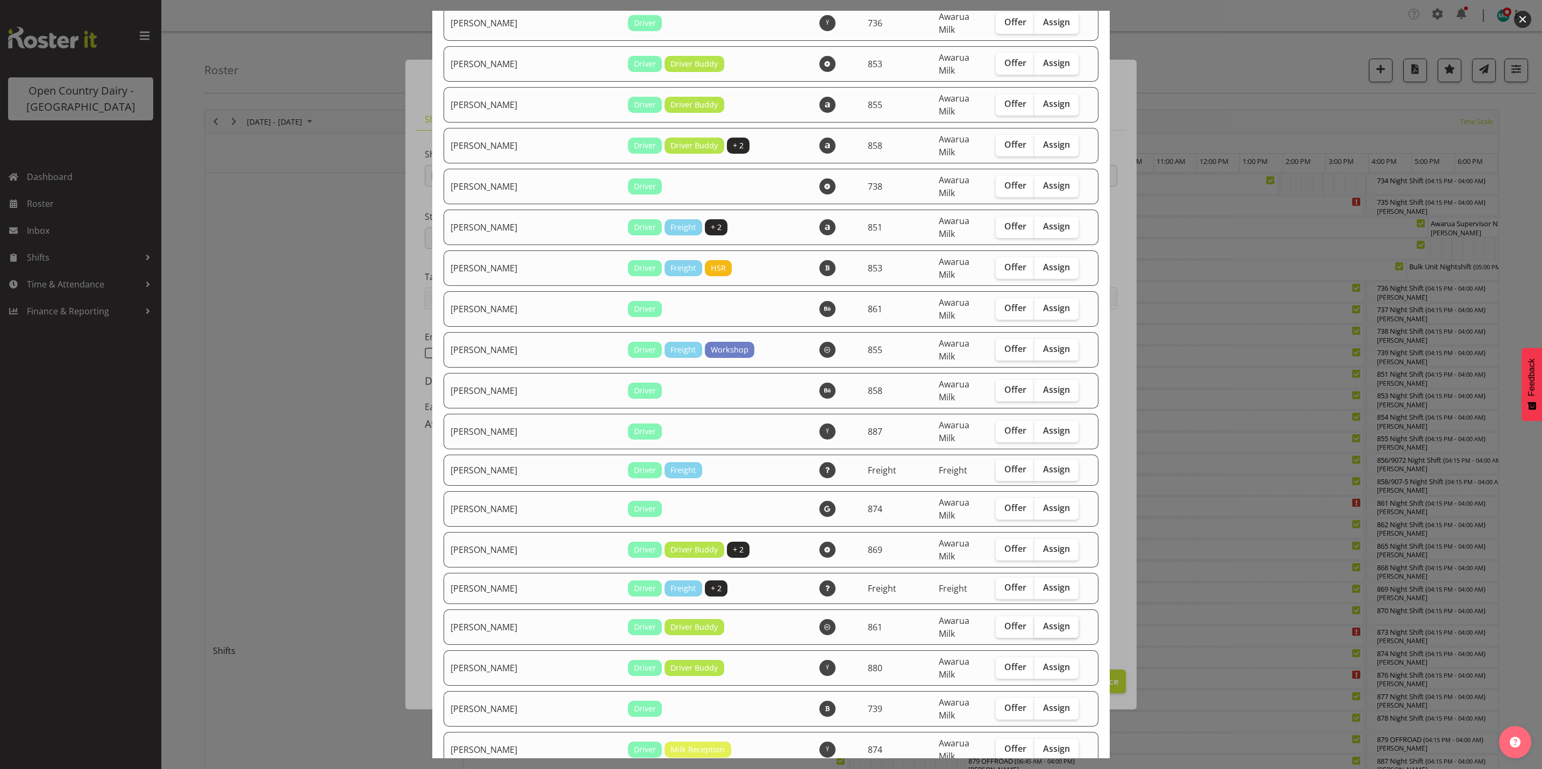
click at [1043, 621] on span "Assign" at bounding box center [1056, 626] width 27 height 11
click at [1034, 623] on input "Assign" at bounding box center [1037, 626] width 7 height 7
checkbox input "true"
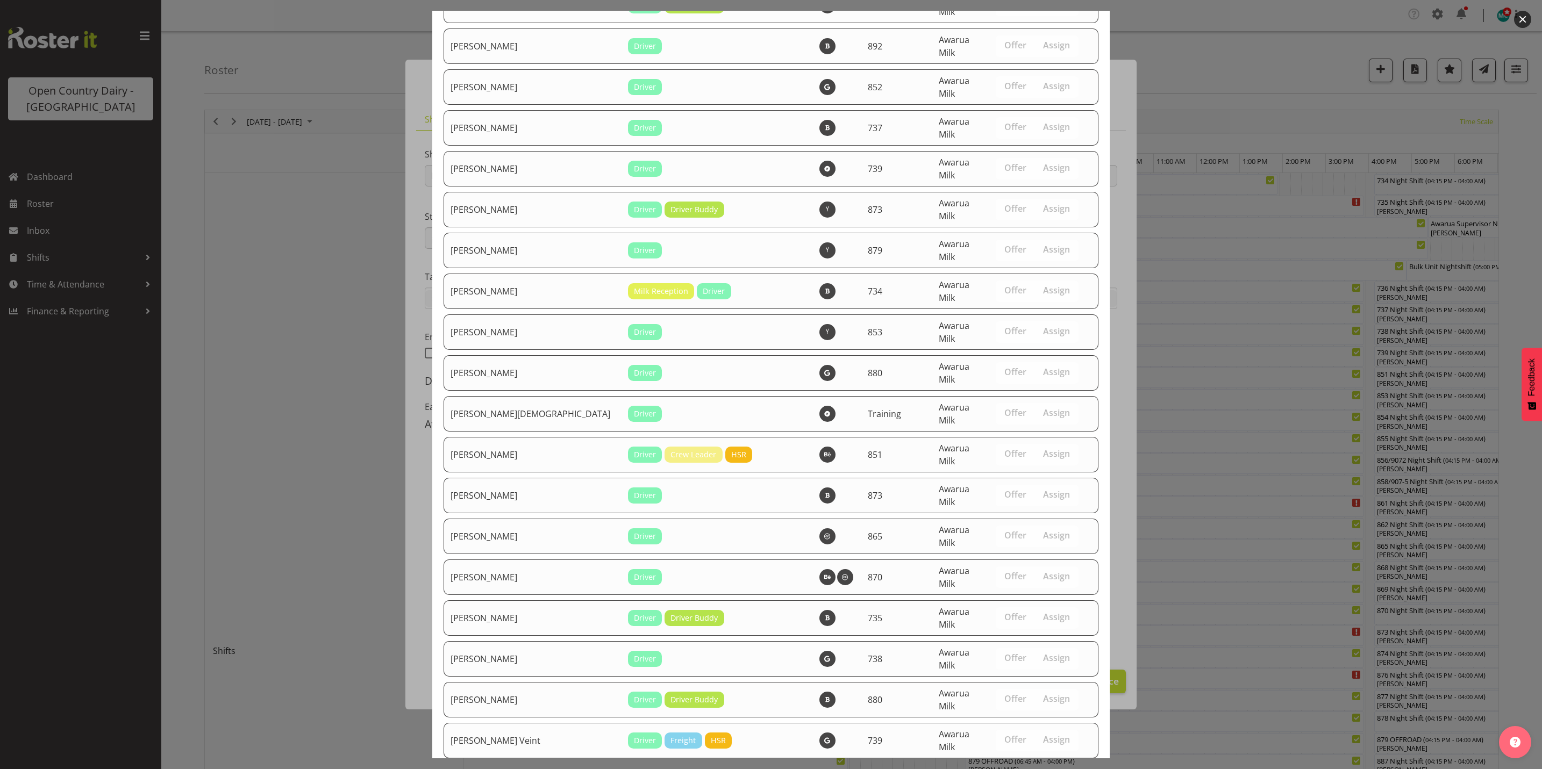
scroll to position [3710, 0]
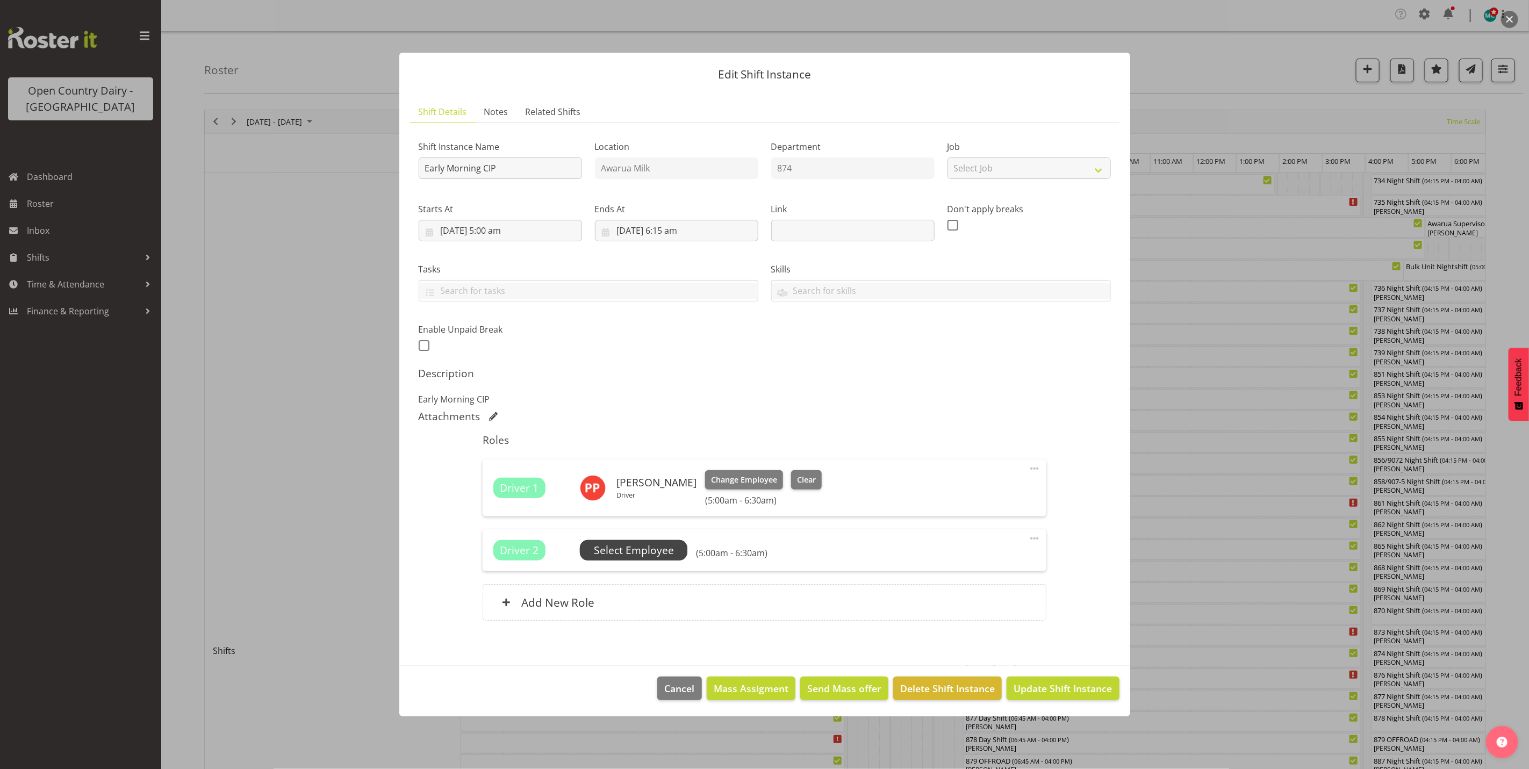
click at [629, 550] on span "Select Employee" at bounding box center [634, 551] width 80 height 16
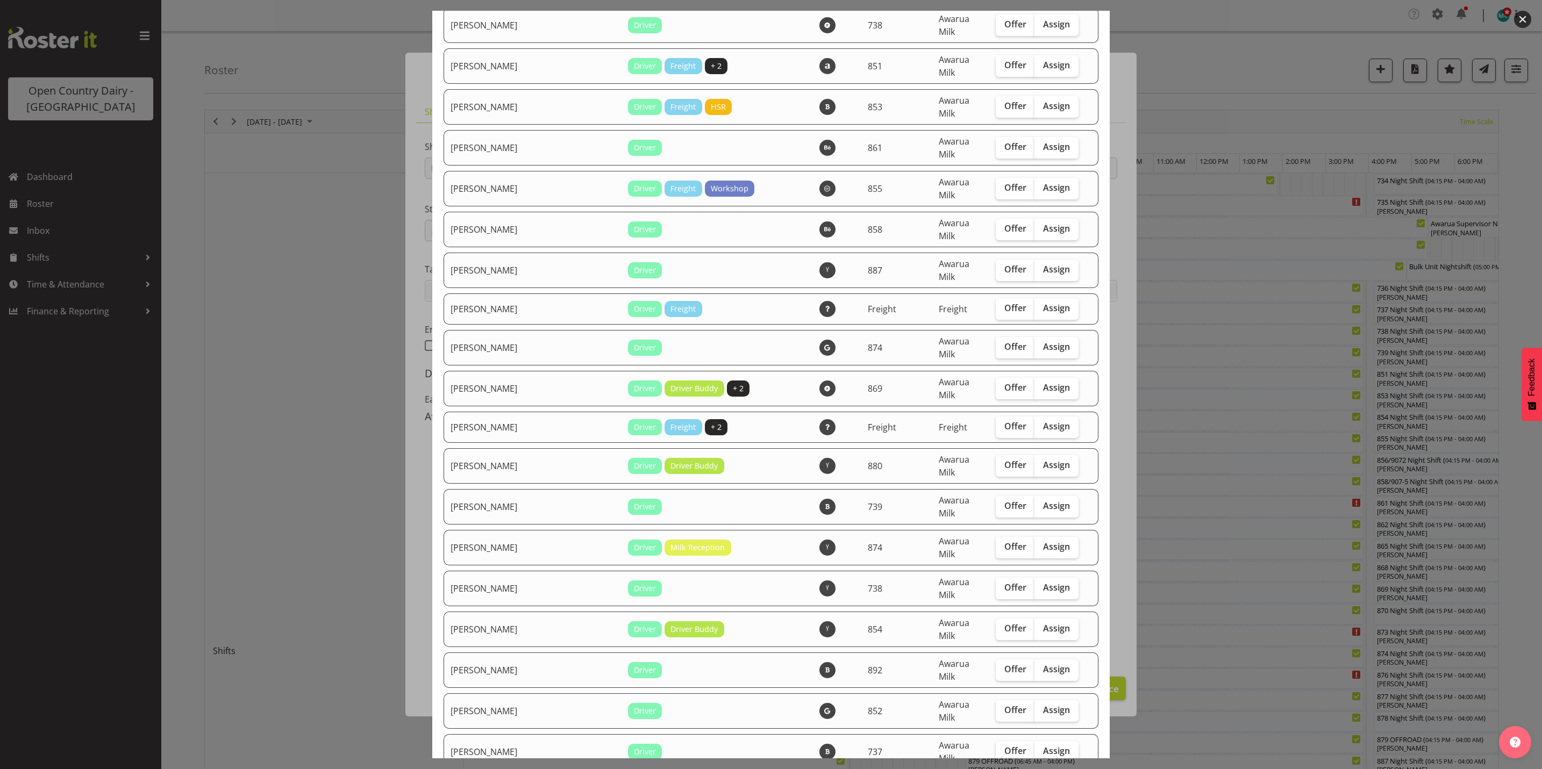
scroll to position [3547, 0]
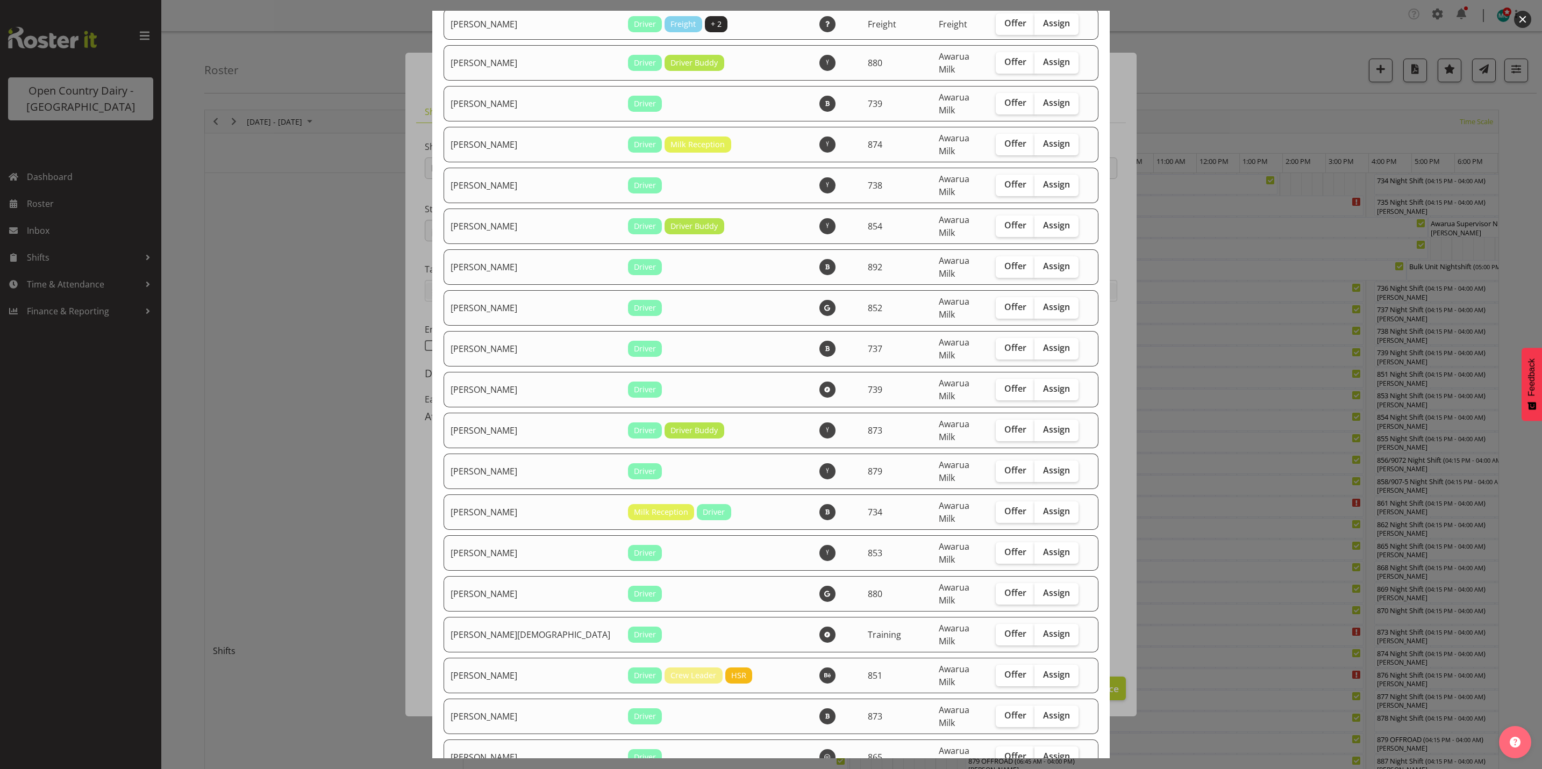
click at [1043, 751] on span "Assign" at bounding box center [1056, 756] width 27 height 11
click at [1041, 753] on input "Assign" at bounding box center [1037, 756] width 7 height 7
checkbox input "true"
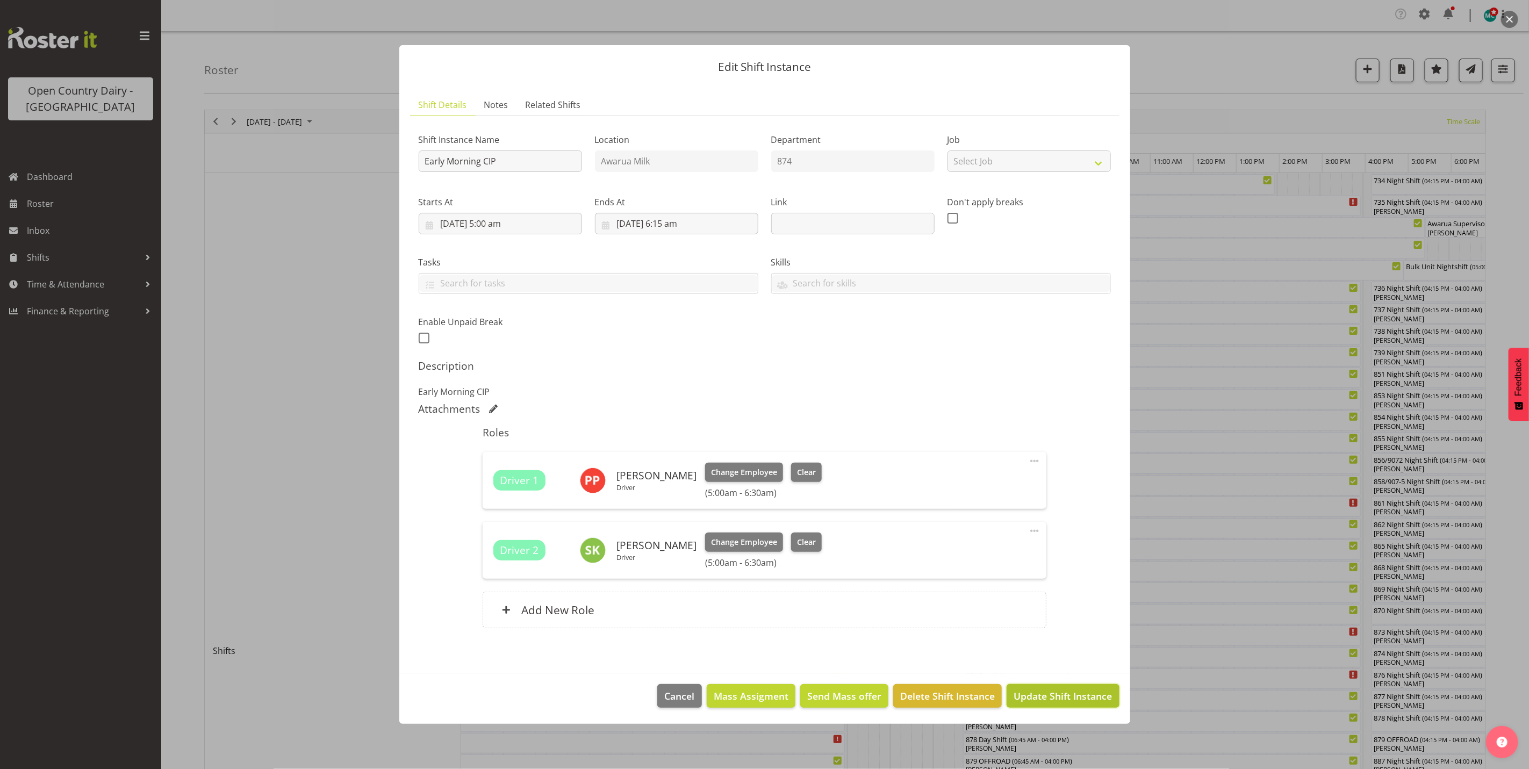
click at [1050, 697] on span "Update Shift Instance" at bounding box center [1063, 696] width 98 height 14
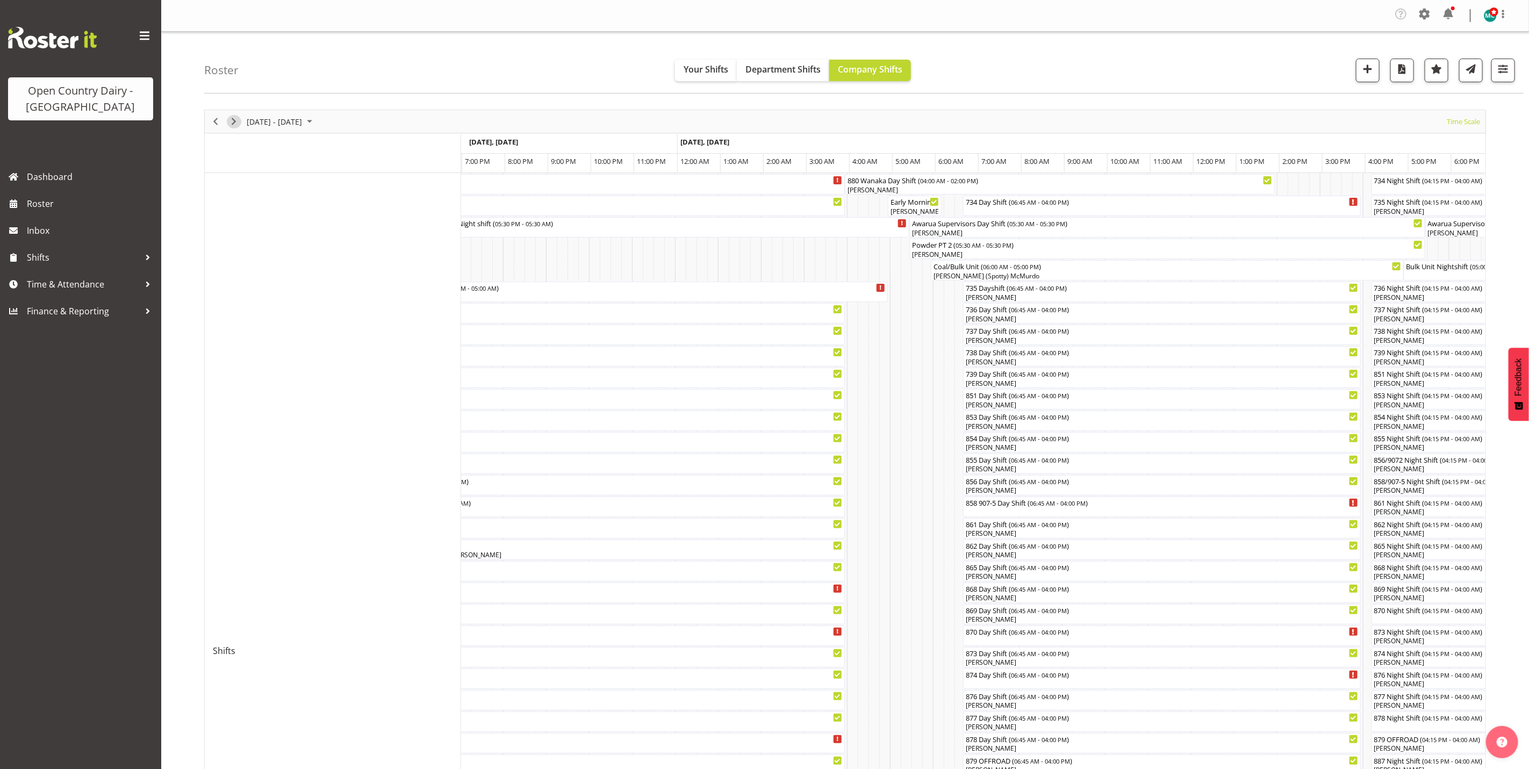
click at [231, 123] on span "Next" at bounding box center [233, 121] width 13 height 13
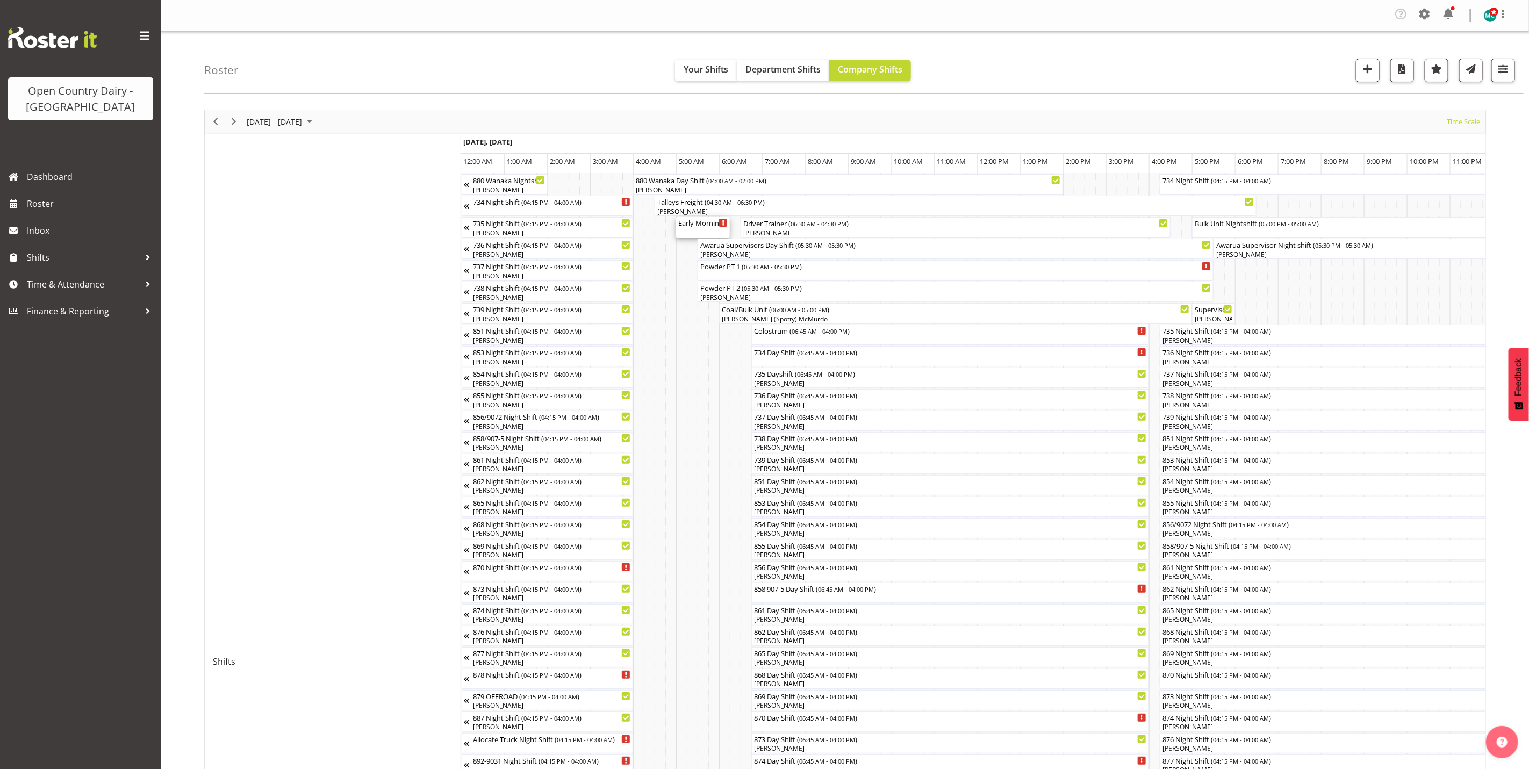
click at [708, 230] on div "Early Morning CIP ( 05:00 AM - 06:15 AM )" at bounding box center [702, 227] width 49 height 20
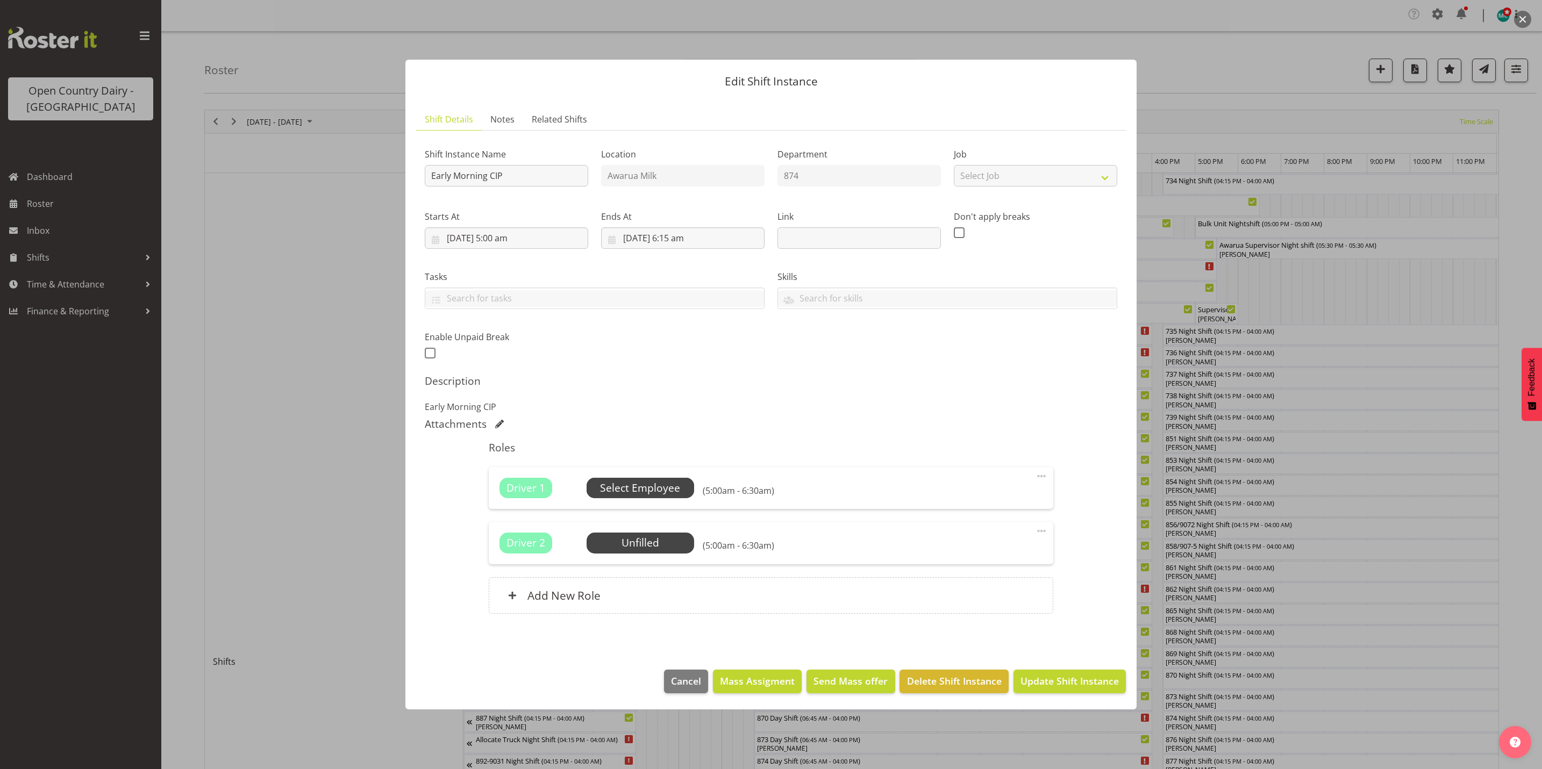
click at [642, 491] on span "Select Employee" at bounding box center [640, 489] width 80 height 16
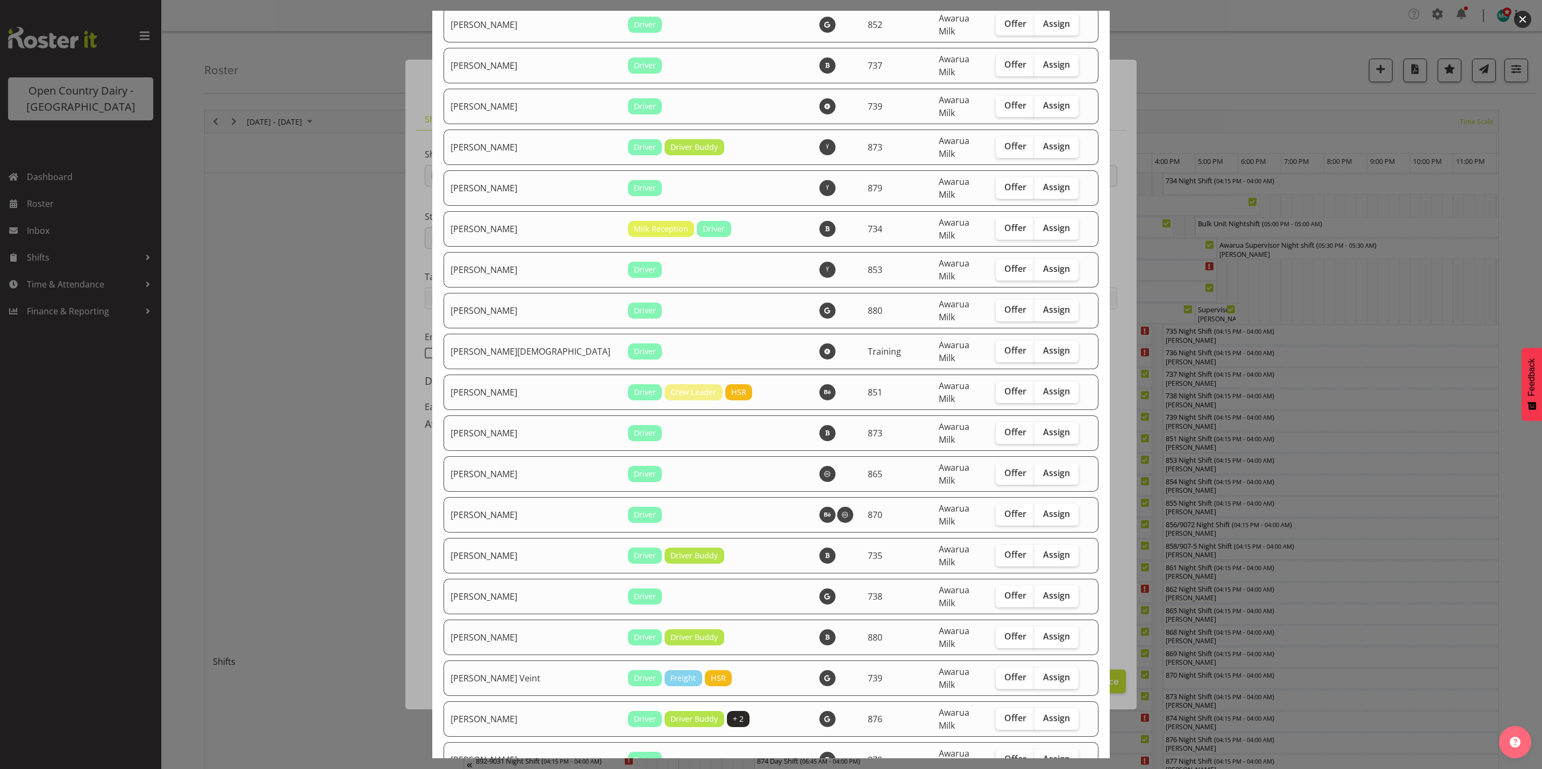
scroll to position [3549, 0]
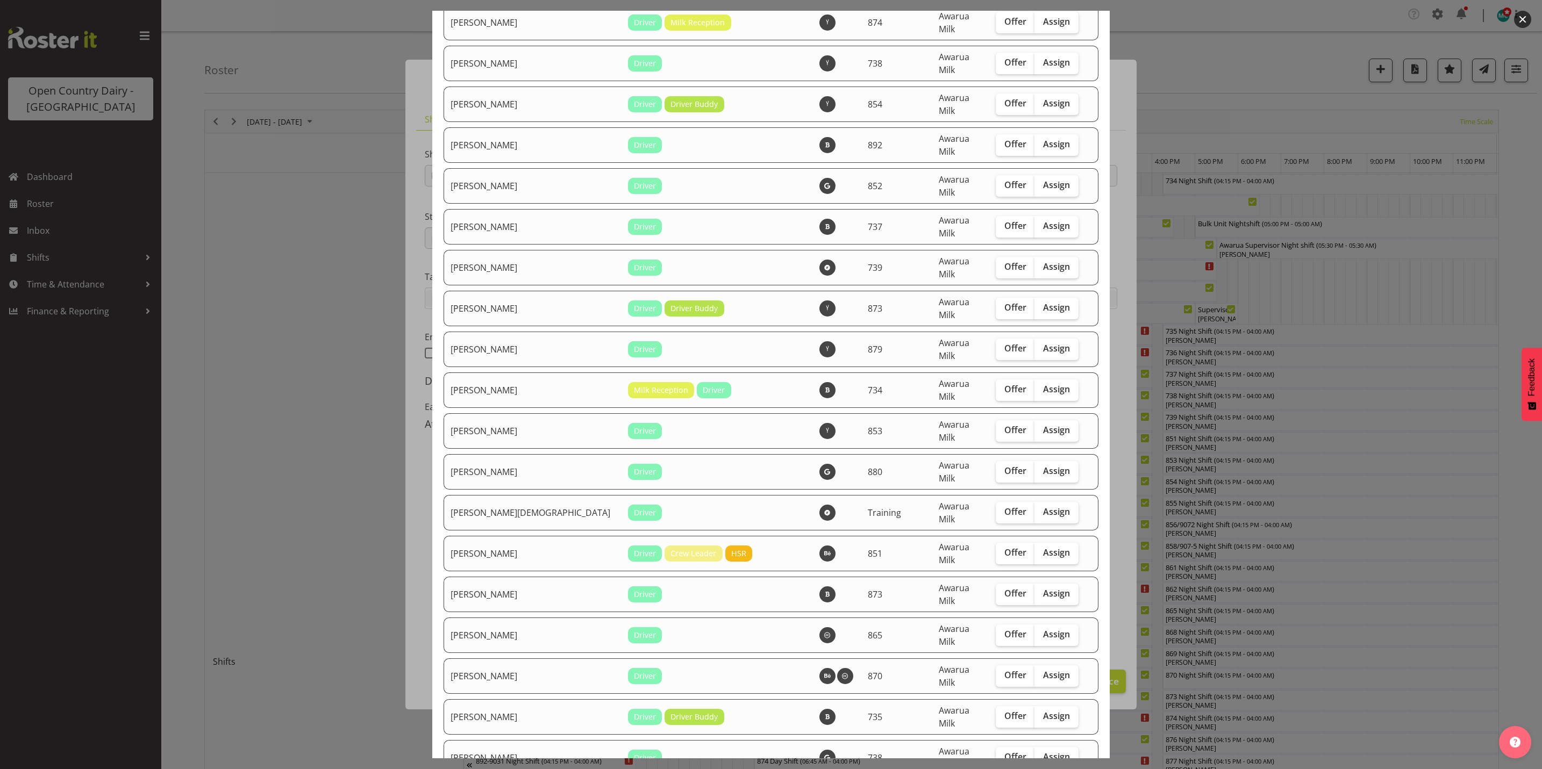
checkbox input "true"
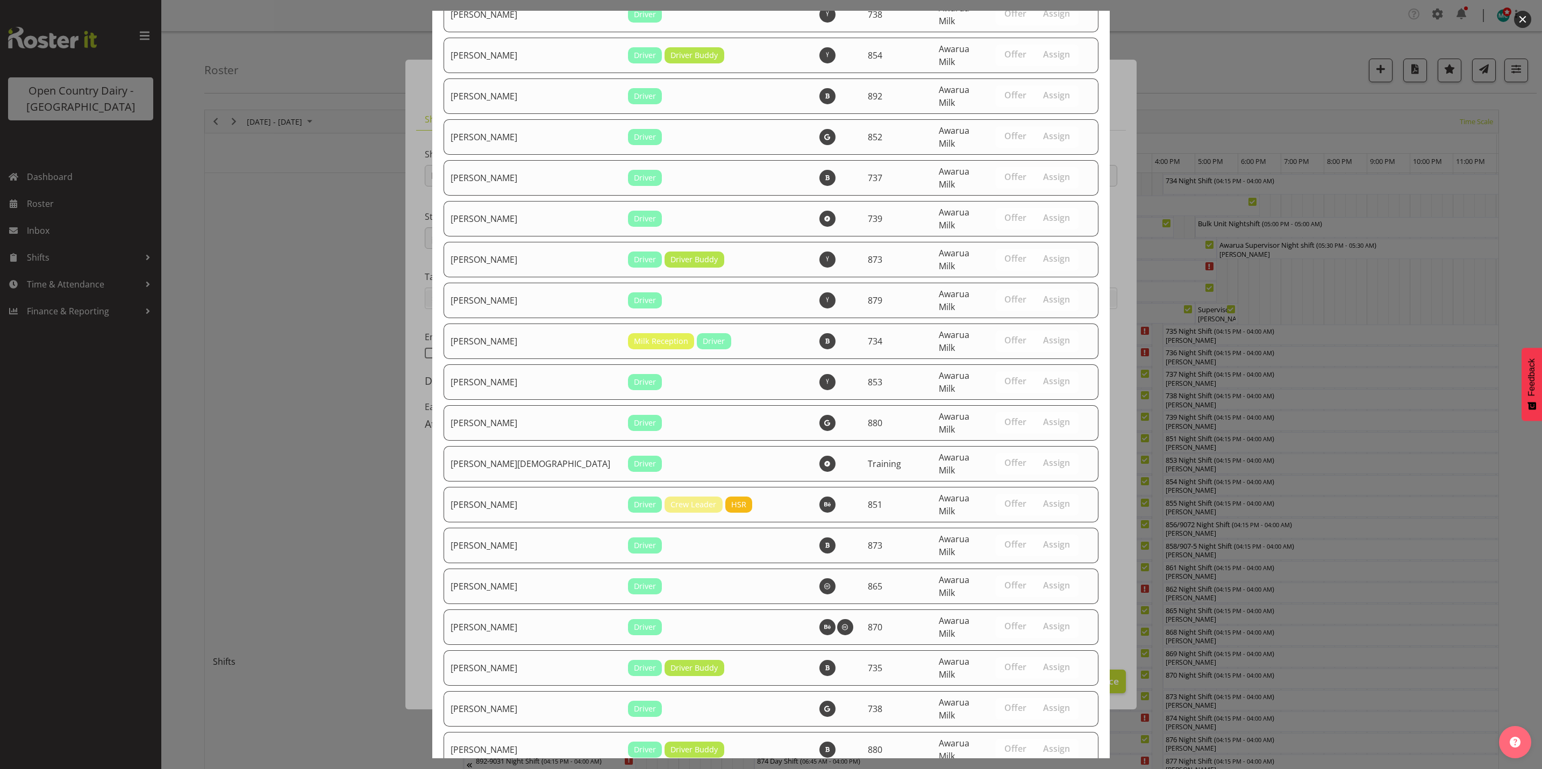
scroll to position [3710, 0]
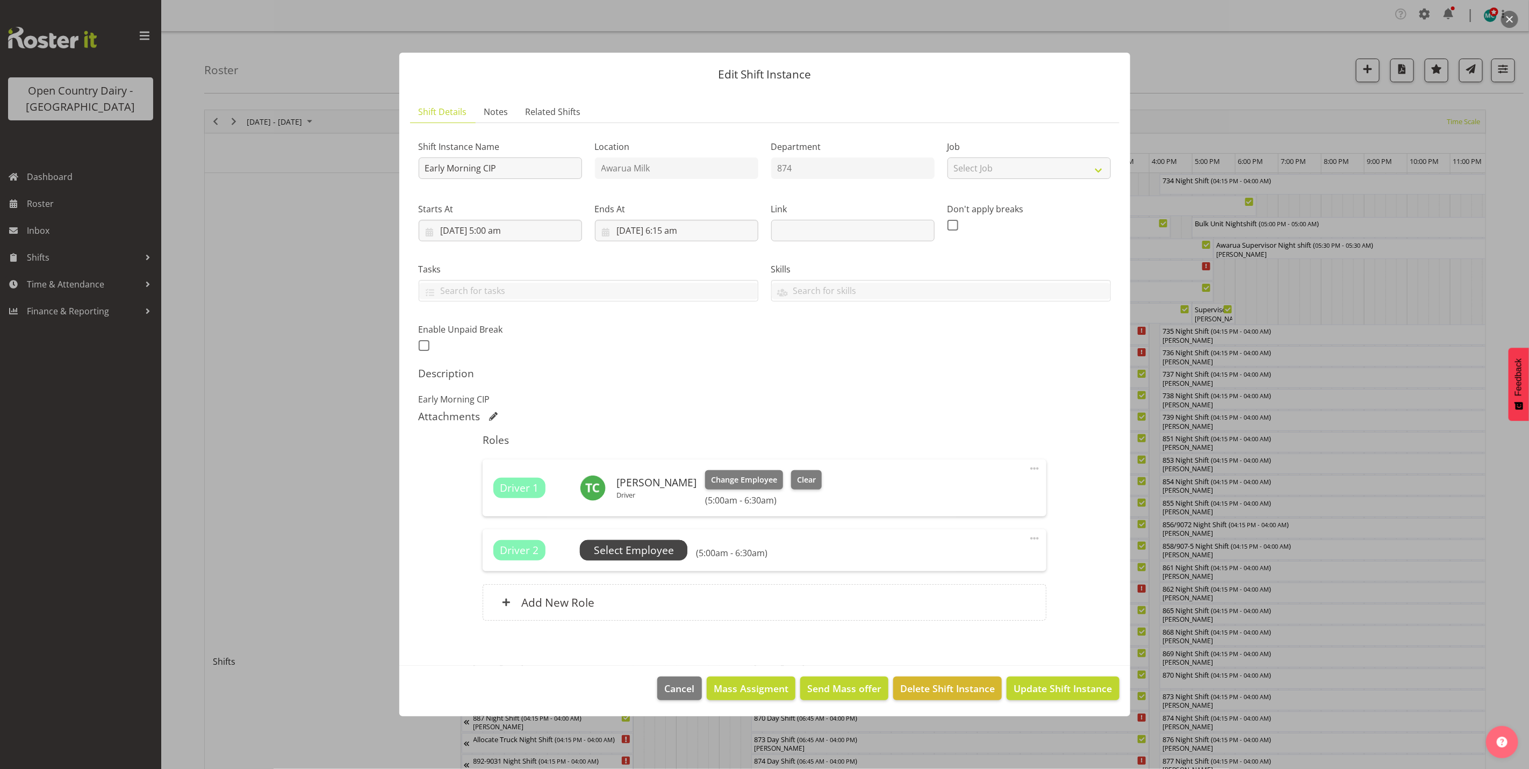
click at [621, 548] on span "Select Employee" at bounding box center [634, 551] width 80 height 16
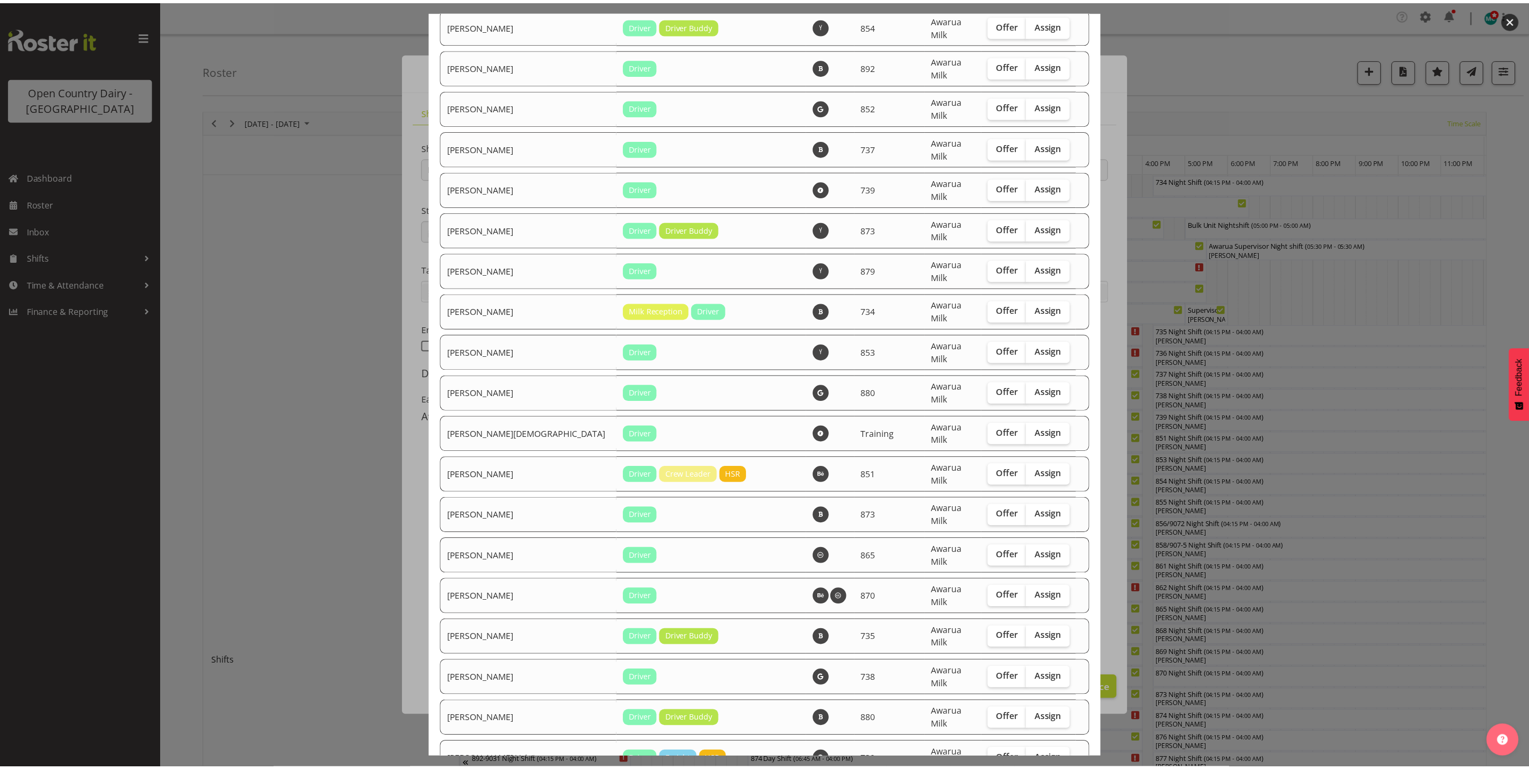
scroll to position [3673, 0]
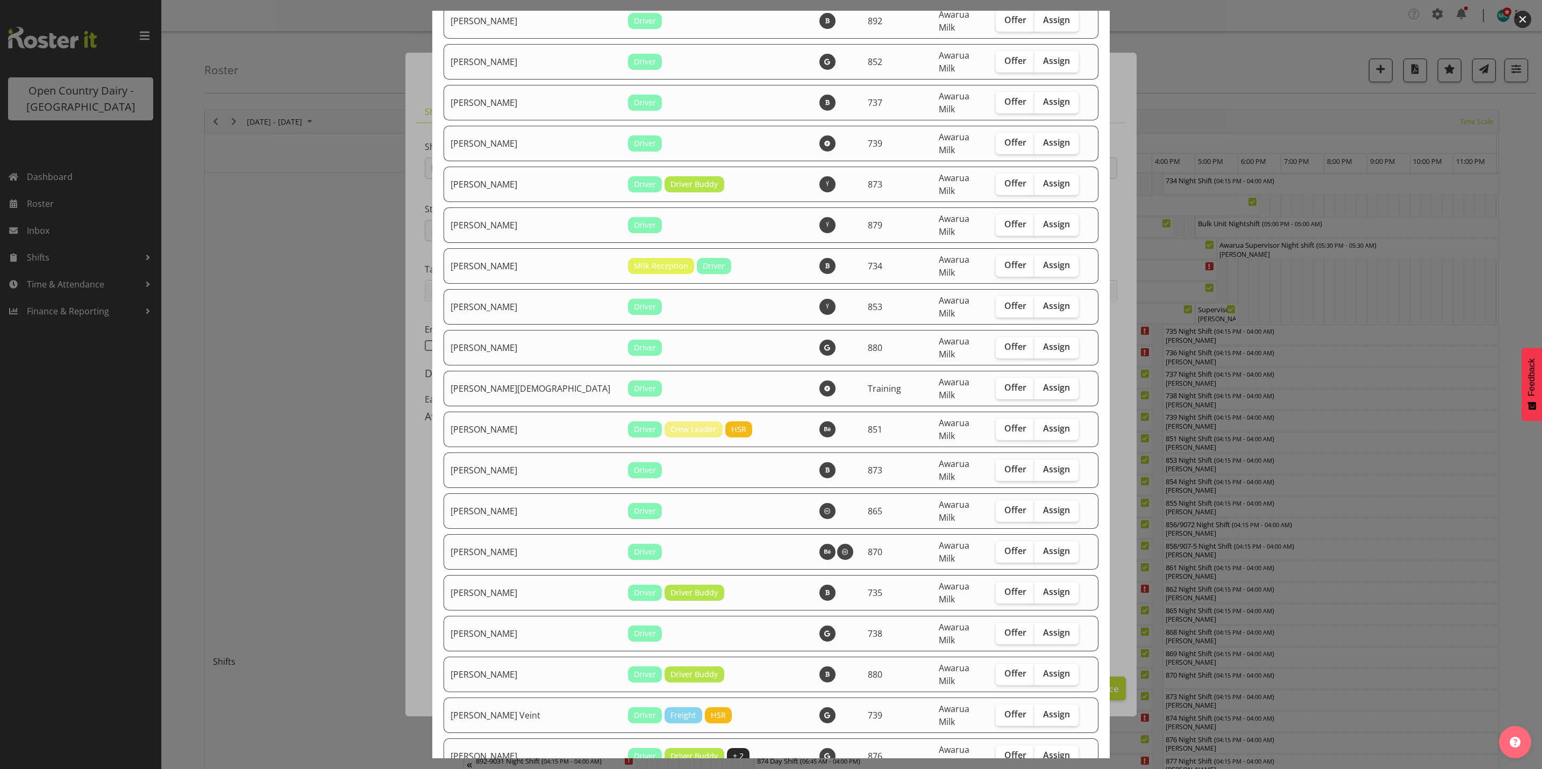
checkbox input "true"
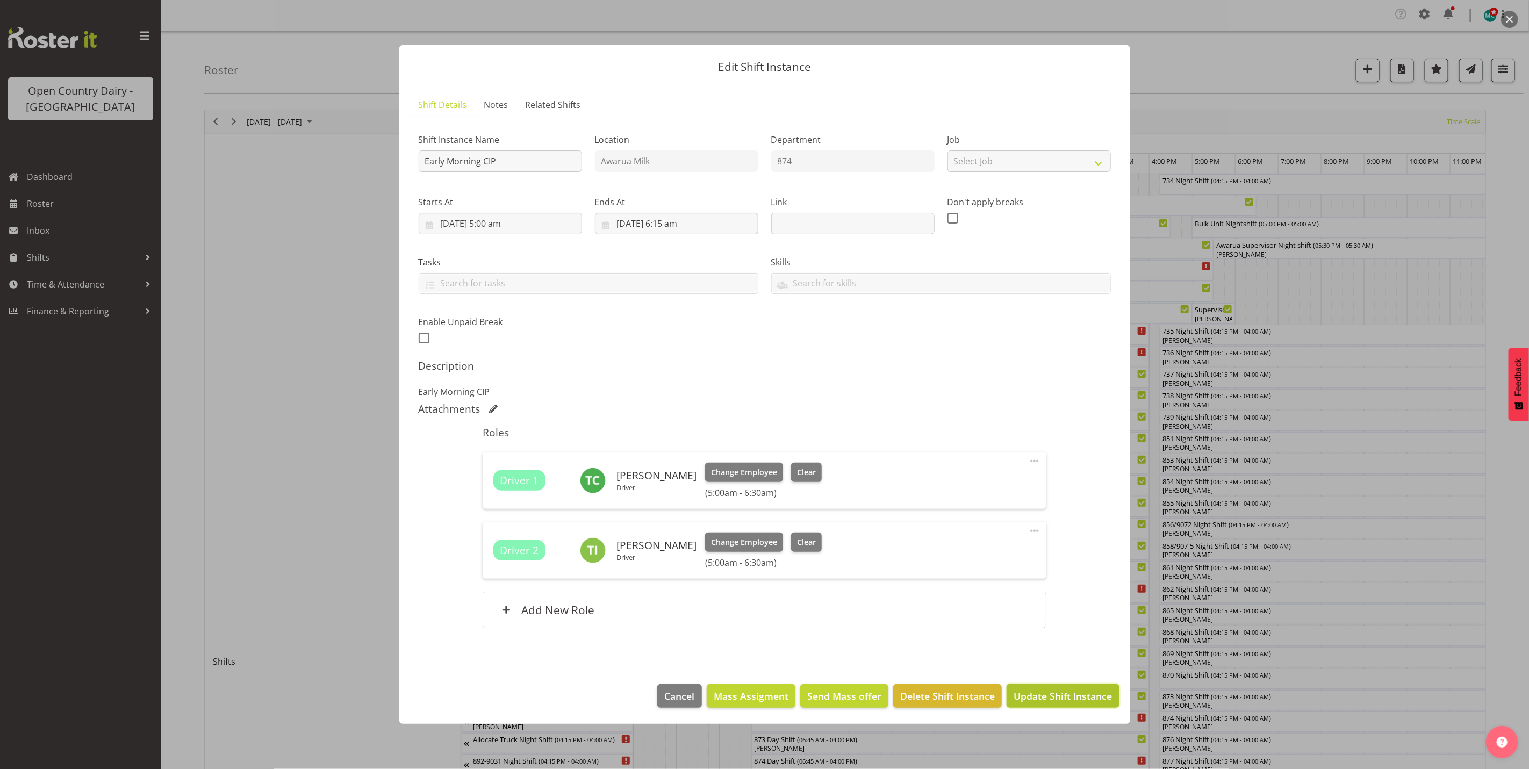
click at [1061, 693] on span "Update Shift Instance" at bounding box center [1063, 696] width 98 height 14
